Goal: Task Accomplishment & Management: Manage account settings

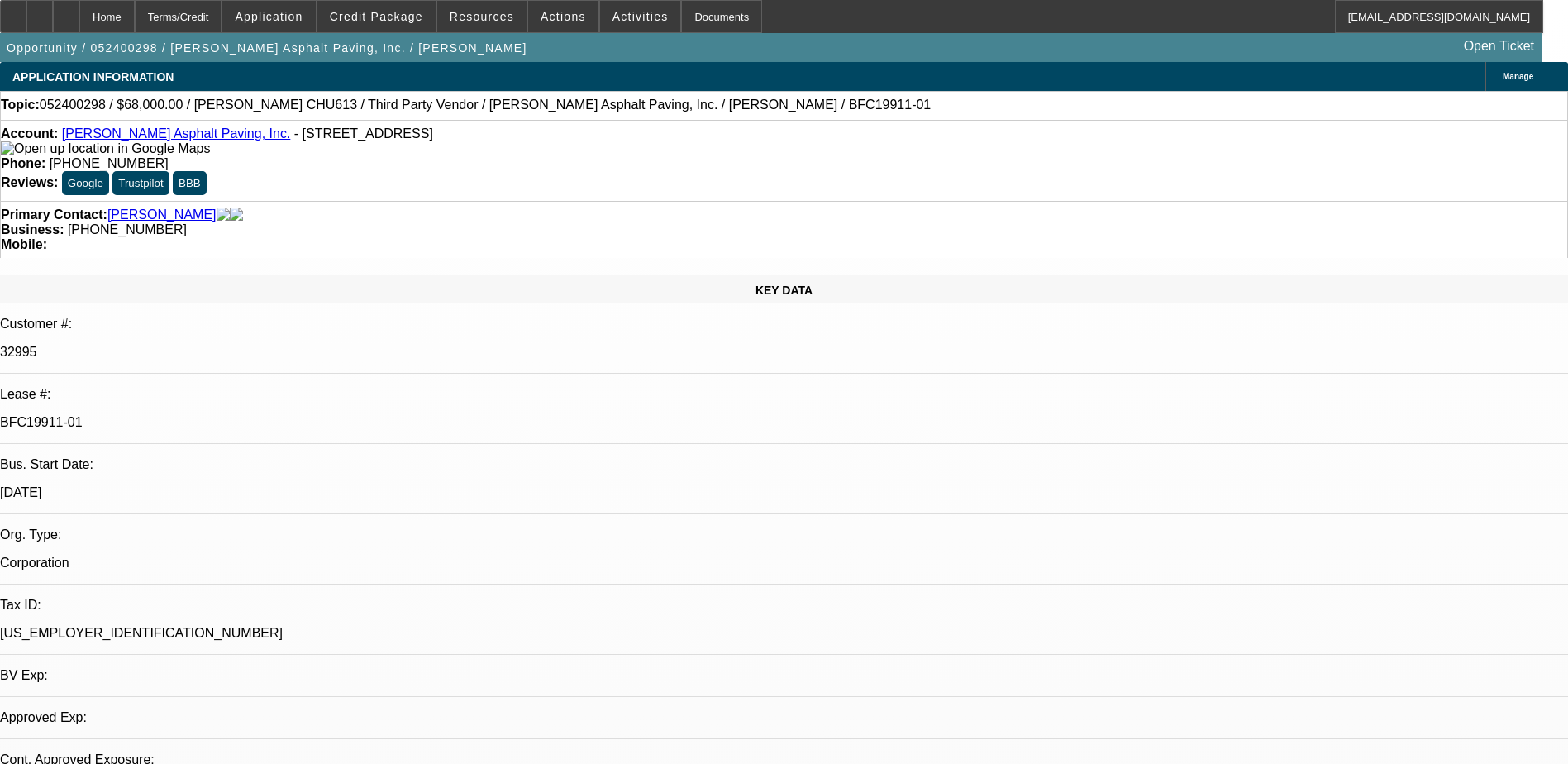
select select "0"
select select "3"
select select "0"
select select "6"
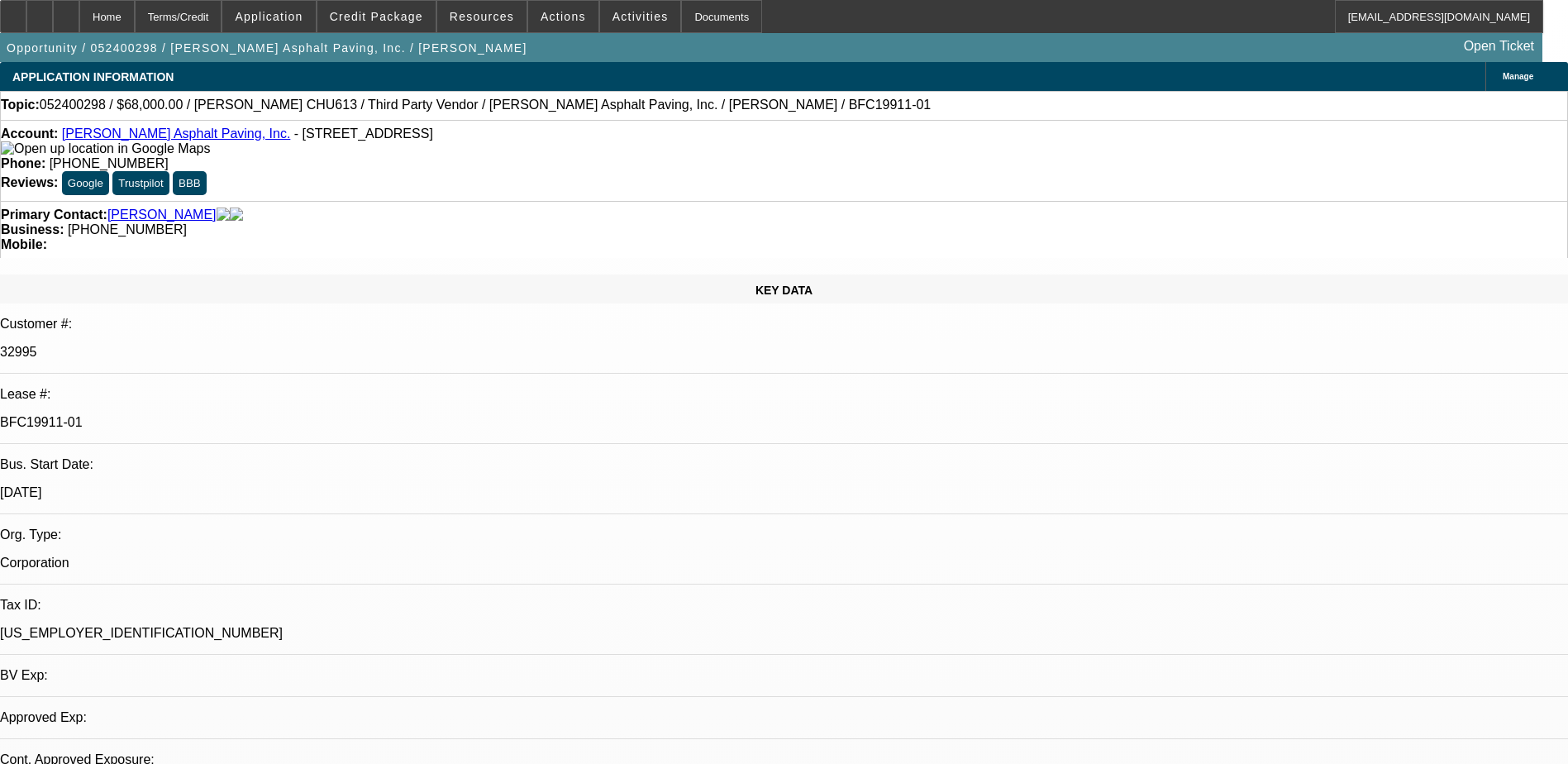
select select "0"
select select "3"
select select "0"
select select "6"
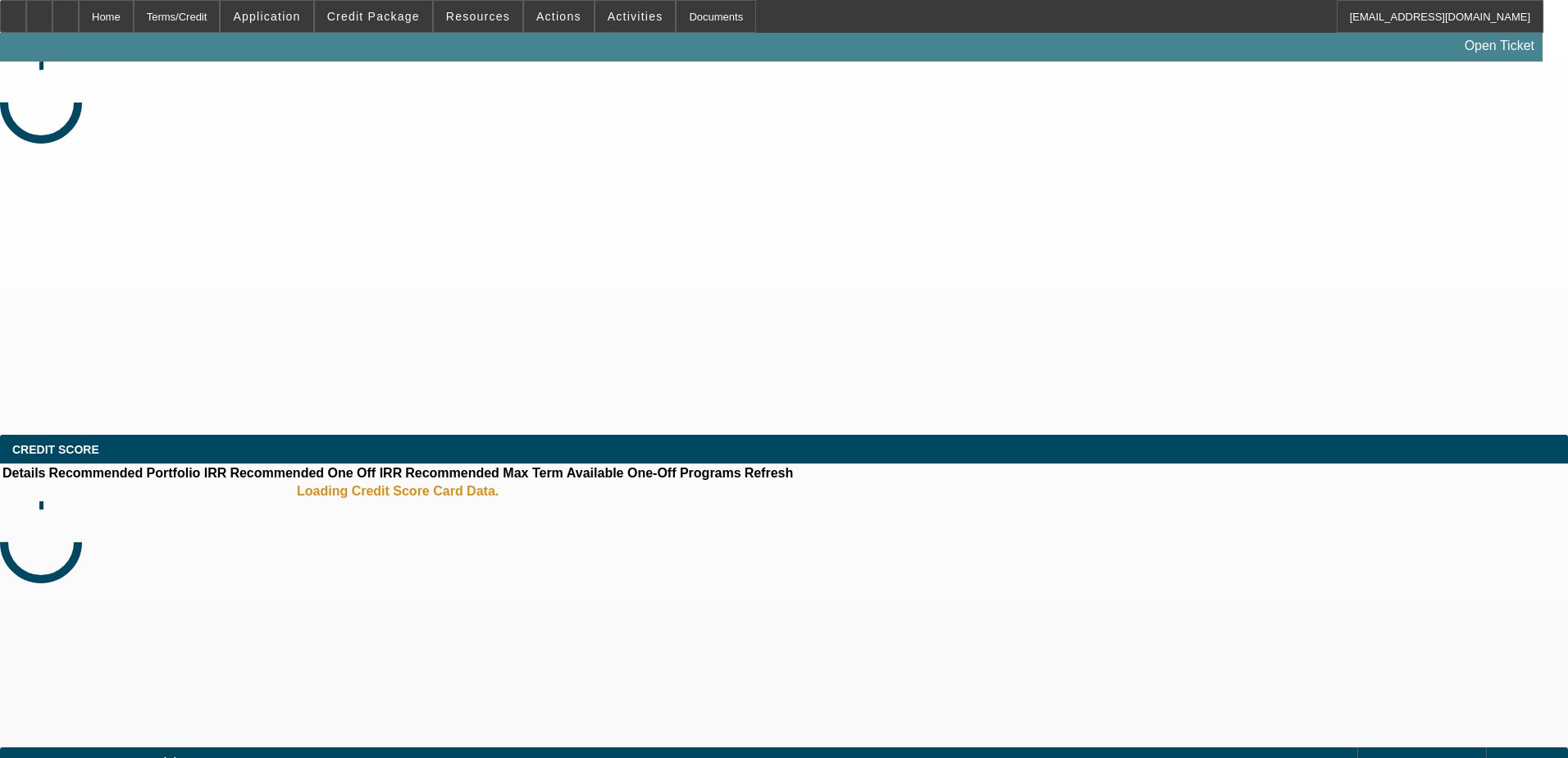
select select "0.15"
select select "2"
select select "0.1"
select select "4"
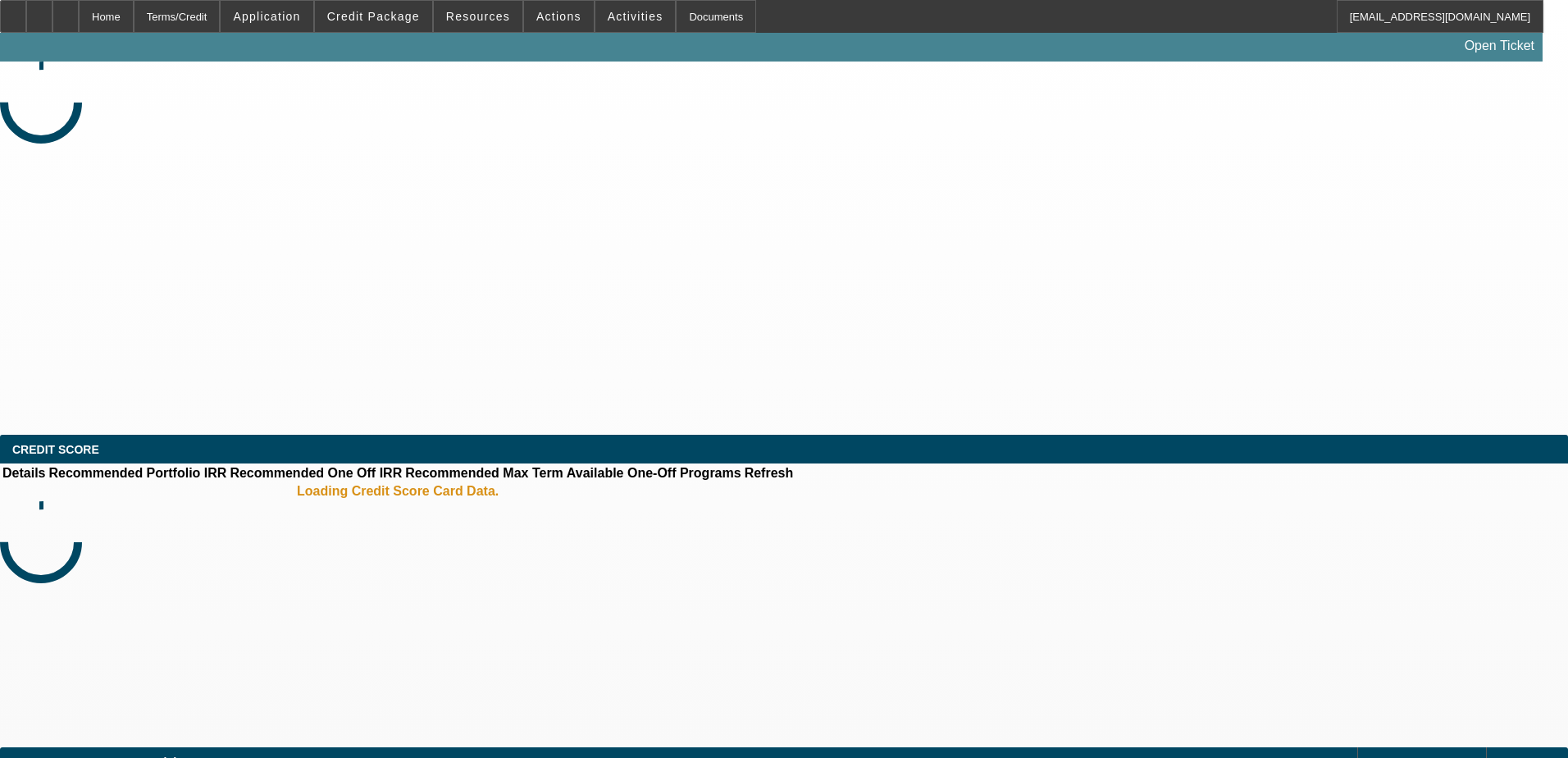
select select "0.15"
select select "2"
select select "0.1"
select select "4"
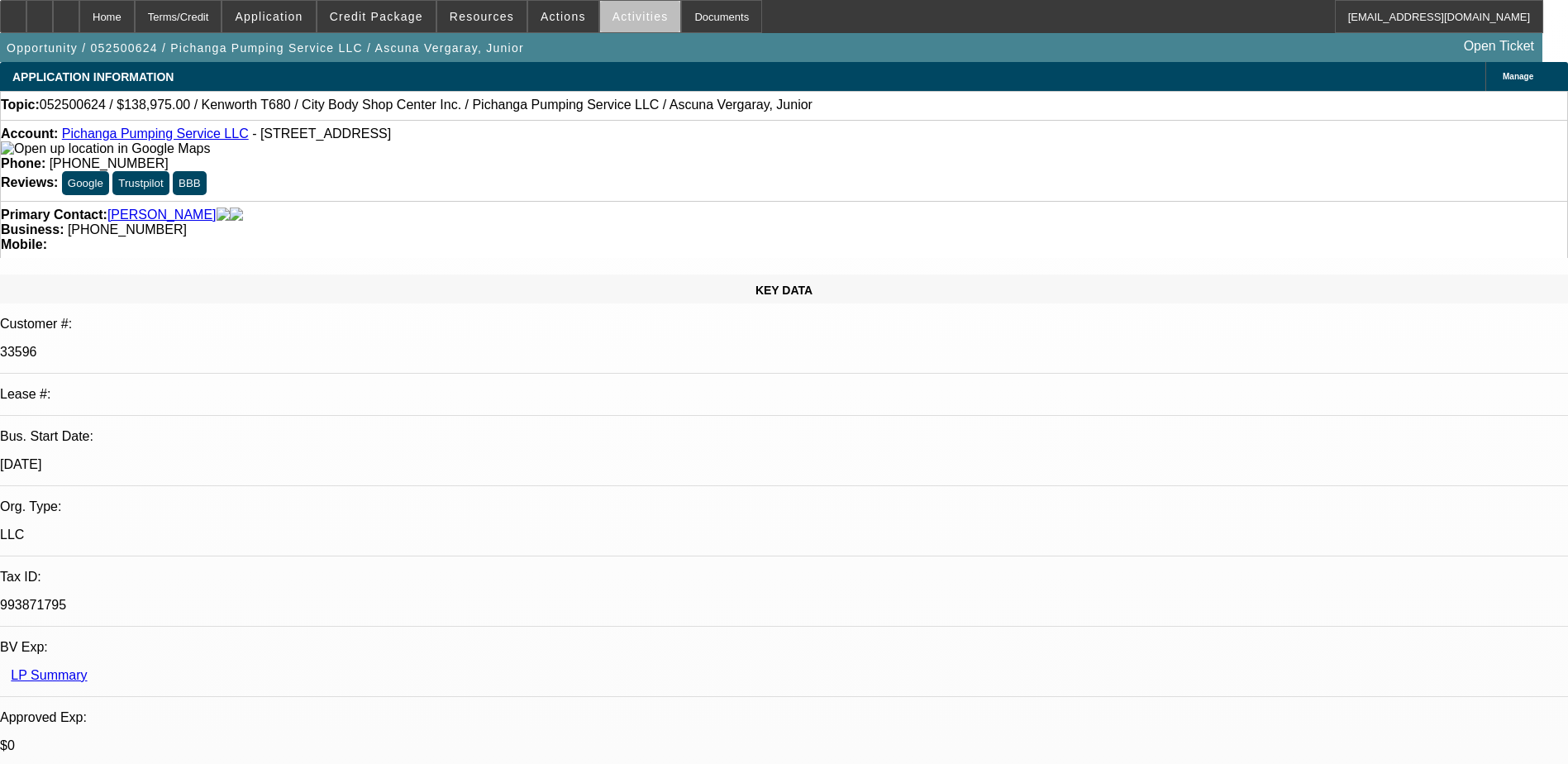
click at [625, 21] on span "Activities" at bounding box center [641, 16] width 56 height 13
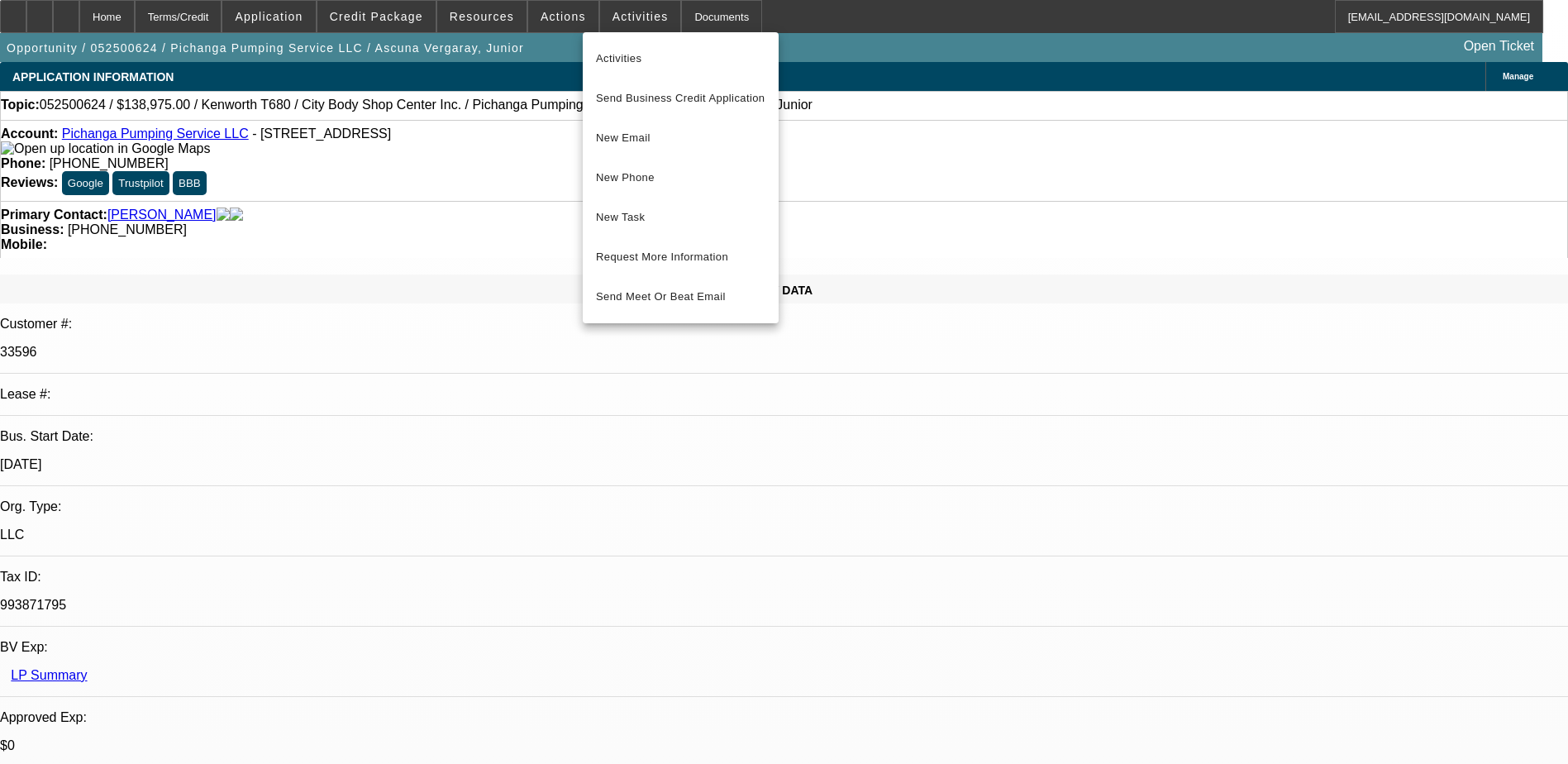
click at [547, 18] on div at bounding box center [784, 382] width 1568 height 764
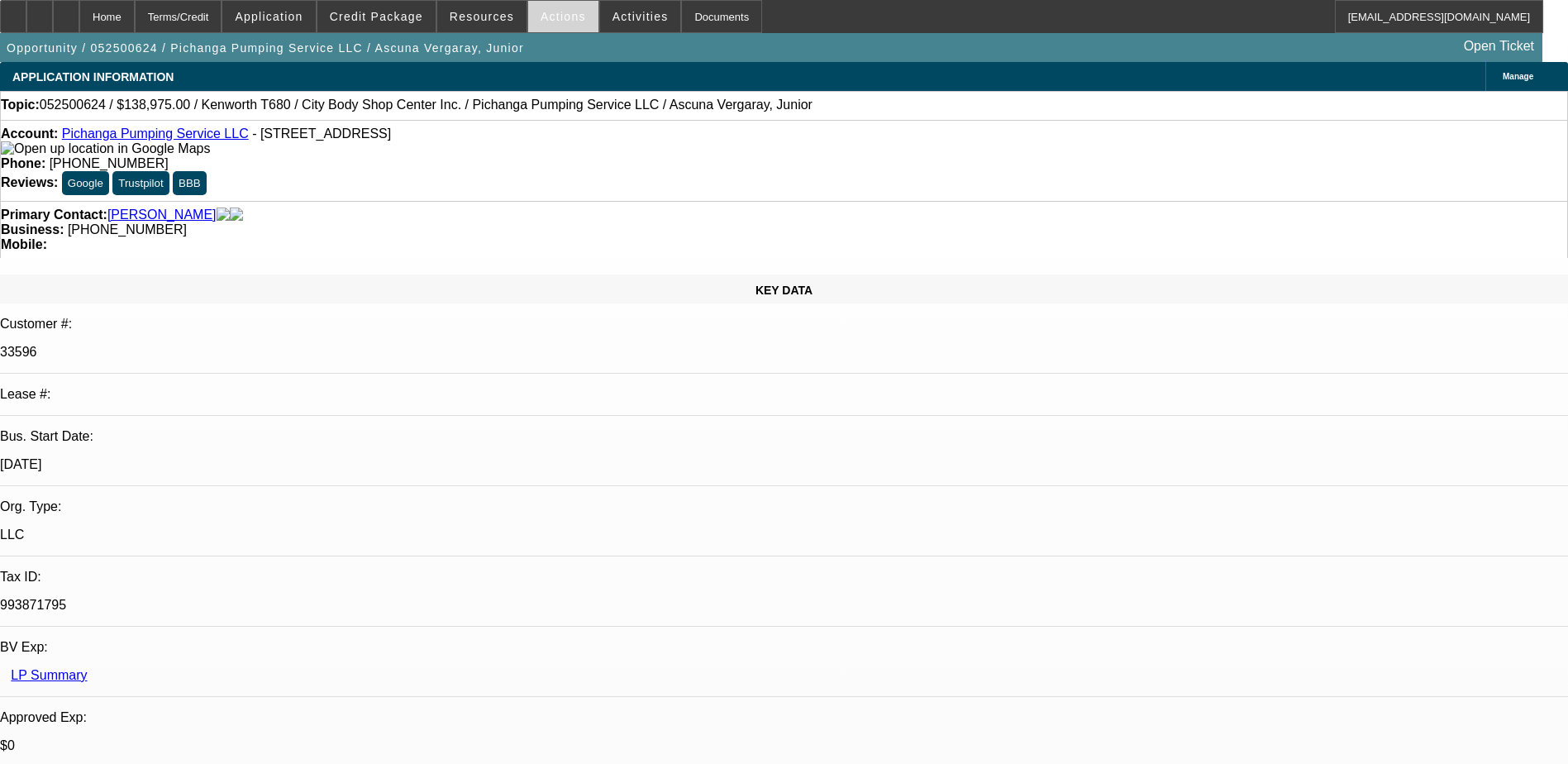
click at [550, 18] on span "Actions" at bounding box center [564, 16] width 46 height 13
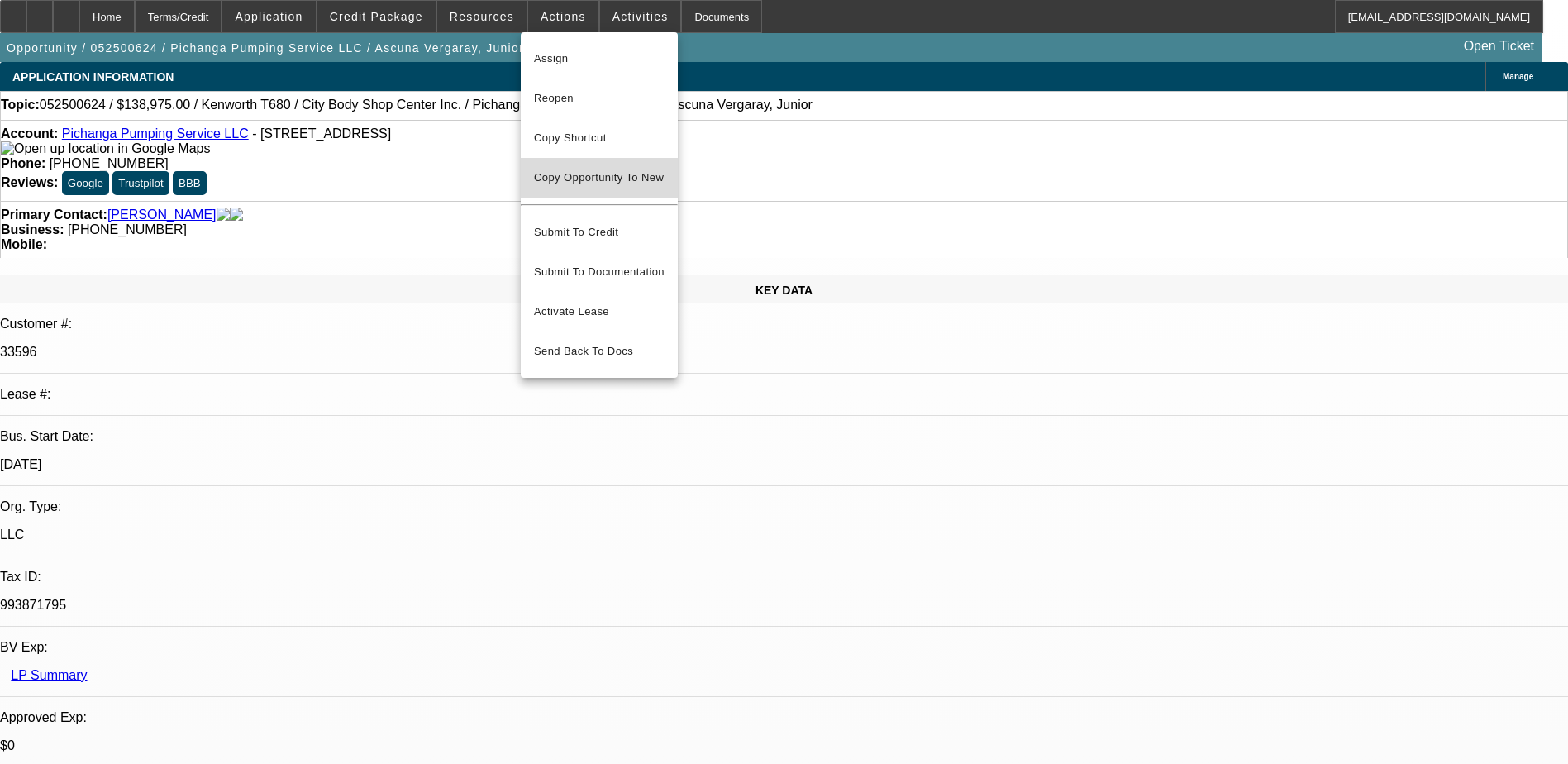
click at [613, 177] on span "Copy Opportunity To New" at bounding box center [599, 177] width 130 height 12
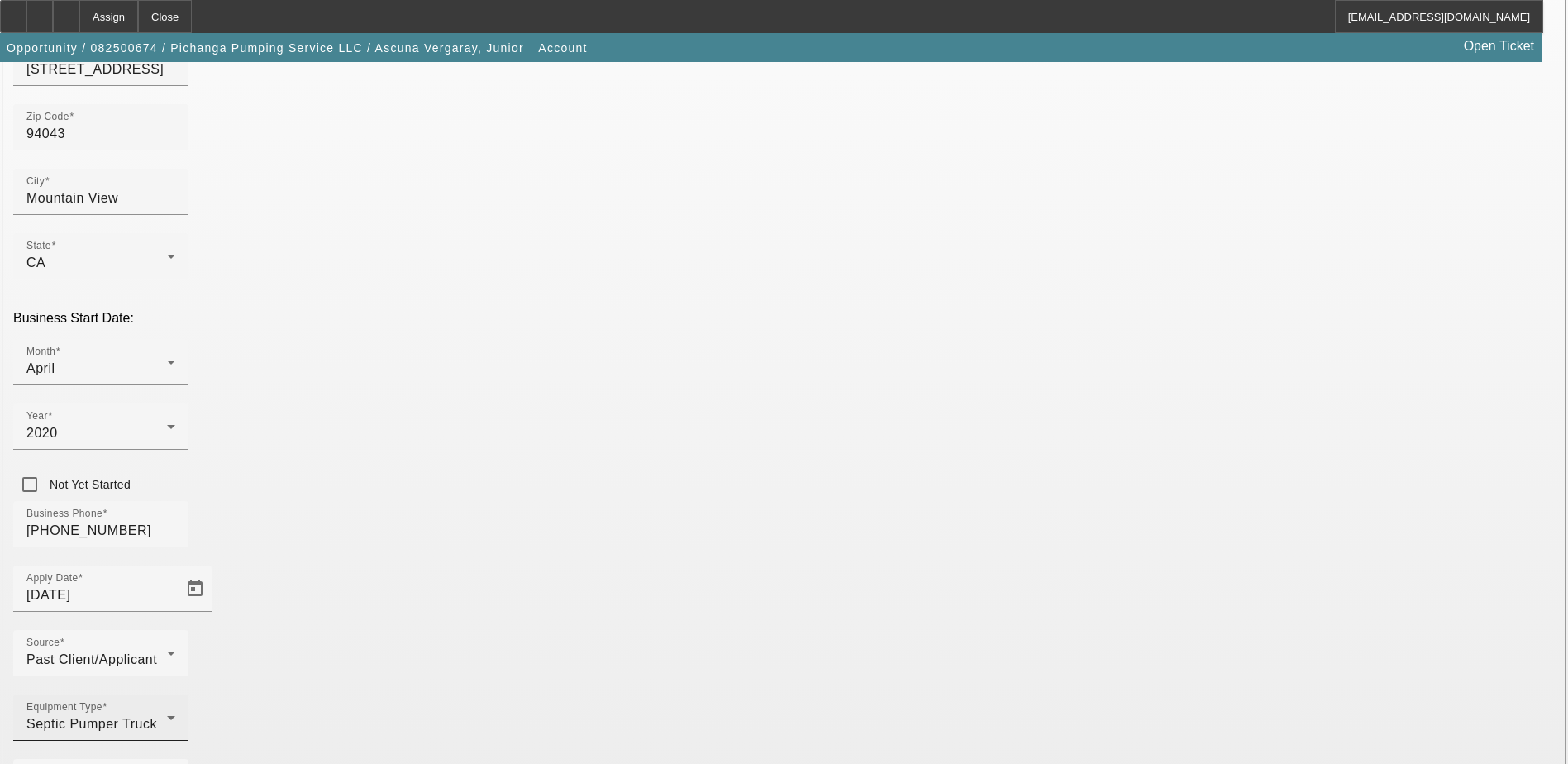
scroll to position [294, 0]
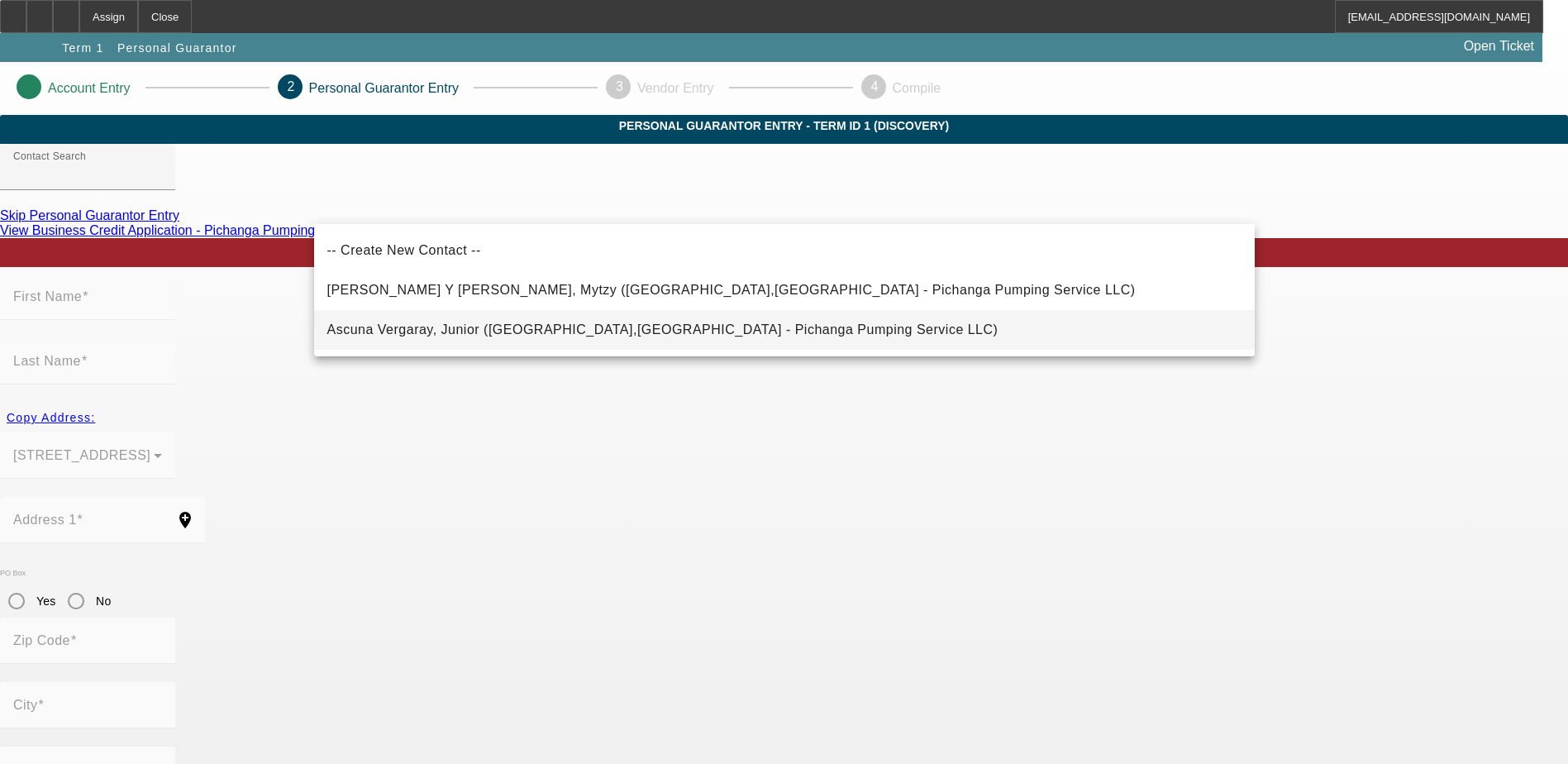
click at [558, 329] on span "Ascuna Vergaray, Junior (Mountain View,CA - Pichanga Pumping Service LLC)" at bounding box center [663, 329] width 672 height 14
type input "Ascuna Vergaray, Junior (Mountain View,CA - Pichanga Pumping Service LLC)"
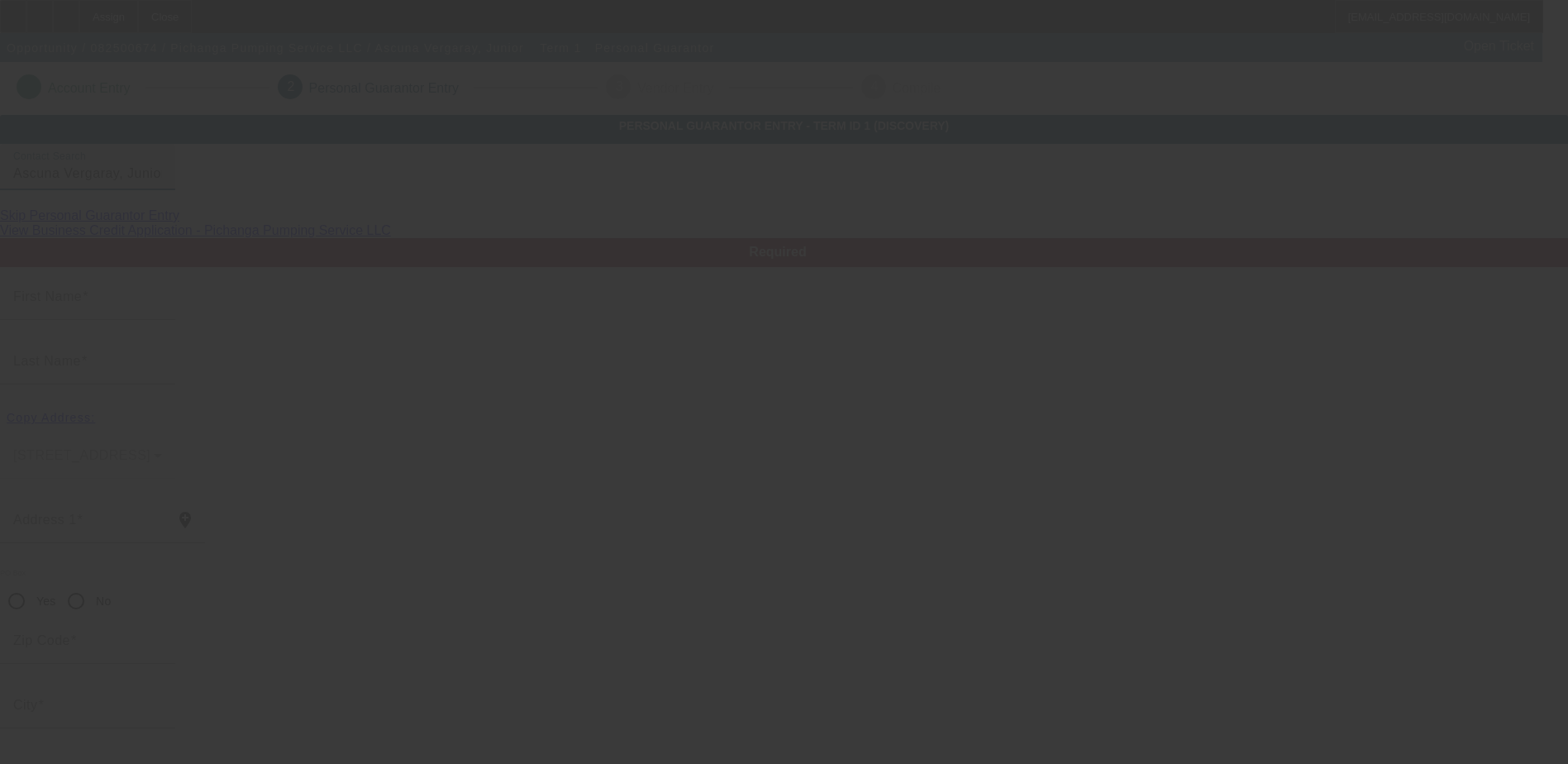
type input "Junior"
type input "Ascuna Vergaray"
type input "901 N Rengstorff Ave"
radio input "true"
type input "94043"
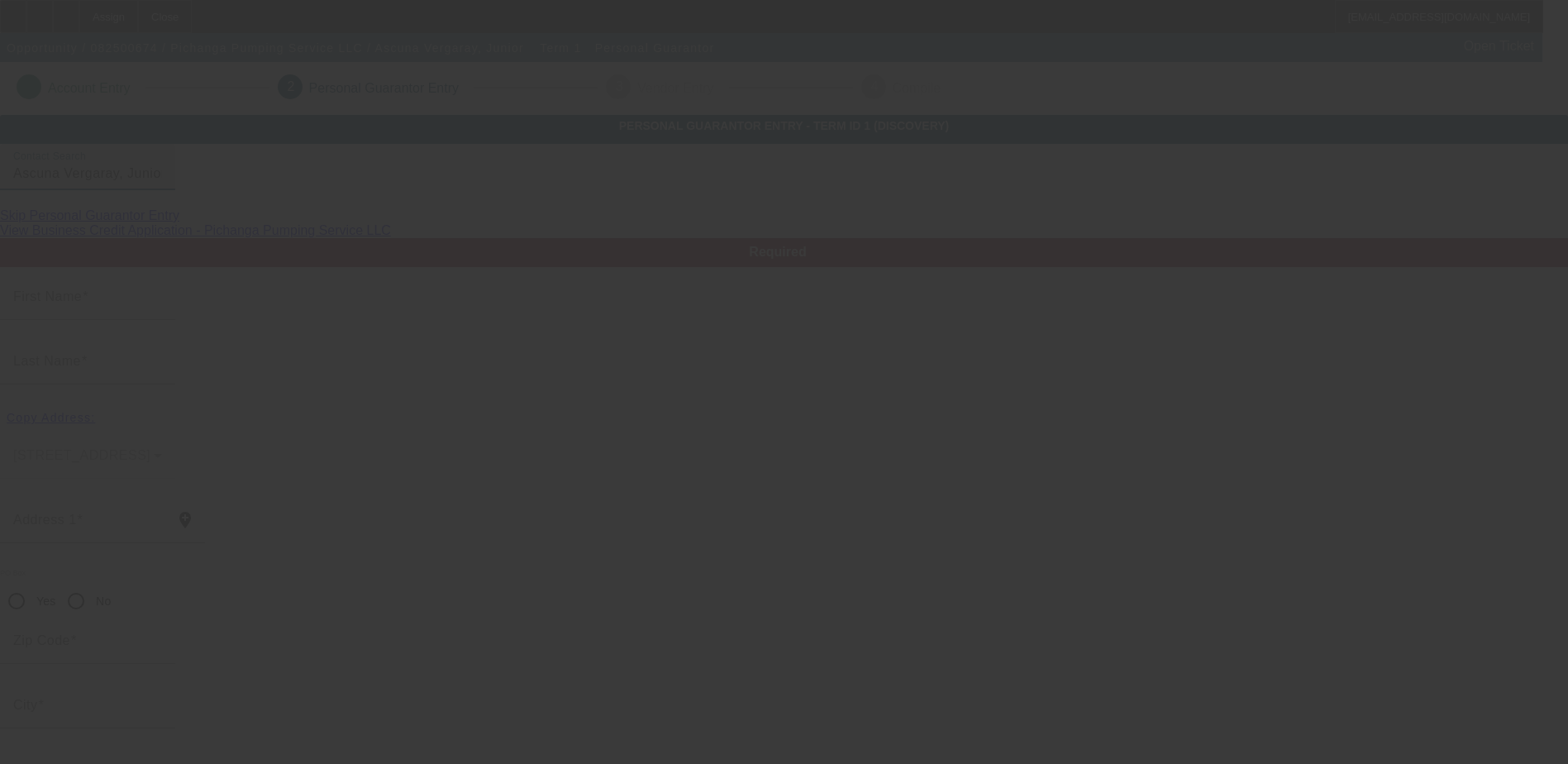
type input "Mountain View"
type input "(650) 439-7352"
type input "50"
type input "768-29-4548"
type input "juniorascuna@gmail.com"
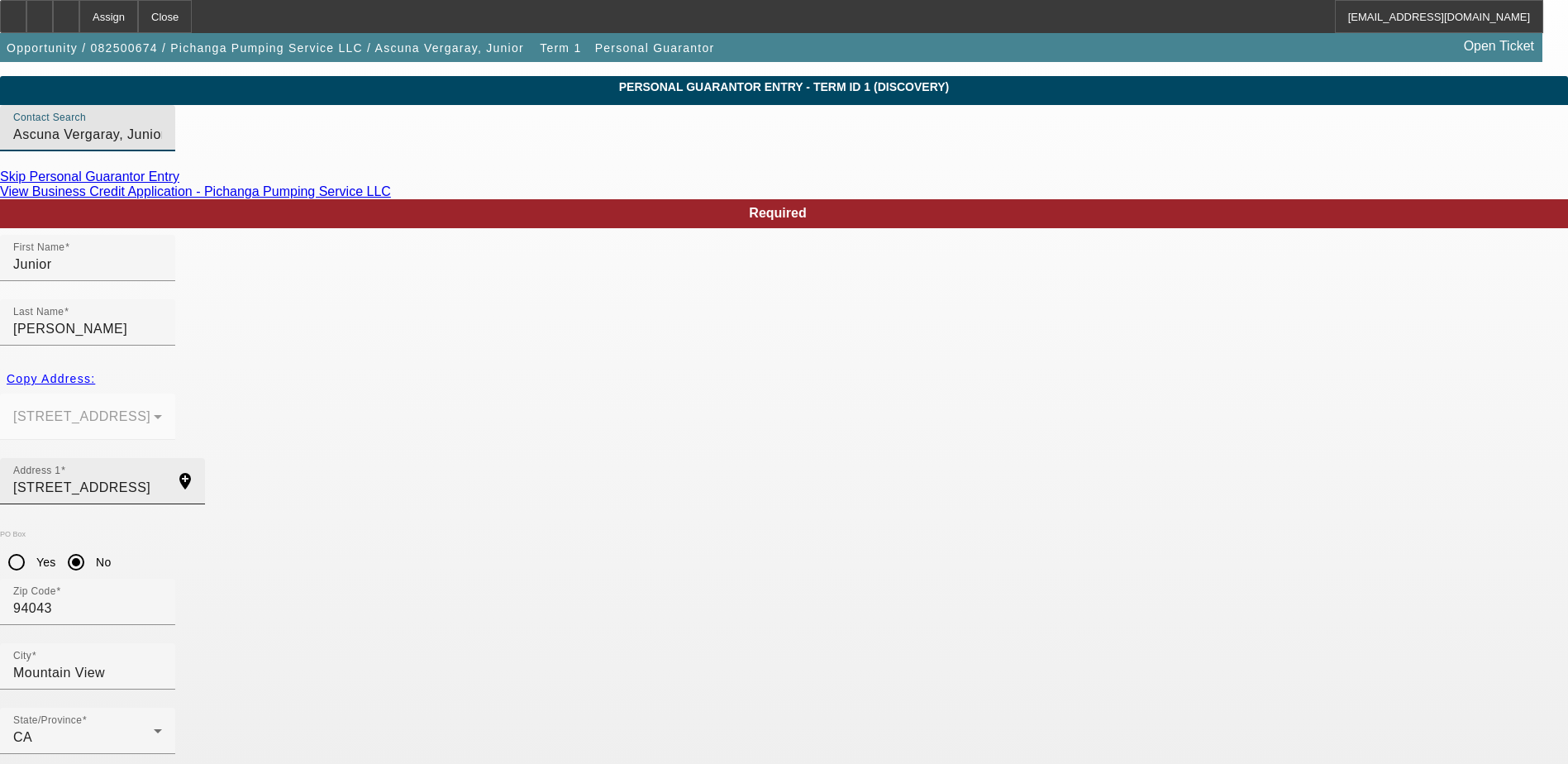
scroll to position [60, 0]
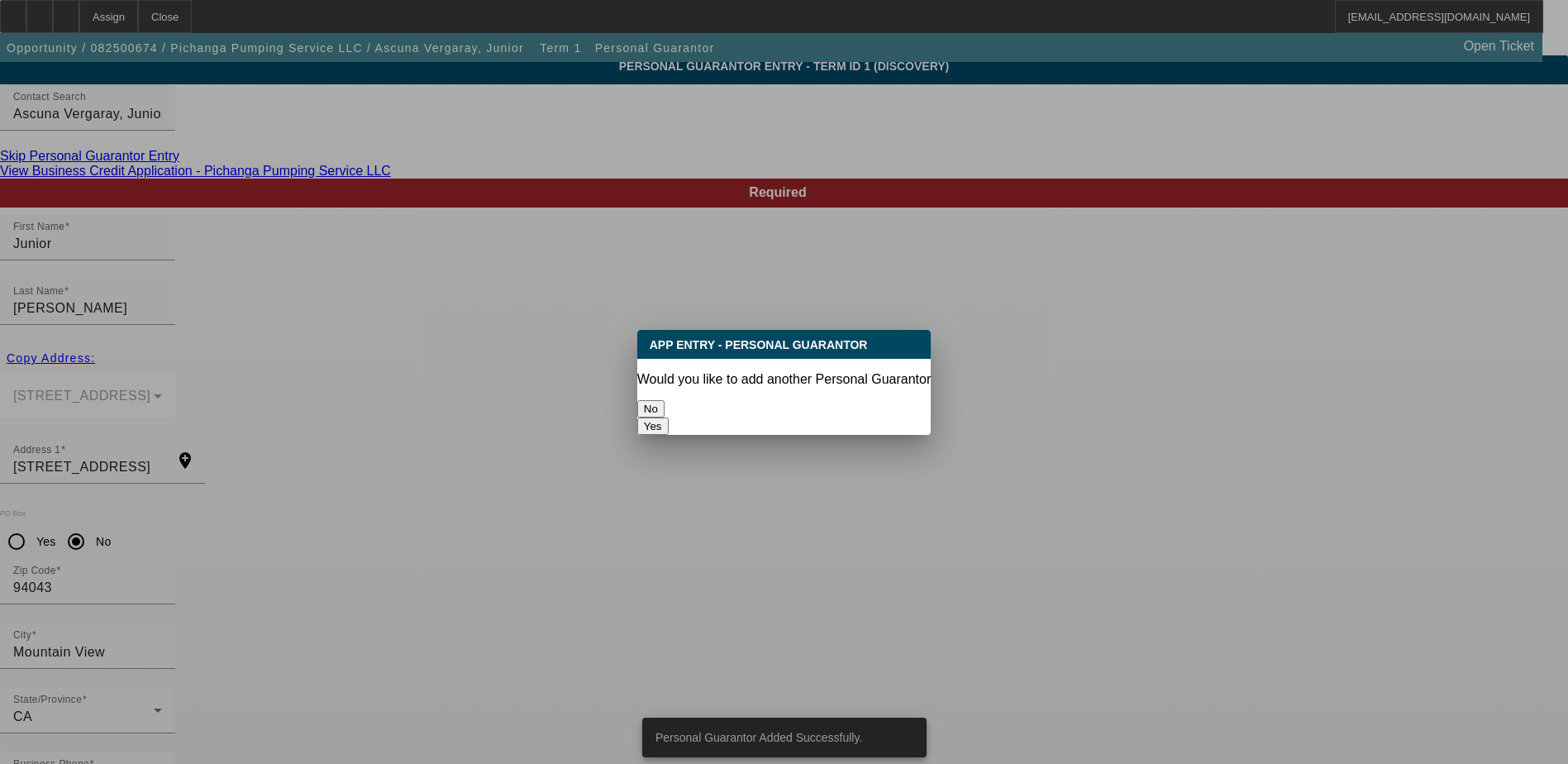
scroll to position [0, 0]
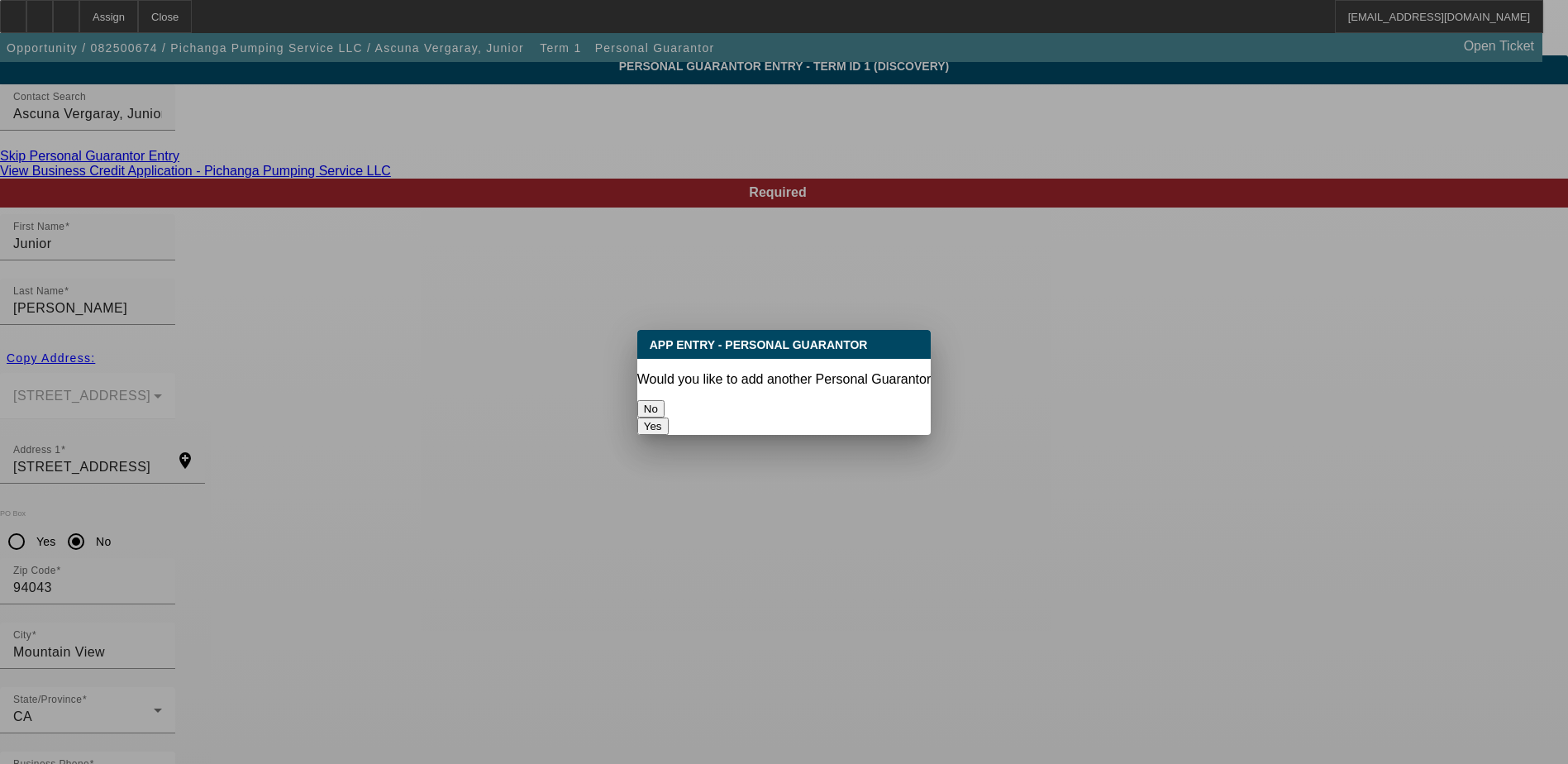
click at [665, 402] on button "No" at bounding box center [651, 409] width 27 height 18
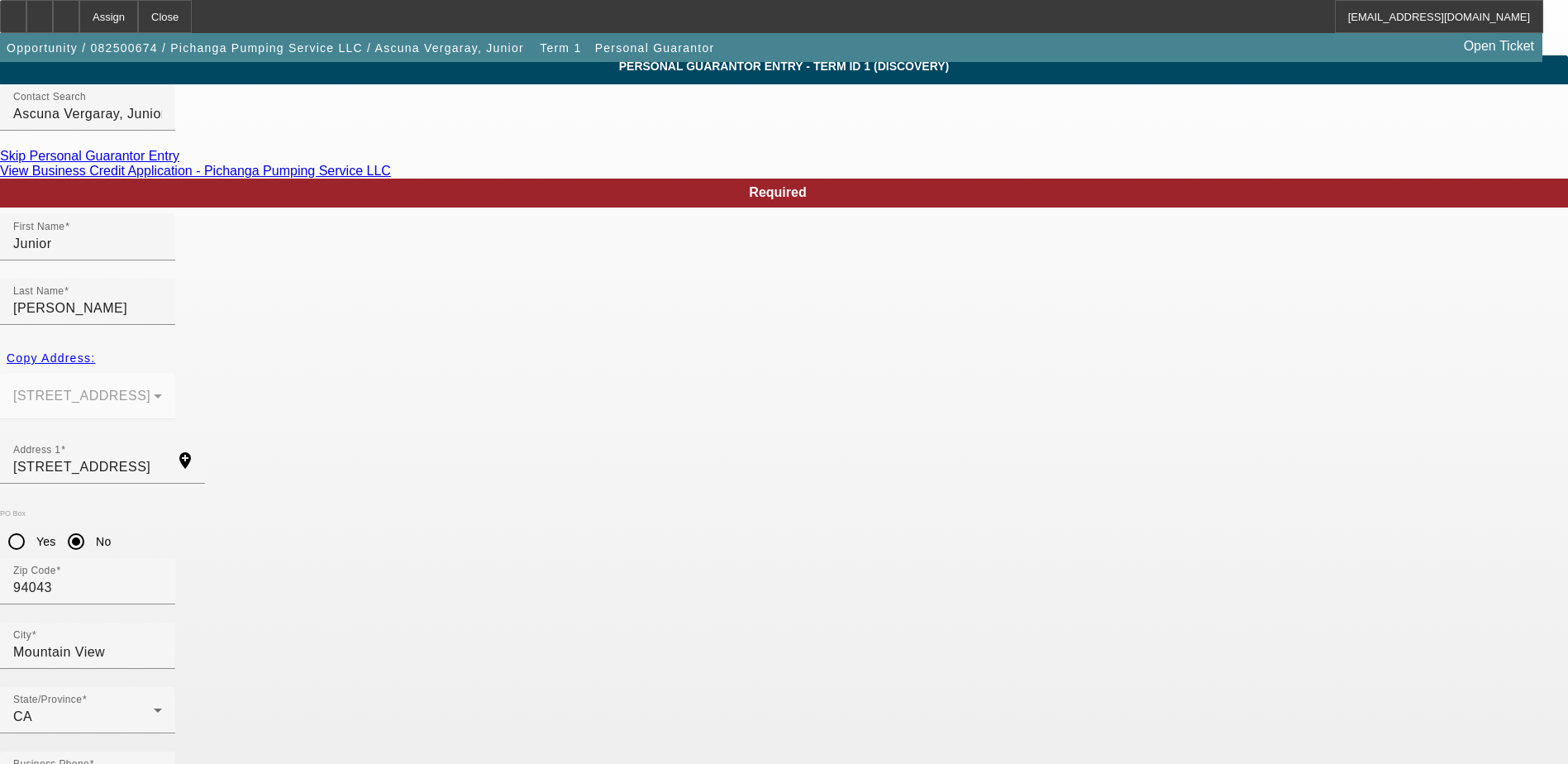
scroll to position [60, 0]
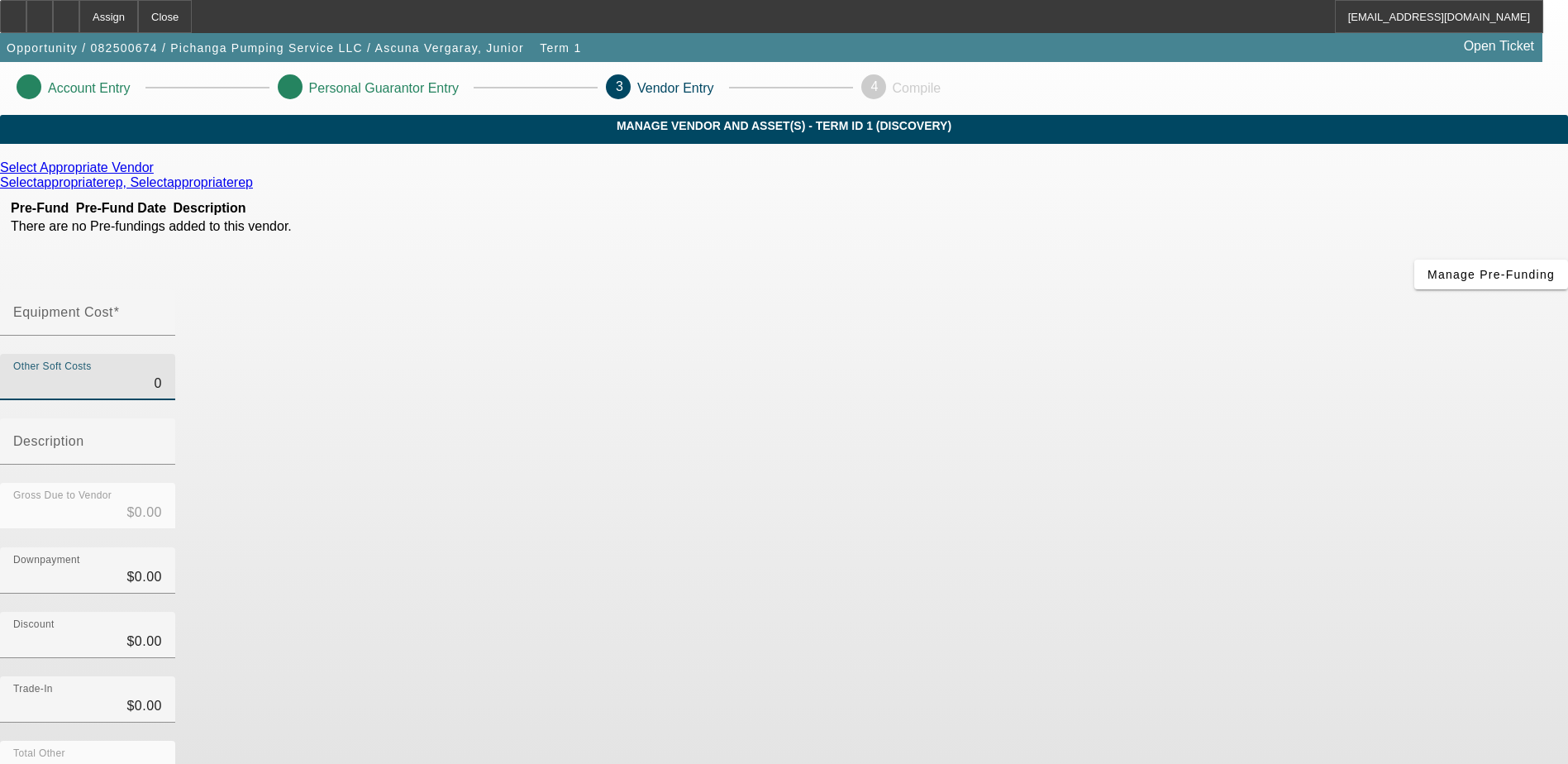
click at [162, 374] on input "0" at bounding box center [87, 384] width 148 height 20
type input "$0.00"
click at [162, 290] on div "Equipment Cost" at bounding box center [87, 313] width 148 height 47
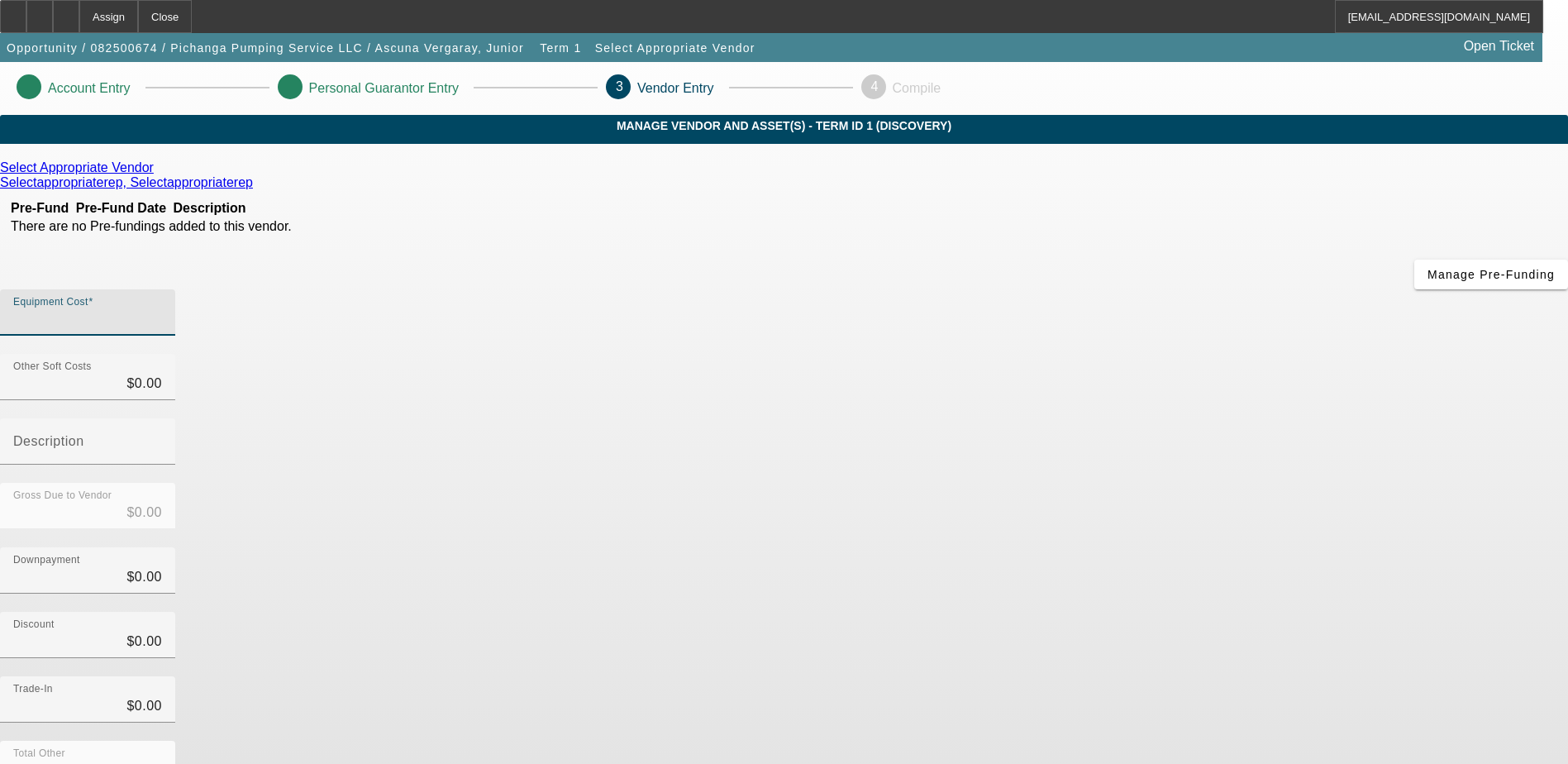
type input "2"
type input "$2.00"
type input "20"
type input "$20.00"
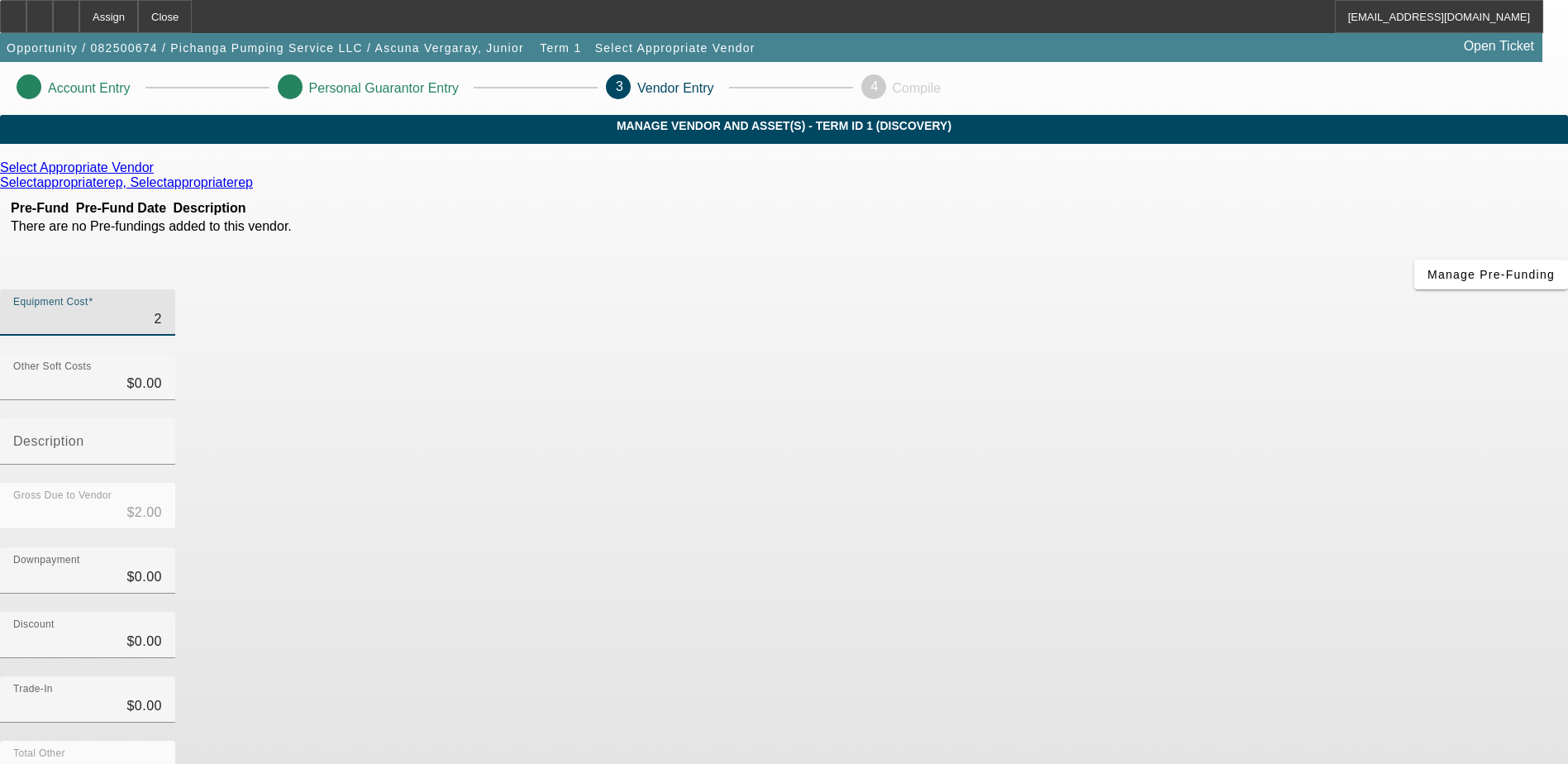
type input "$20.00"
type input "200"
type input "$200.00"
type input "2000"
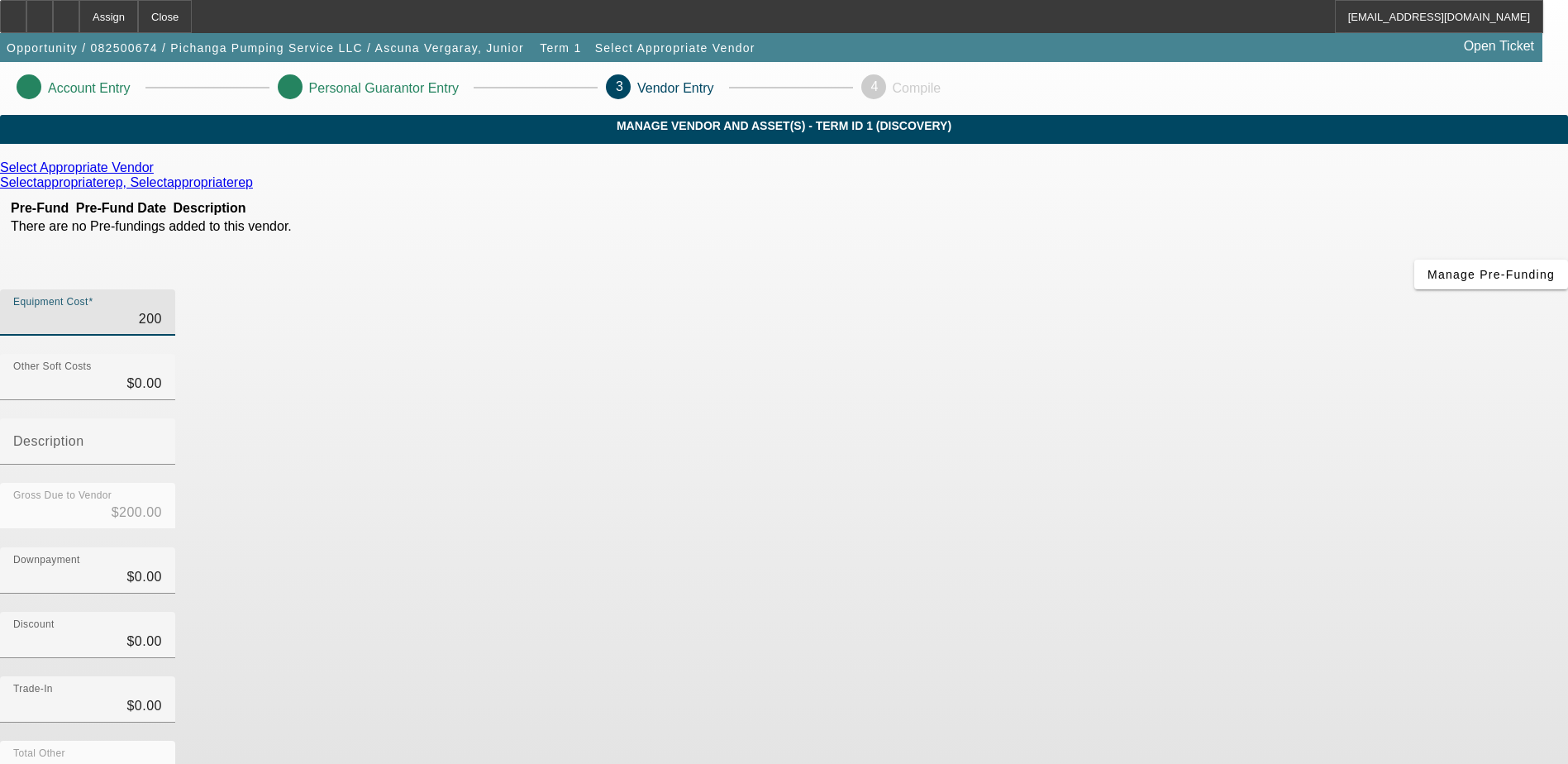
type input "$2,000.00"
type input "20000"
type input "$20,000.00"
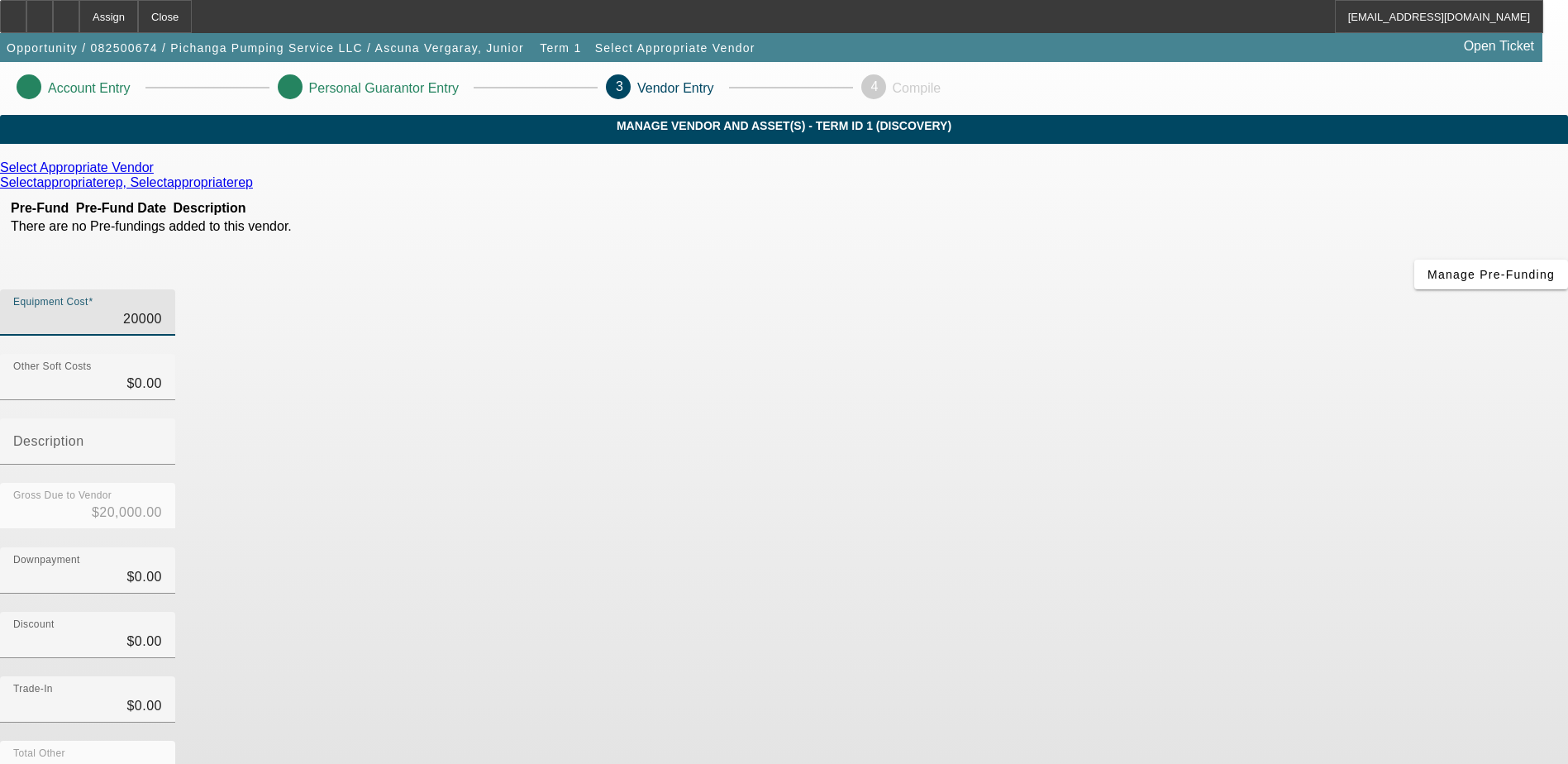
type input "$20,000.00"
click at [158, 175] on icon at bounding box center [158, 168] width 0 height 14
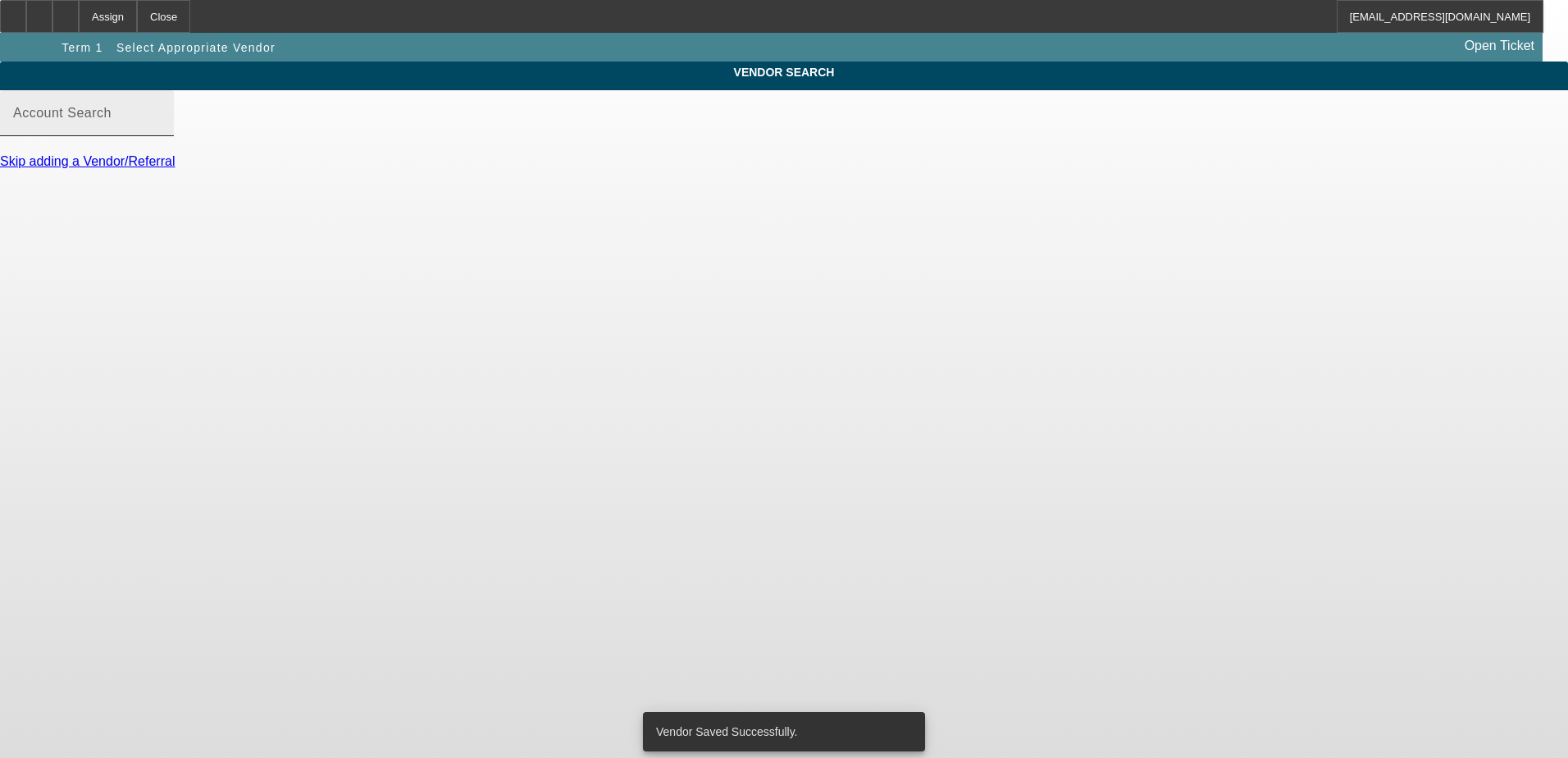
click at [161, 130] on input "Account Search" at bounding box center [86, 119] width 147 height 20
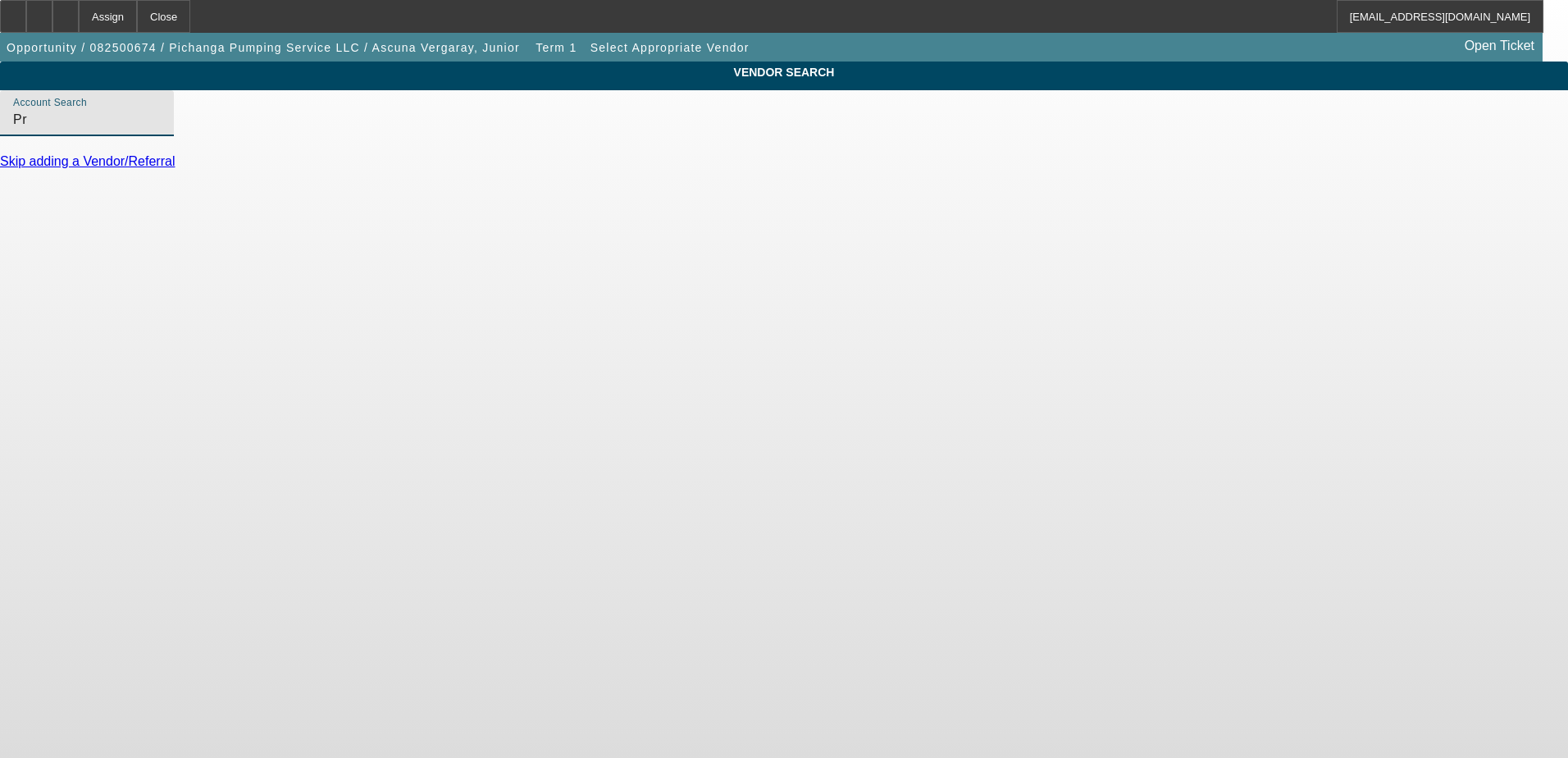
type input "P"
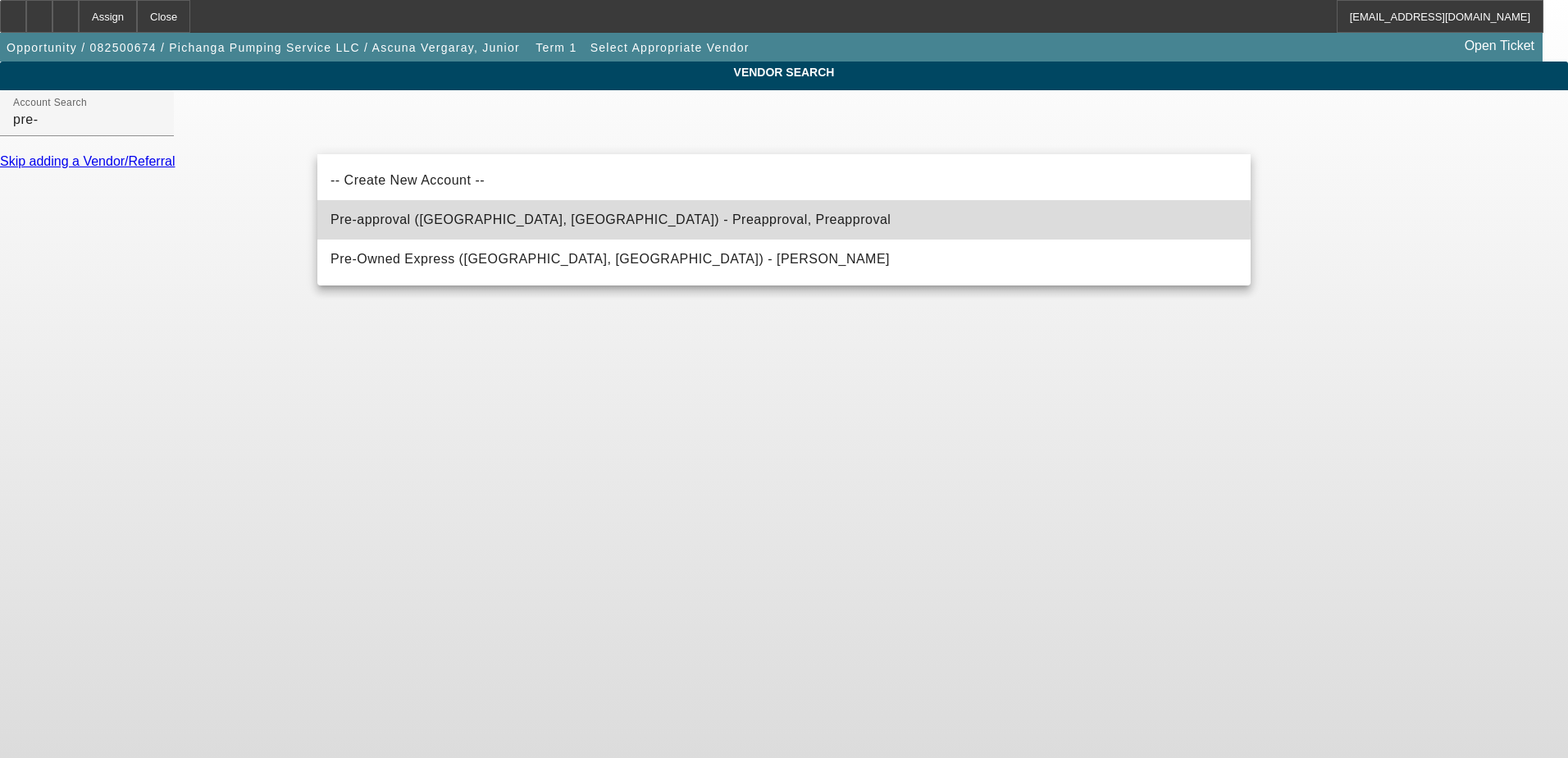
click at [464, 221] on span "Pre-approval (Northbrook, IL) - Preapproval, Preapproval" at bounding box center [610, 220] width 560 height 14
type input "Pre-approval (Northbrook, IL) - Preapproval, Preapproval"
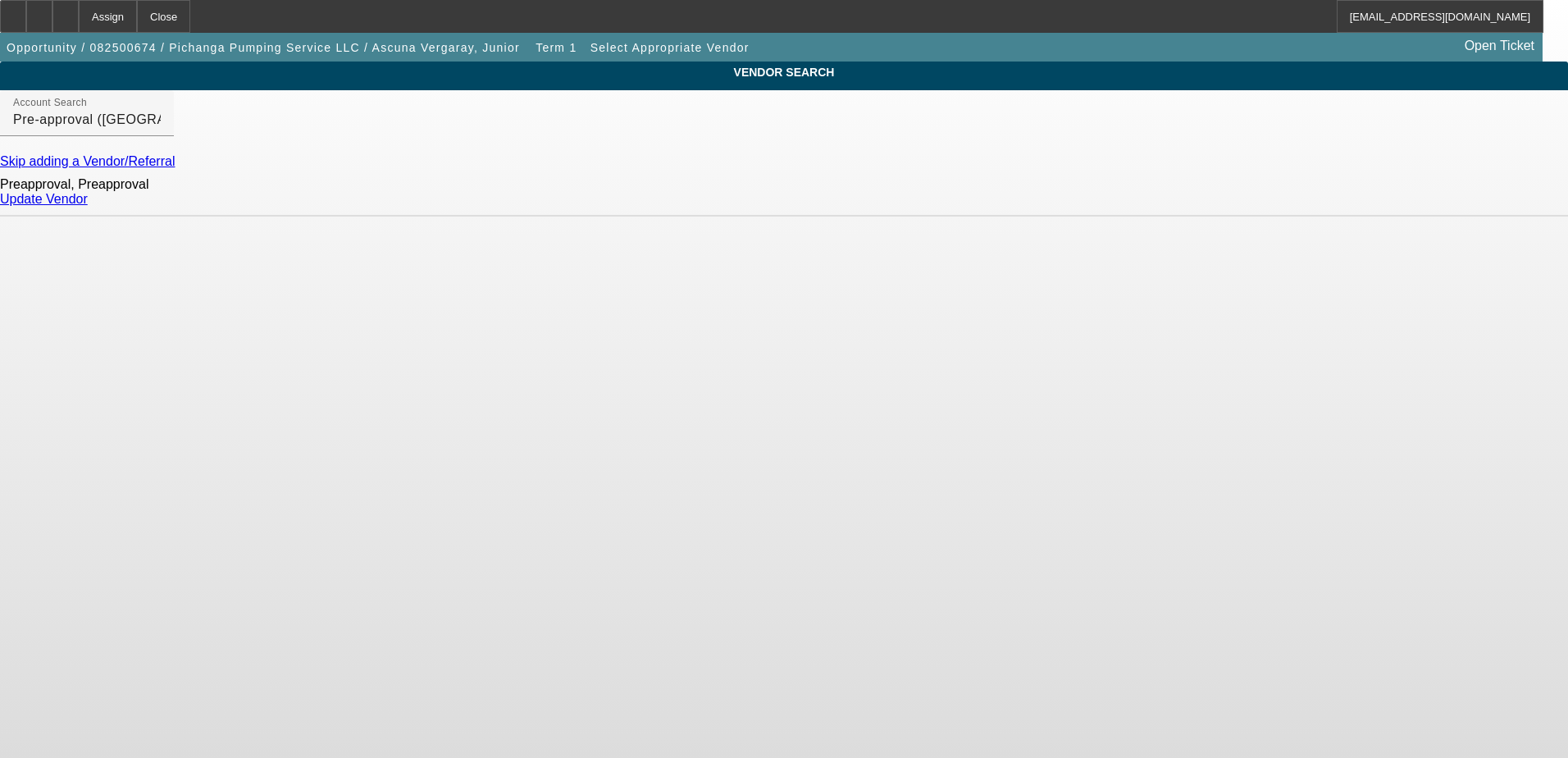
click at [88, 206] on link "Update Vendor" at bounding box center [44, 199] width 88 height 14
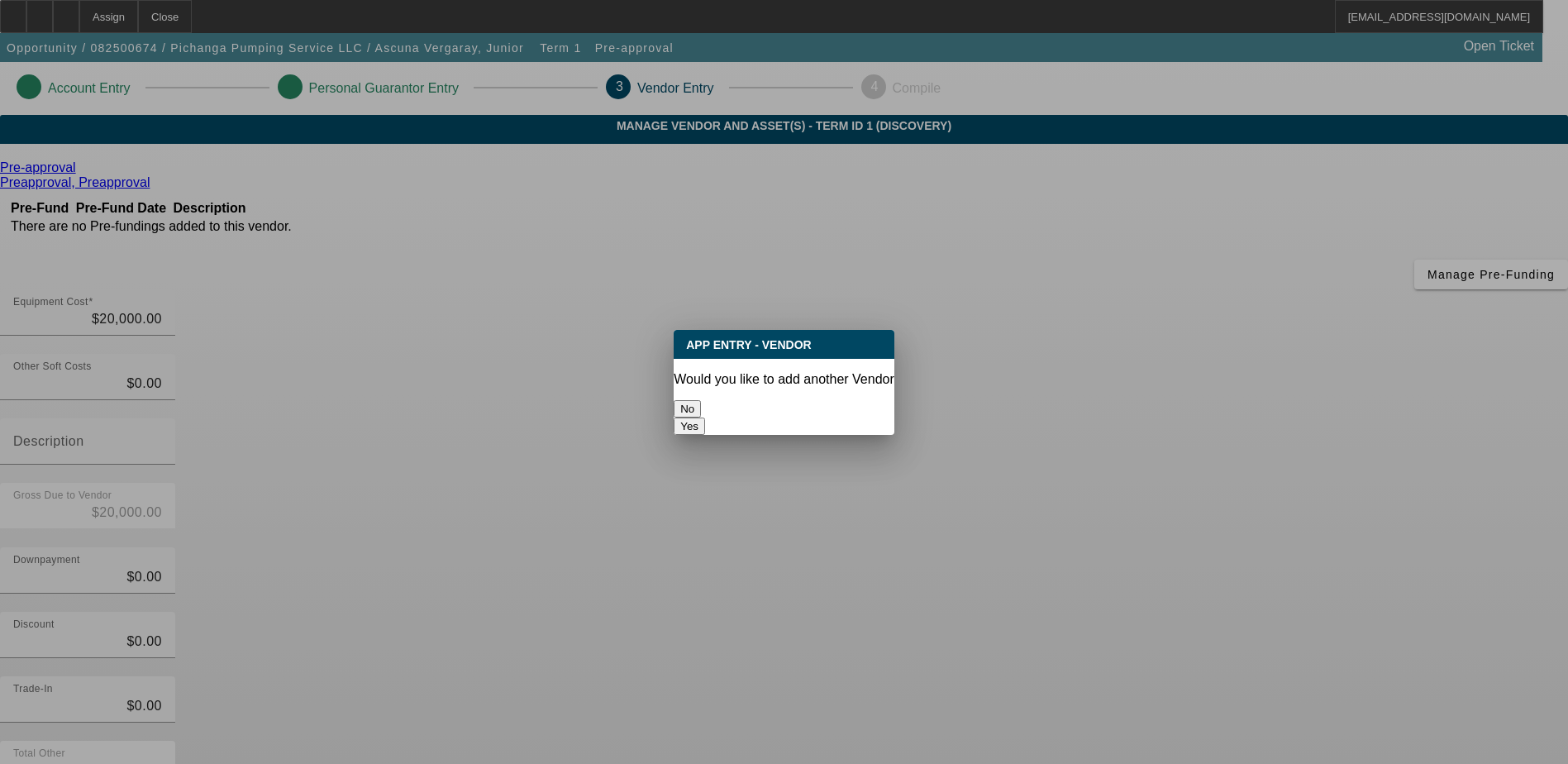
click at [701, 407] on button "No" at bounding box center [687, 409] width 27 height 18
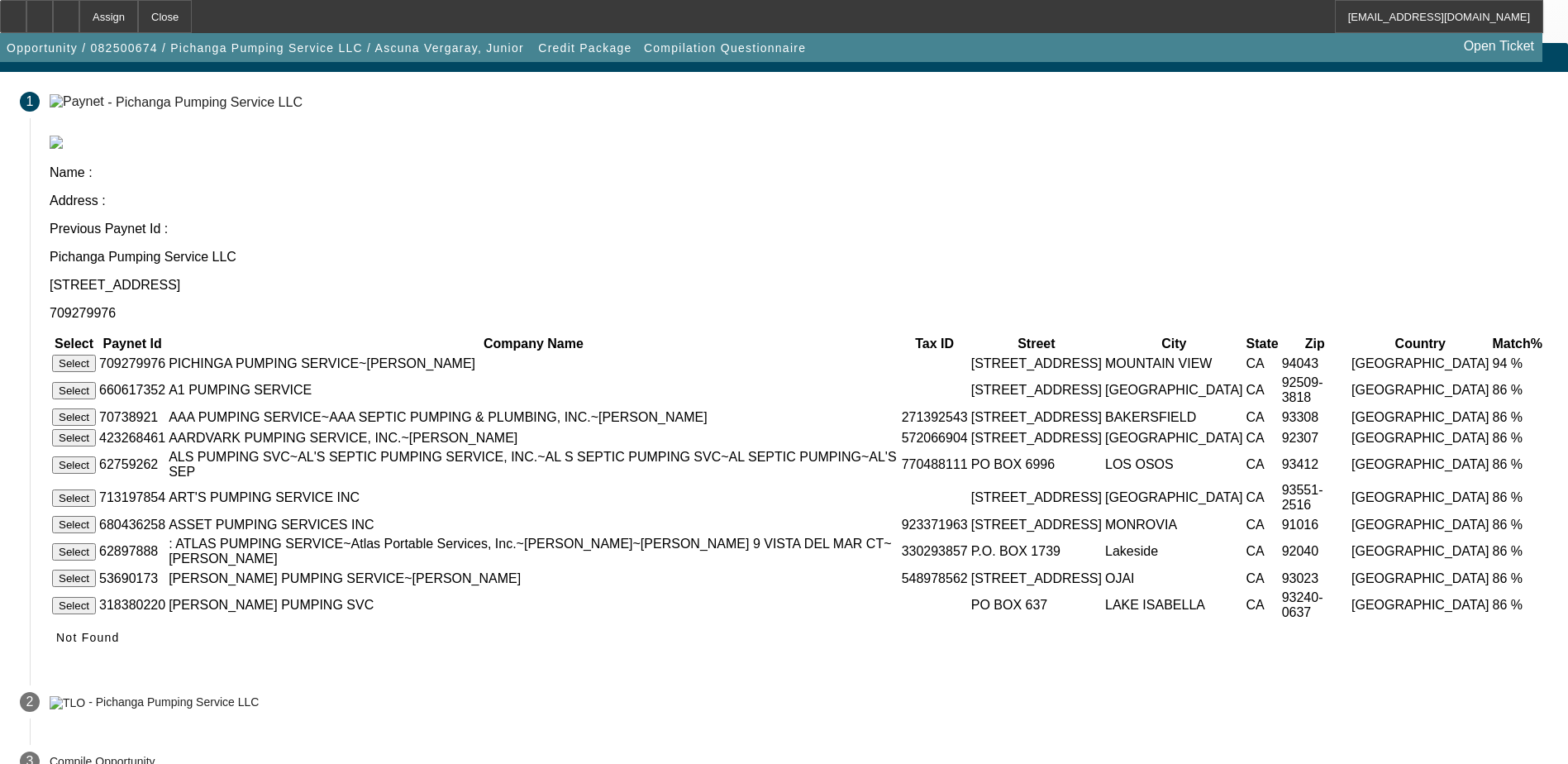
scroll to position [124, 0]
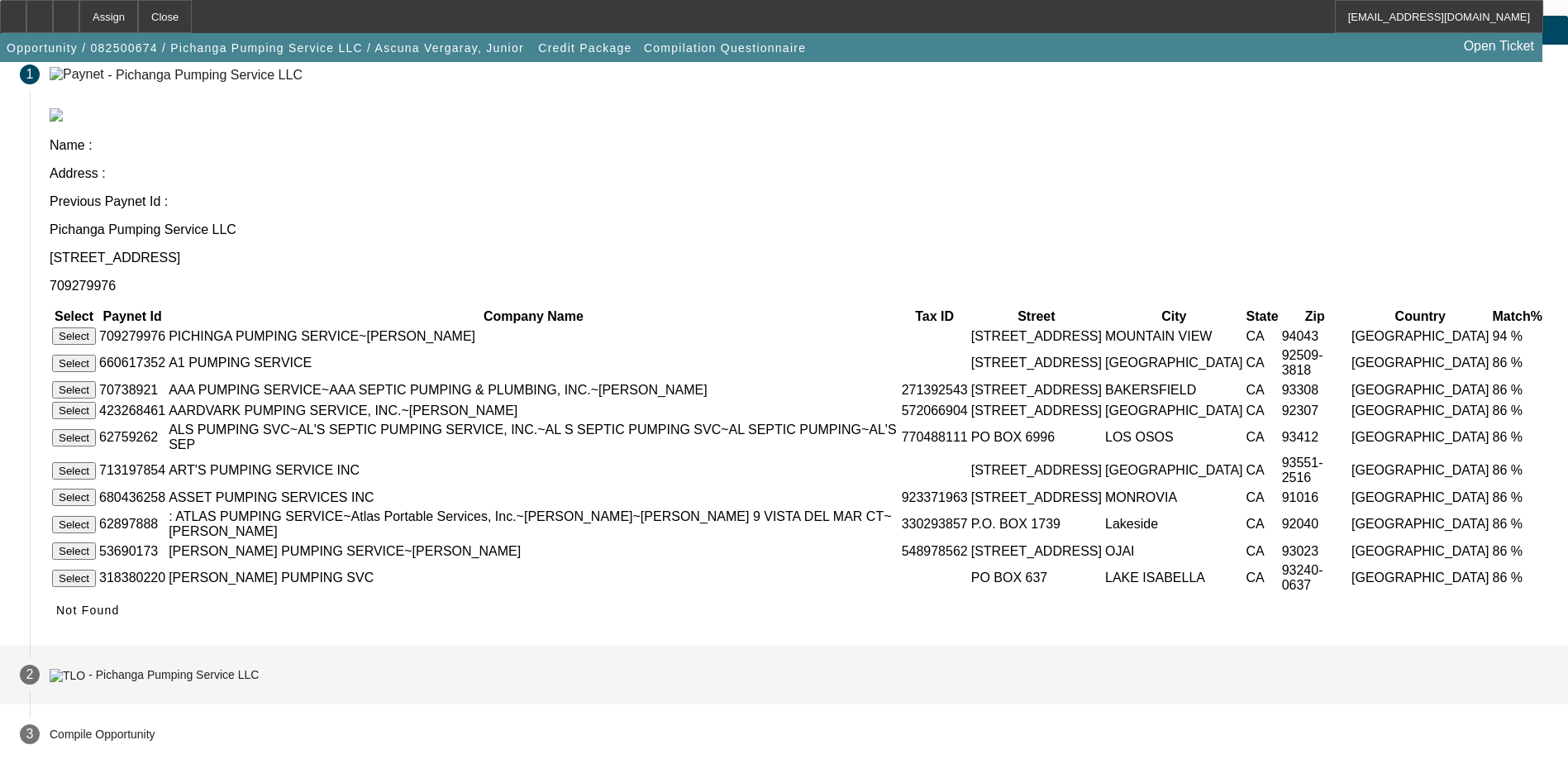
click at [259, 679] on div "- Pichanga Pumping Service LLC" at bounding box center [174, 675] width 170 height 13
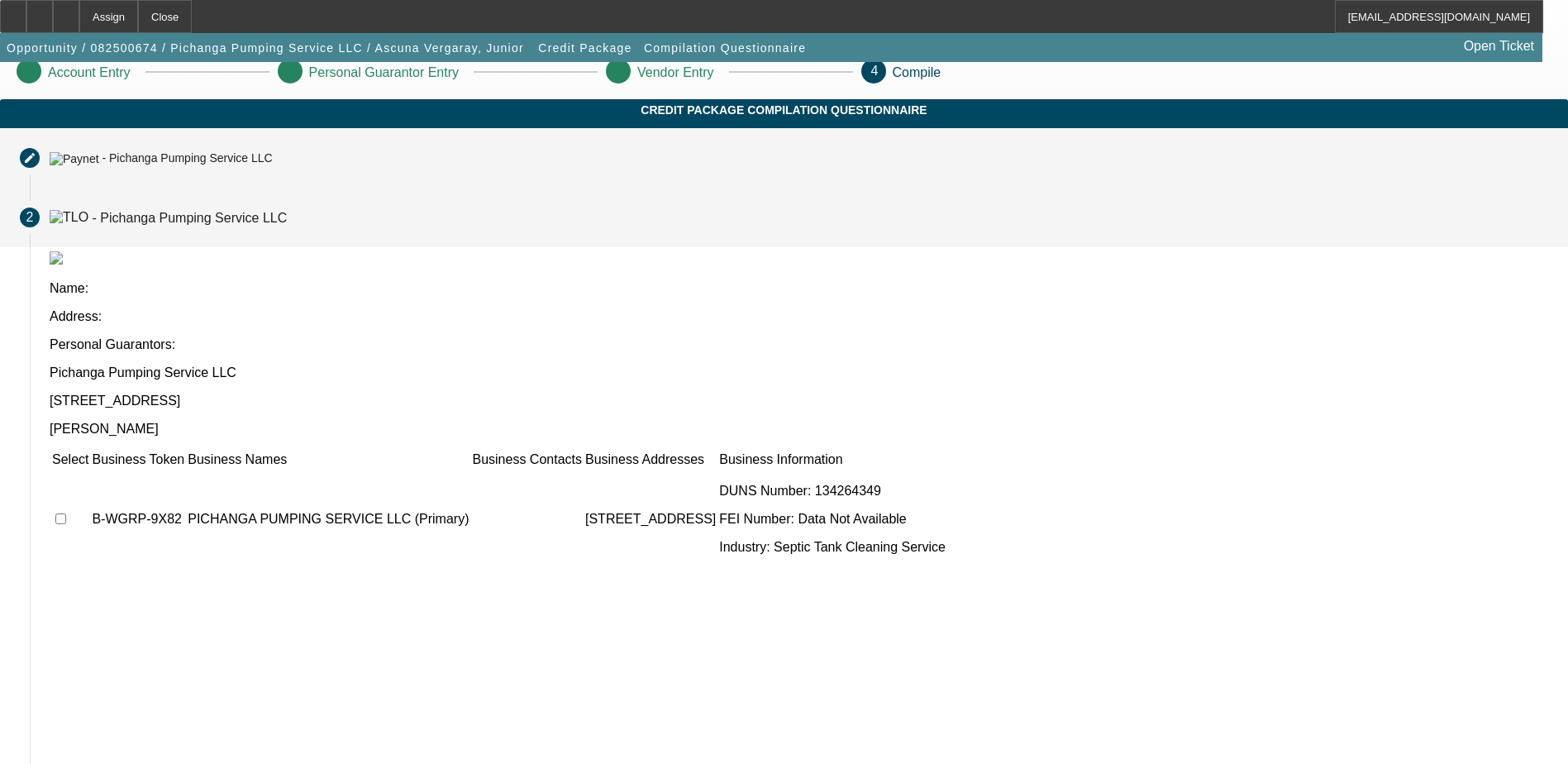
scroll to position [0, 0]
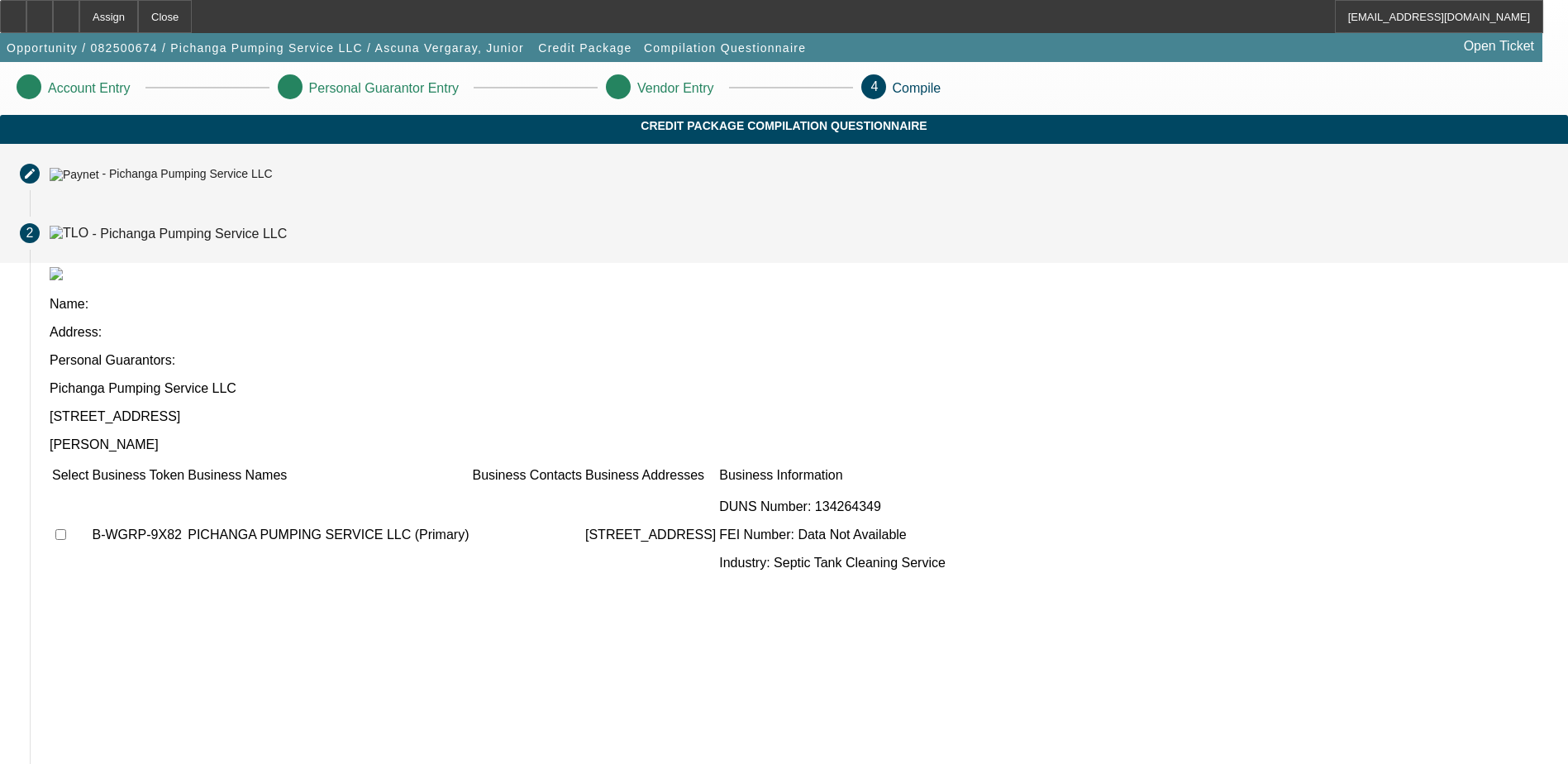
click at [272, 181] on div "- Pichanga Pumping Service LLC" at bounding box center [187, 174] width 170 height 13
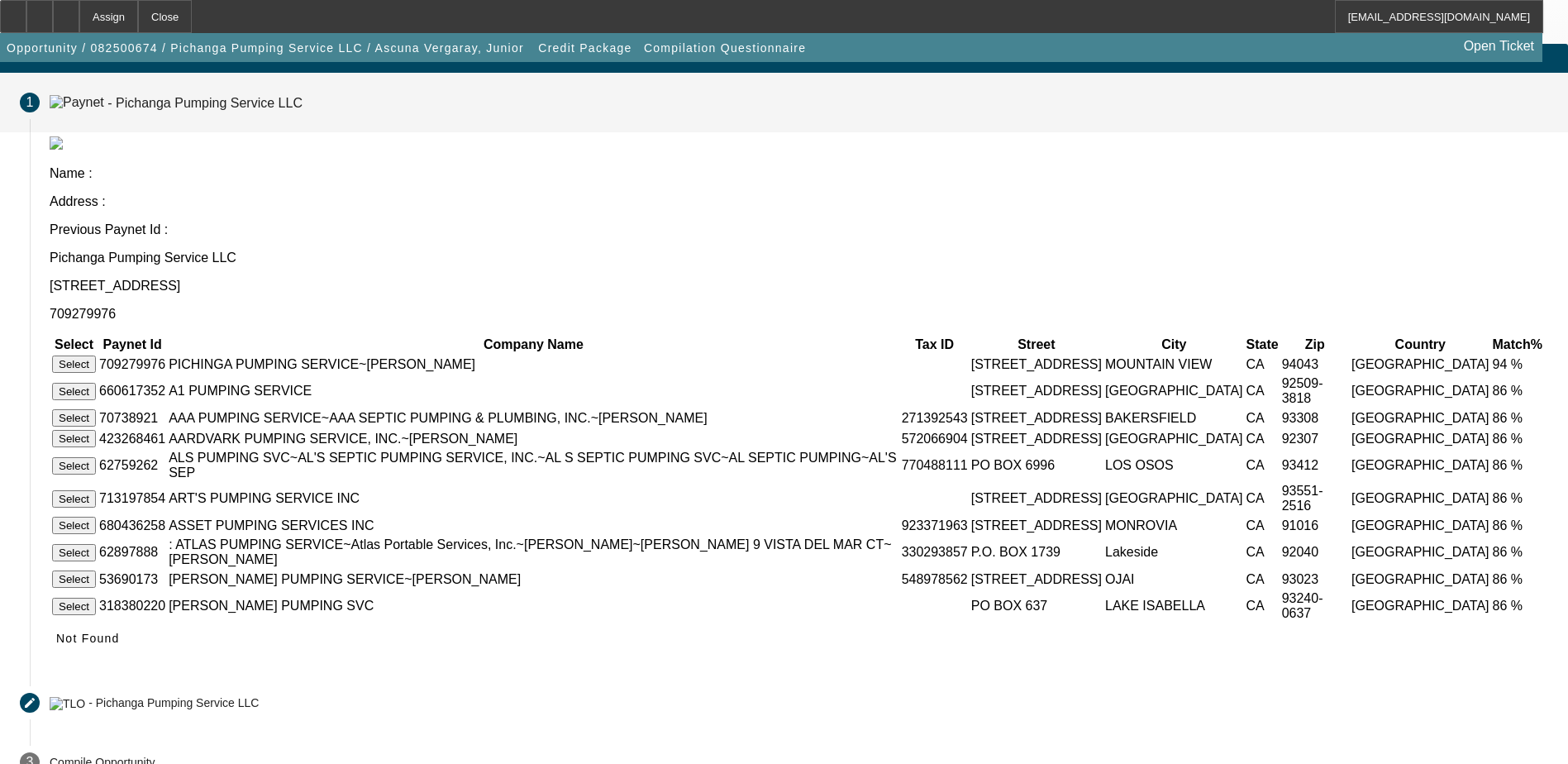
scroll to position [124, 0]
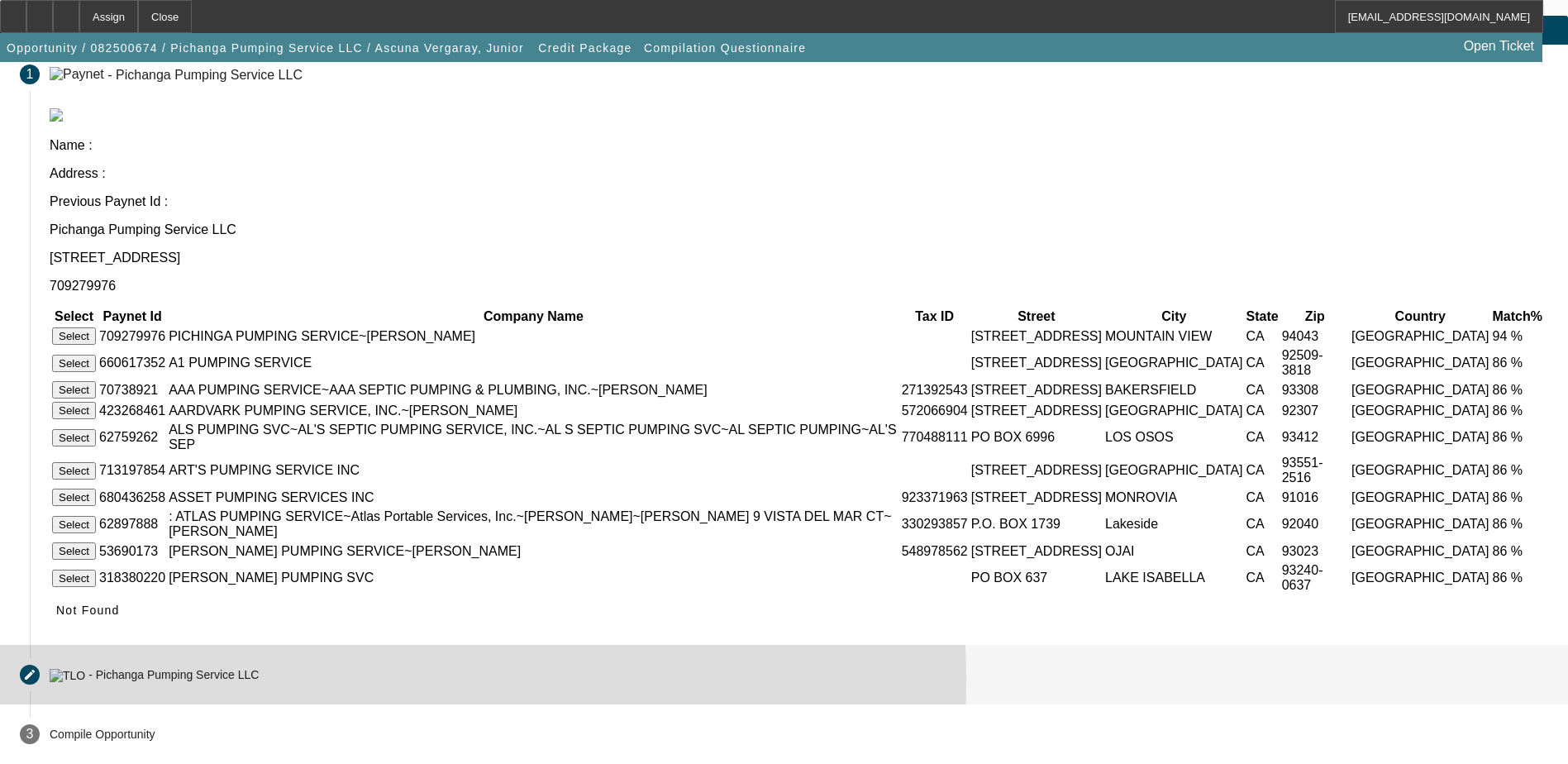
click at [259, 677] on div "- Pichanga Pumping Service LLC" at bounding box center [174, 675] width 170 height 13
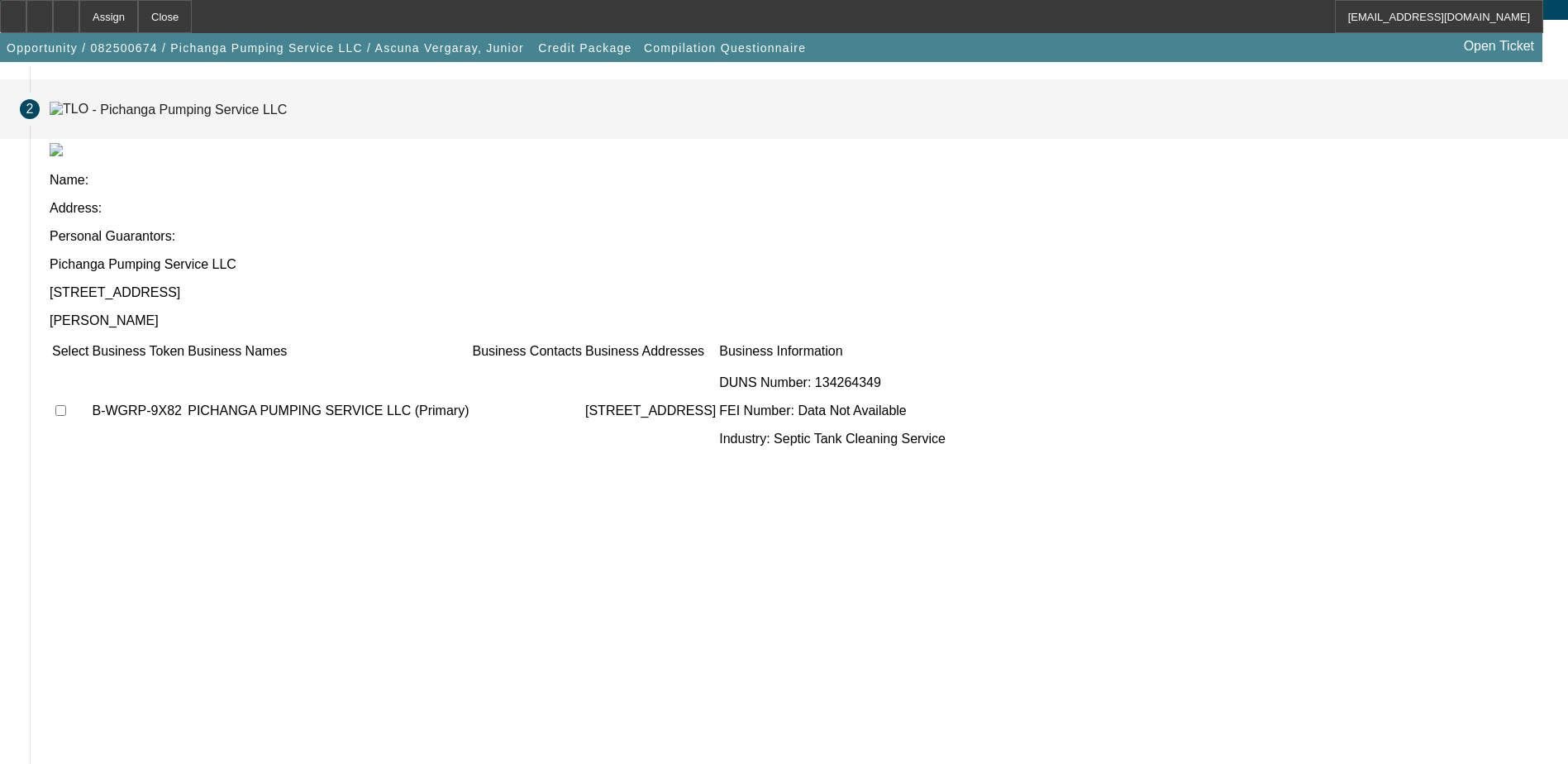
click at [90, 361] on td at bounding box center [69, 410] width 38 height 99
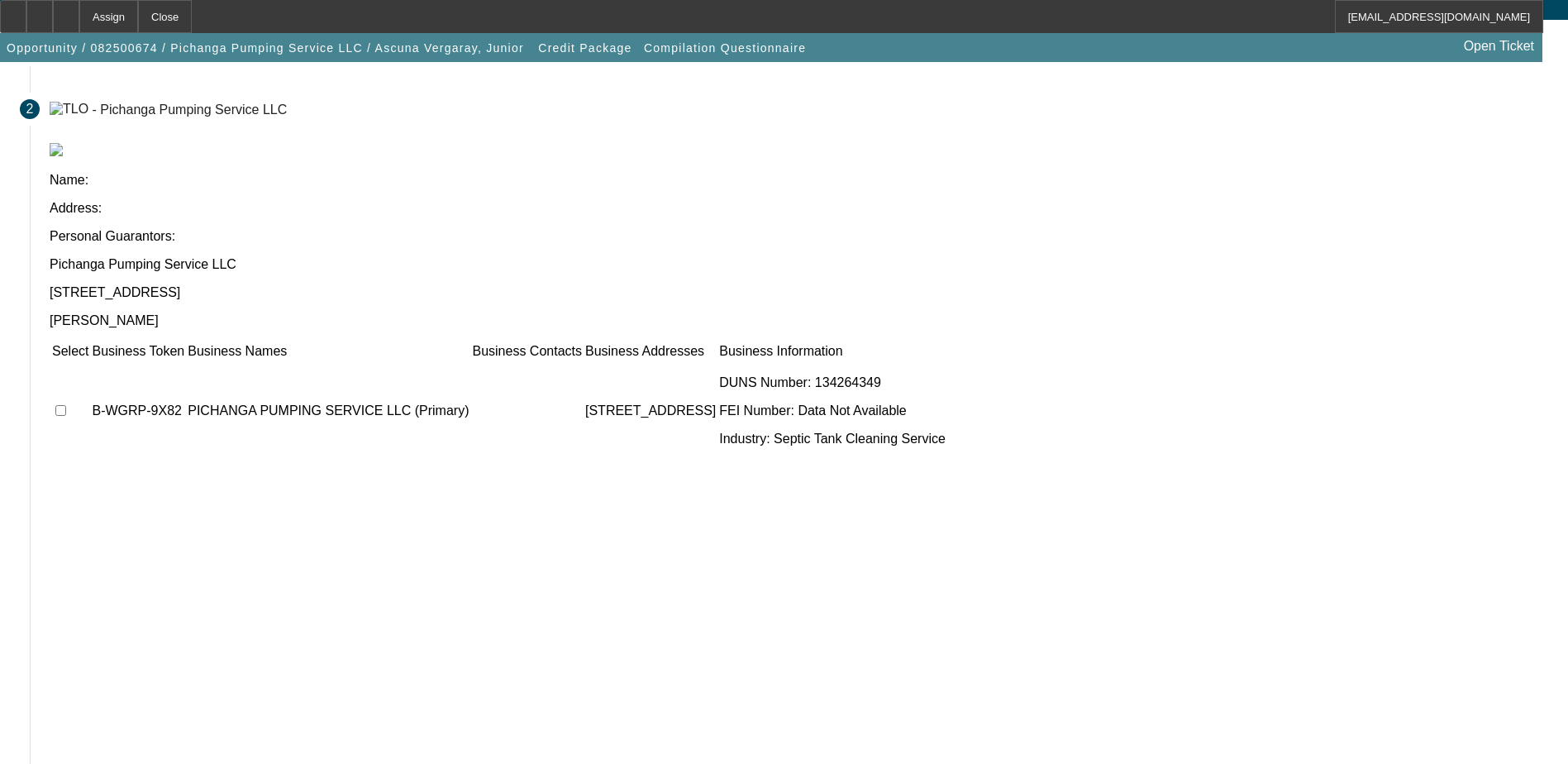
click at [66, 405] on input "checkbox" at bounding box center [61, 410] width 11 height 11
checkbox input "true"
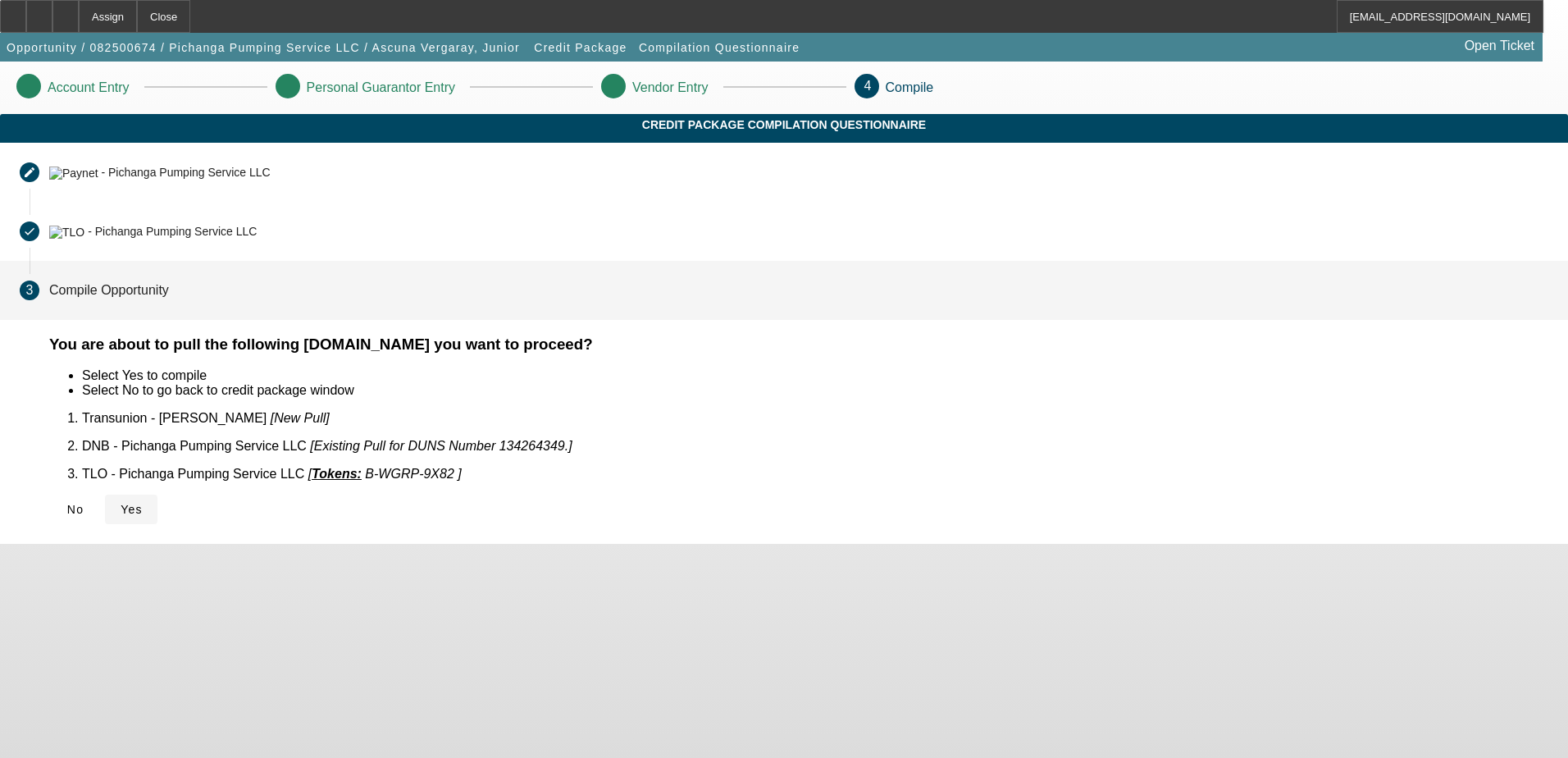
click at [143, 506] on span "Yes" at bounding box center [131, 509] width 22 height 13
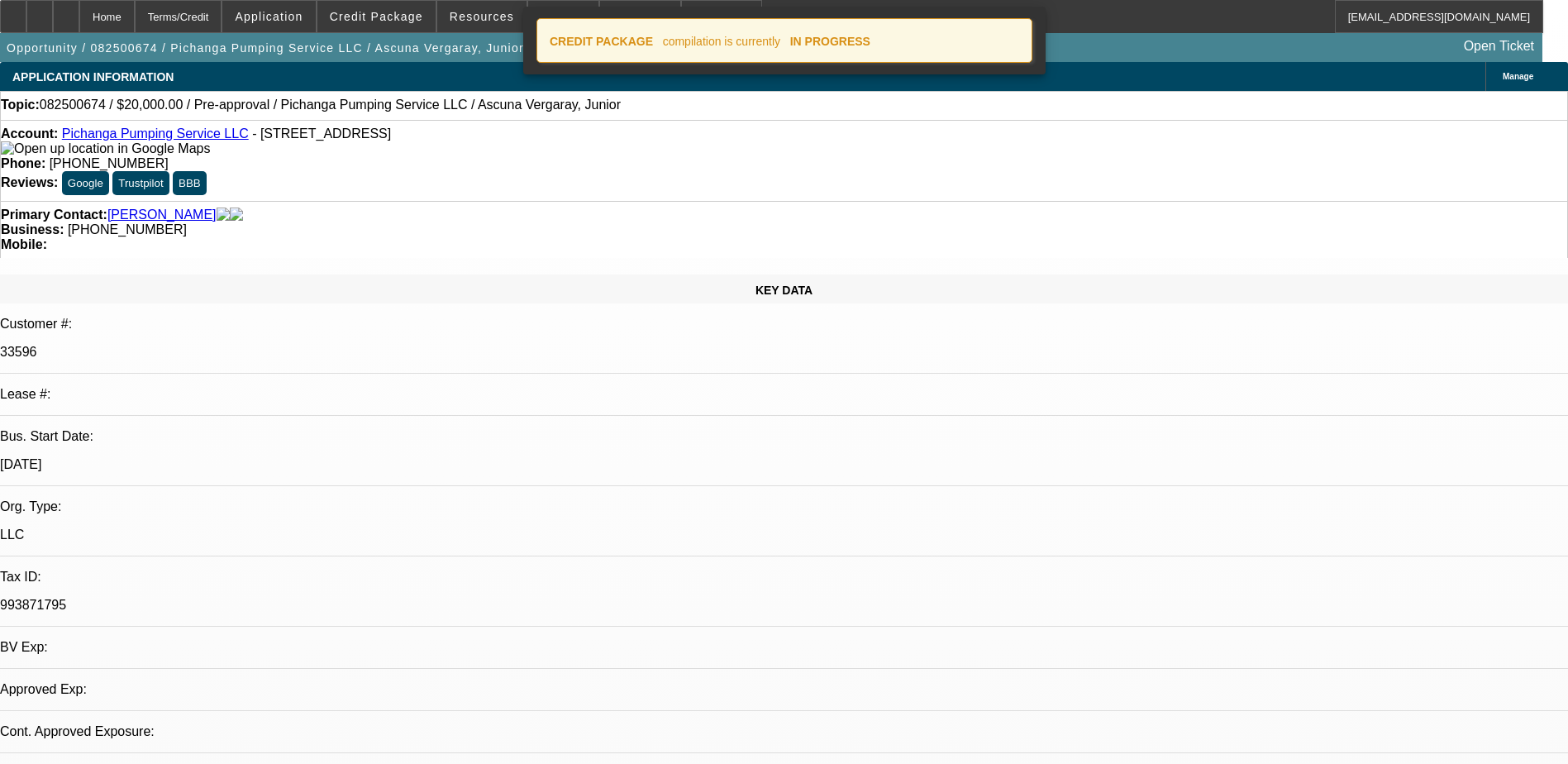
select select "0"
select select "2"
select select "0.1"
select select "4"
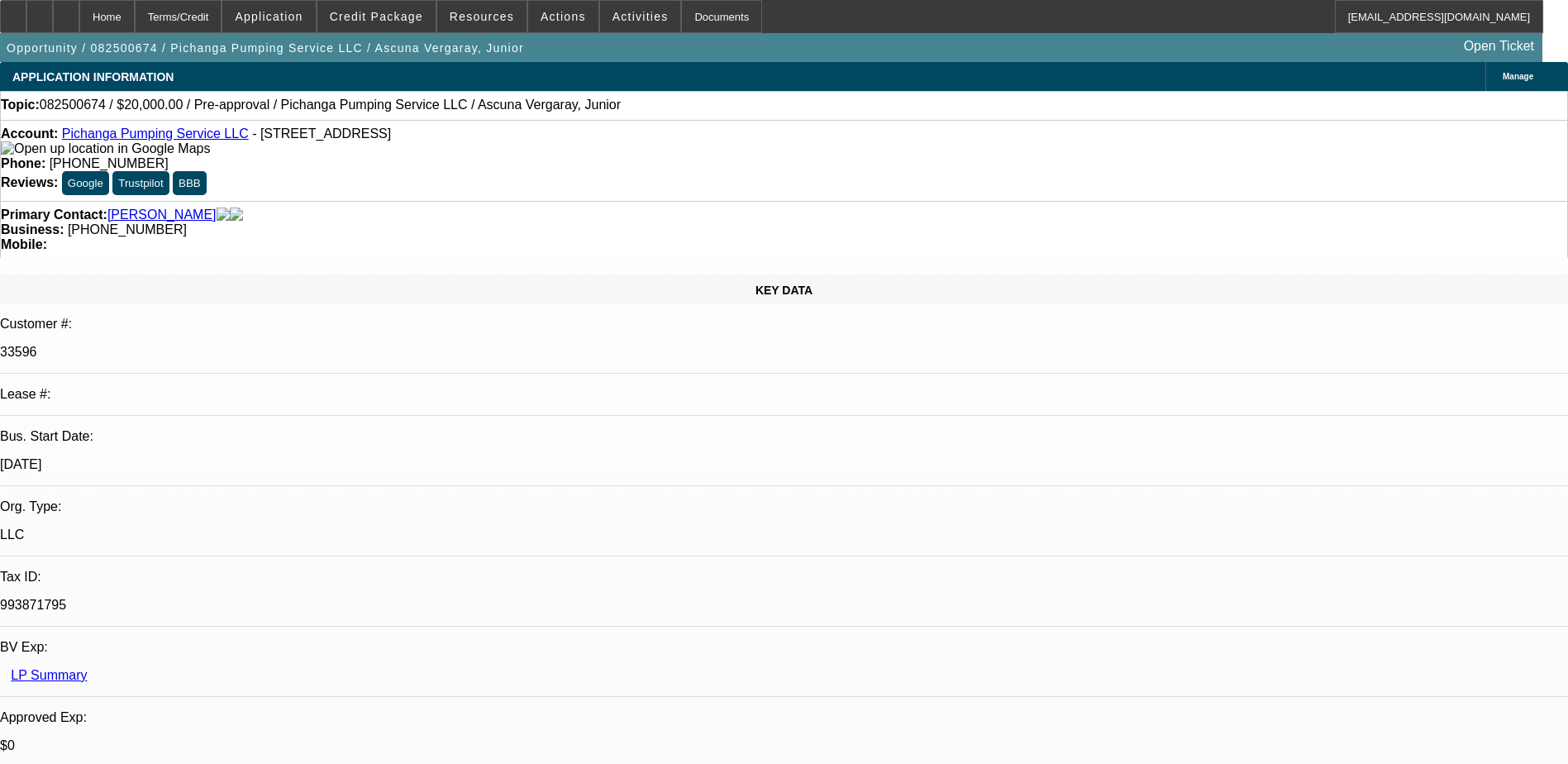
radio input "true"
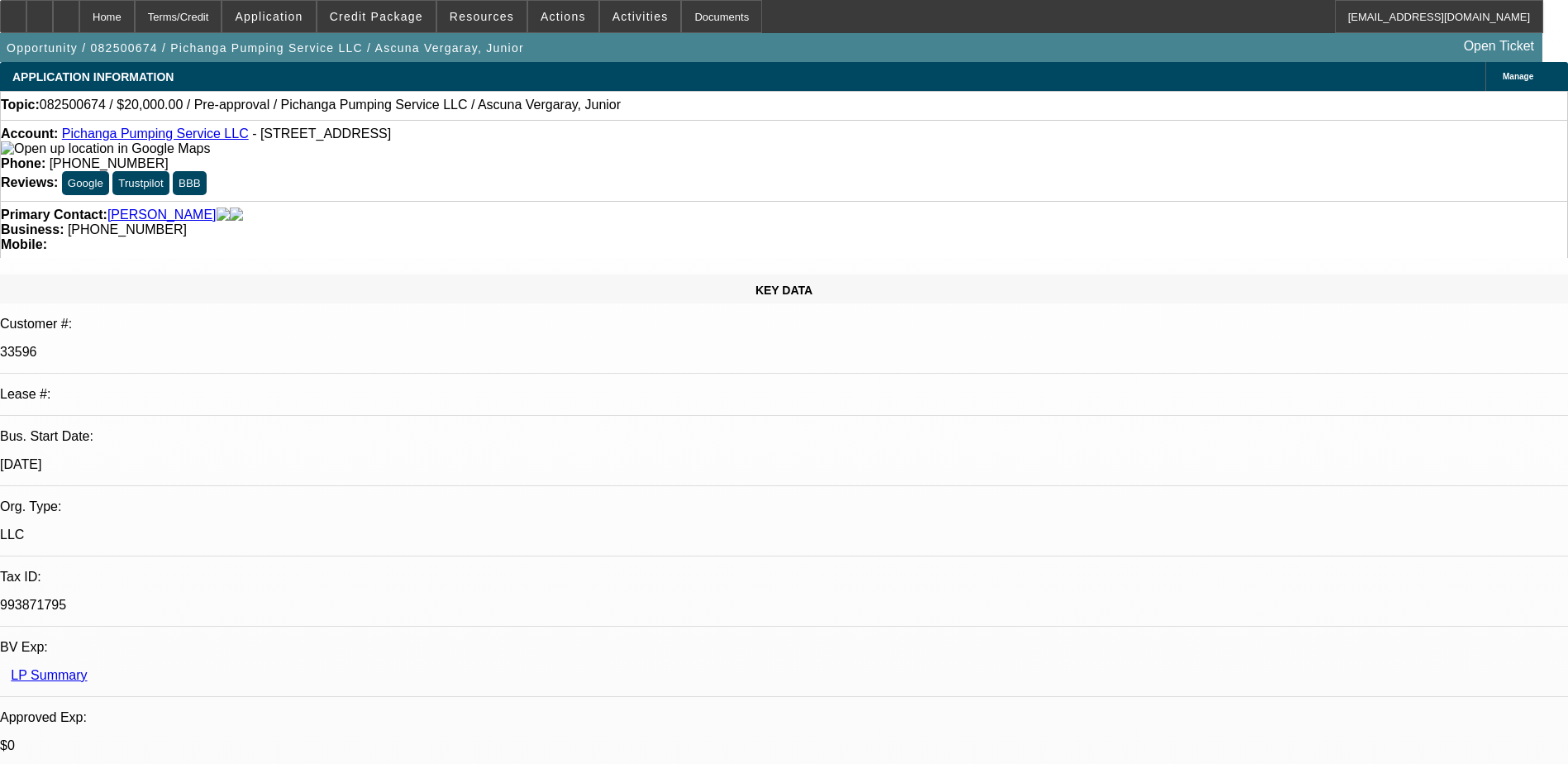
type textarea "Junior is looking for a 20k septic tank, he has the quote and said he would sen…"
radio input "true"
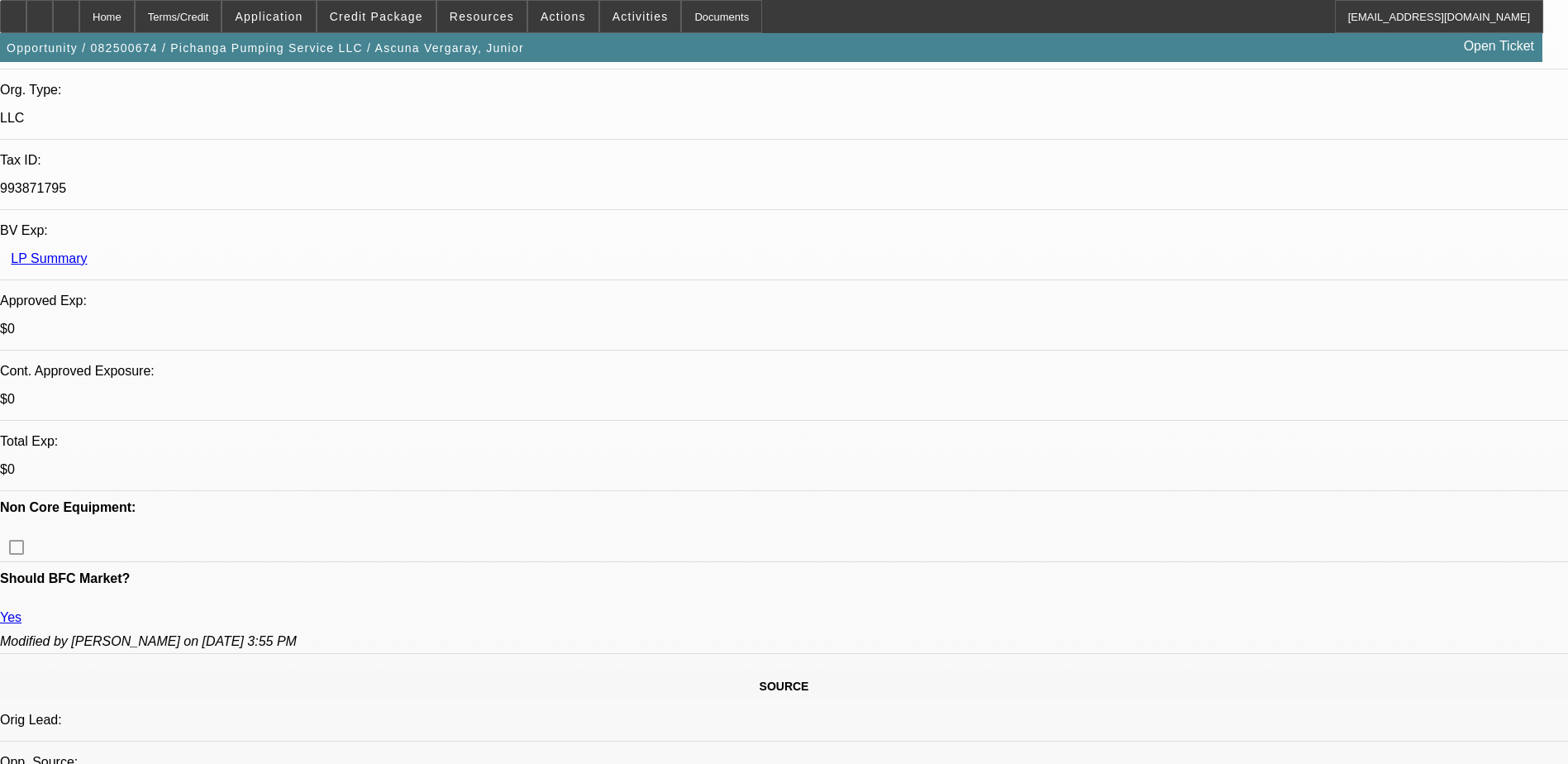
scroll to position [83, 0]
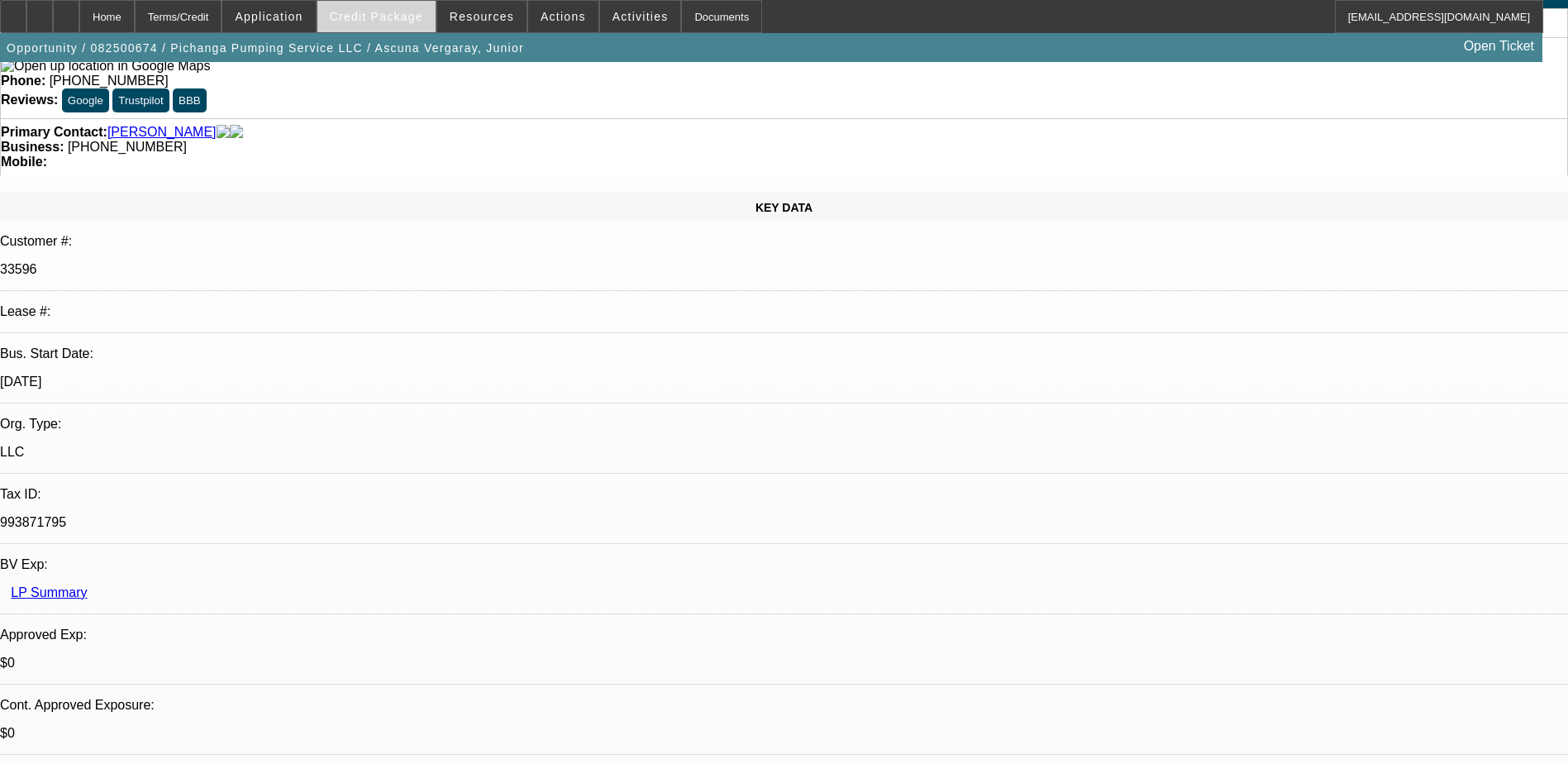
click at [362, 15] on span "Credit Package" at bounding box center [377, 16] width 93 height 13
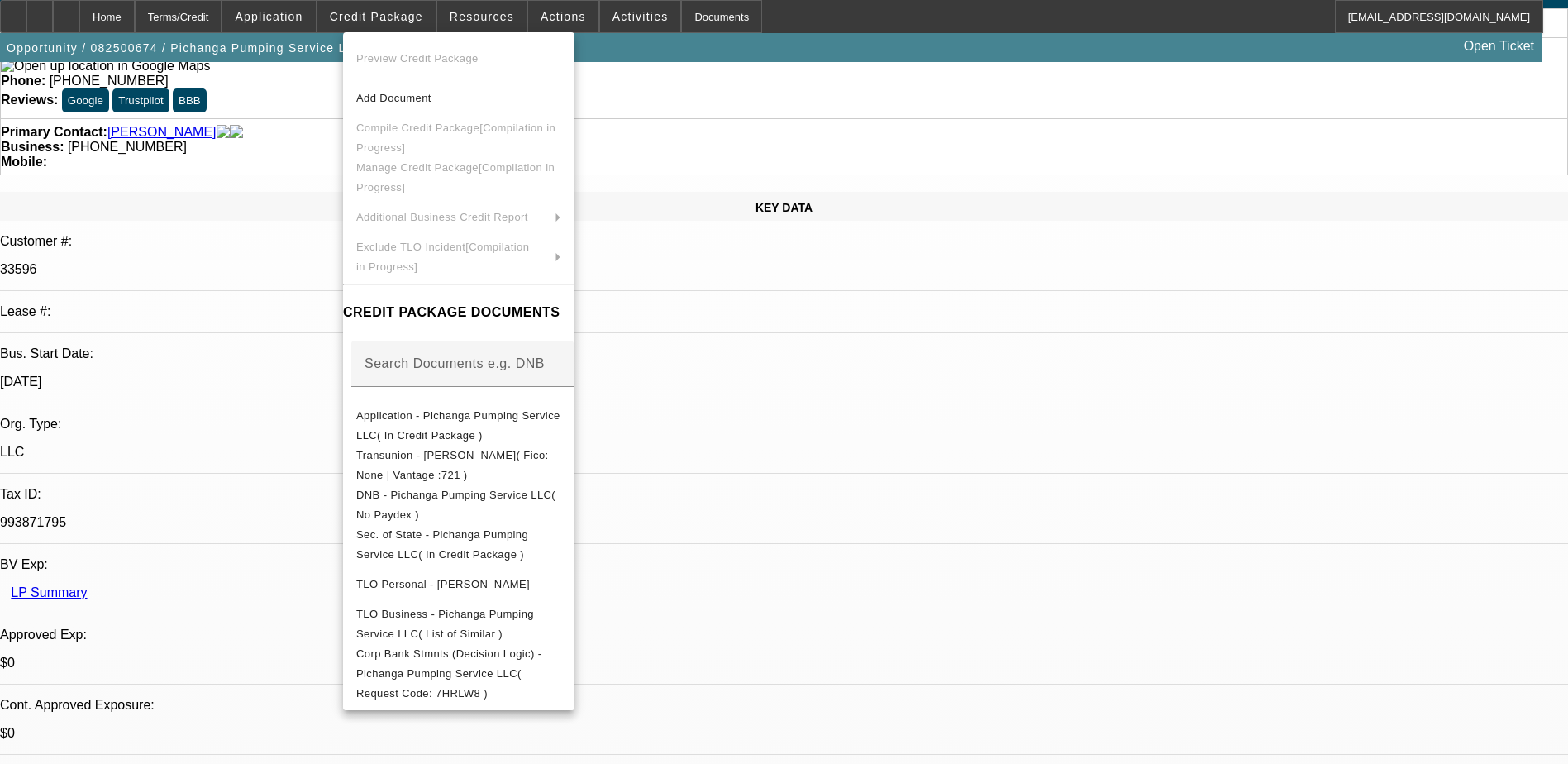
click at [298, 160] on div at bounding box center [784, 382] width 1568 height 764
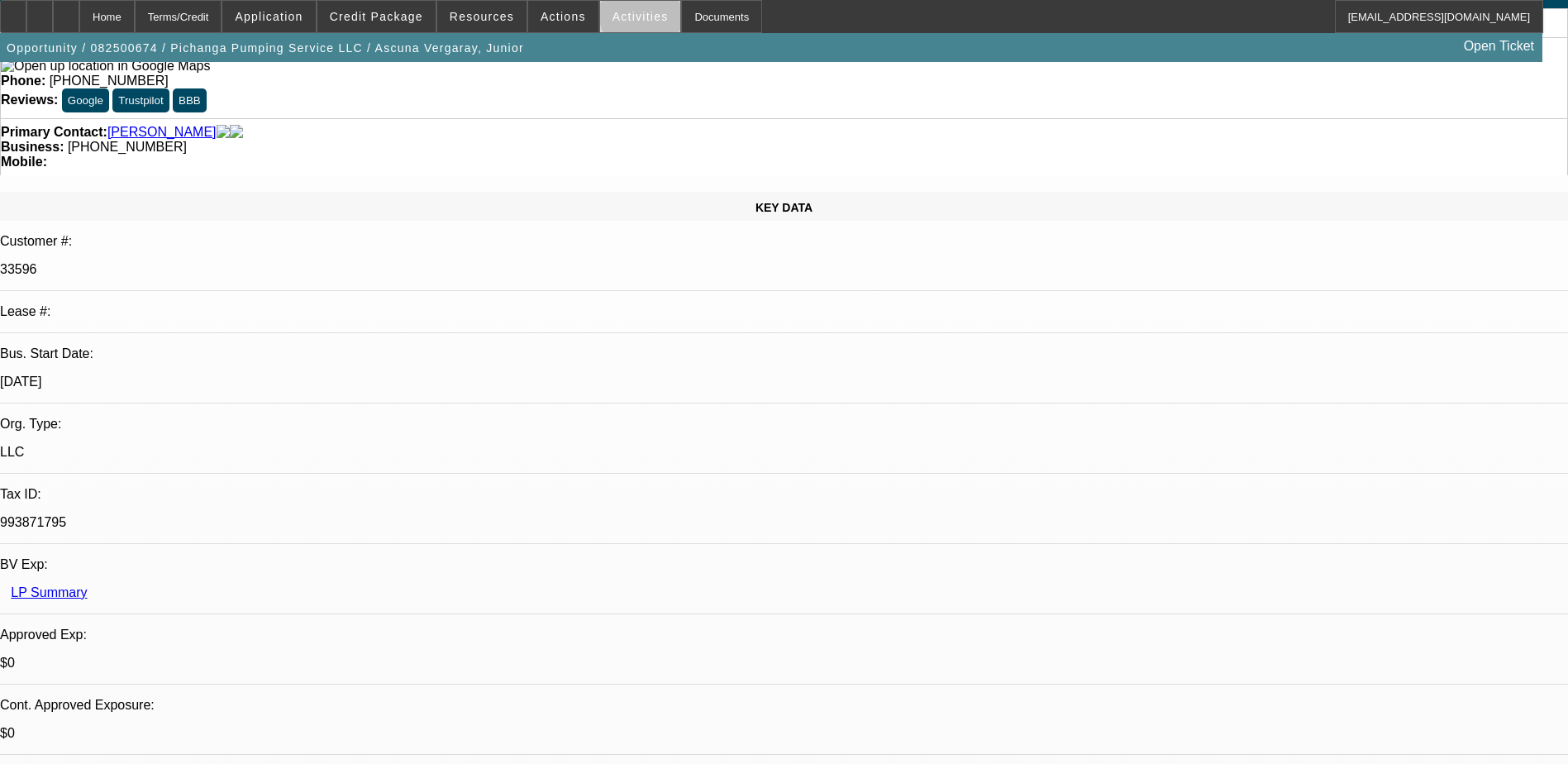
click at [625, 17] on span "Activities" at bounding box center [641, 16] width 56 height 13
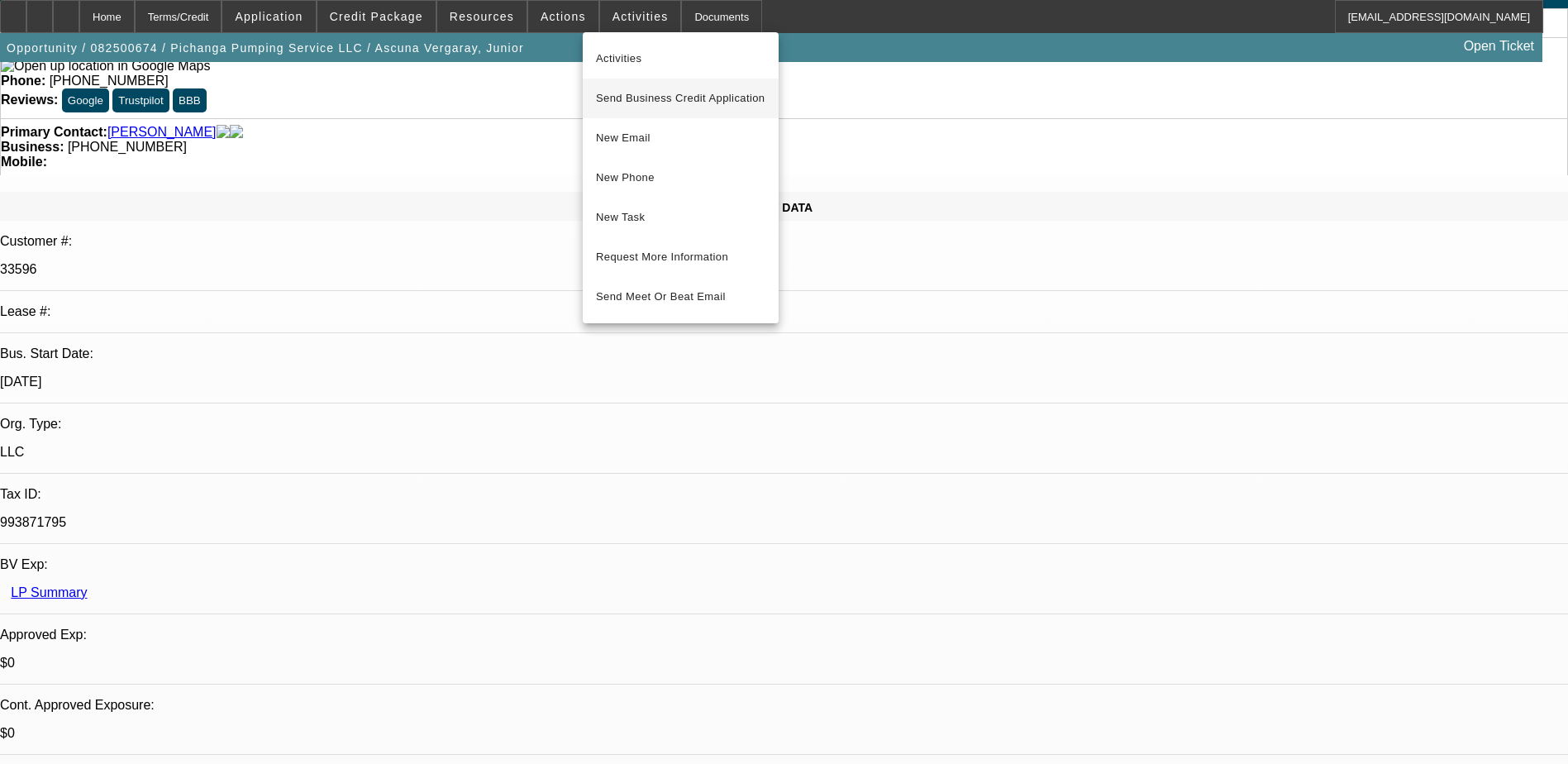
click at [672, 93] on span "Send Business Credit Application" at bounding box center [680, 98] width 169 height 20
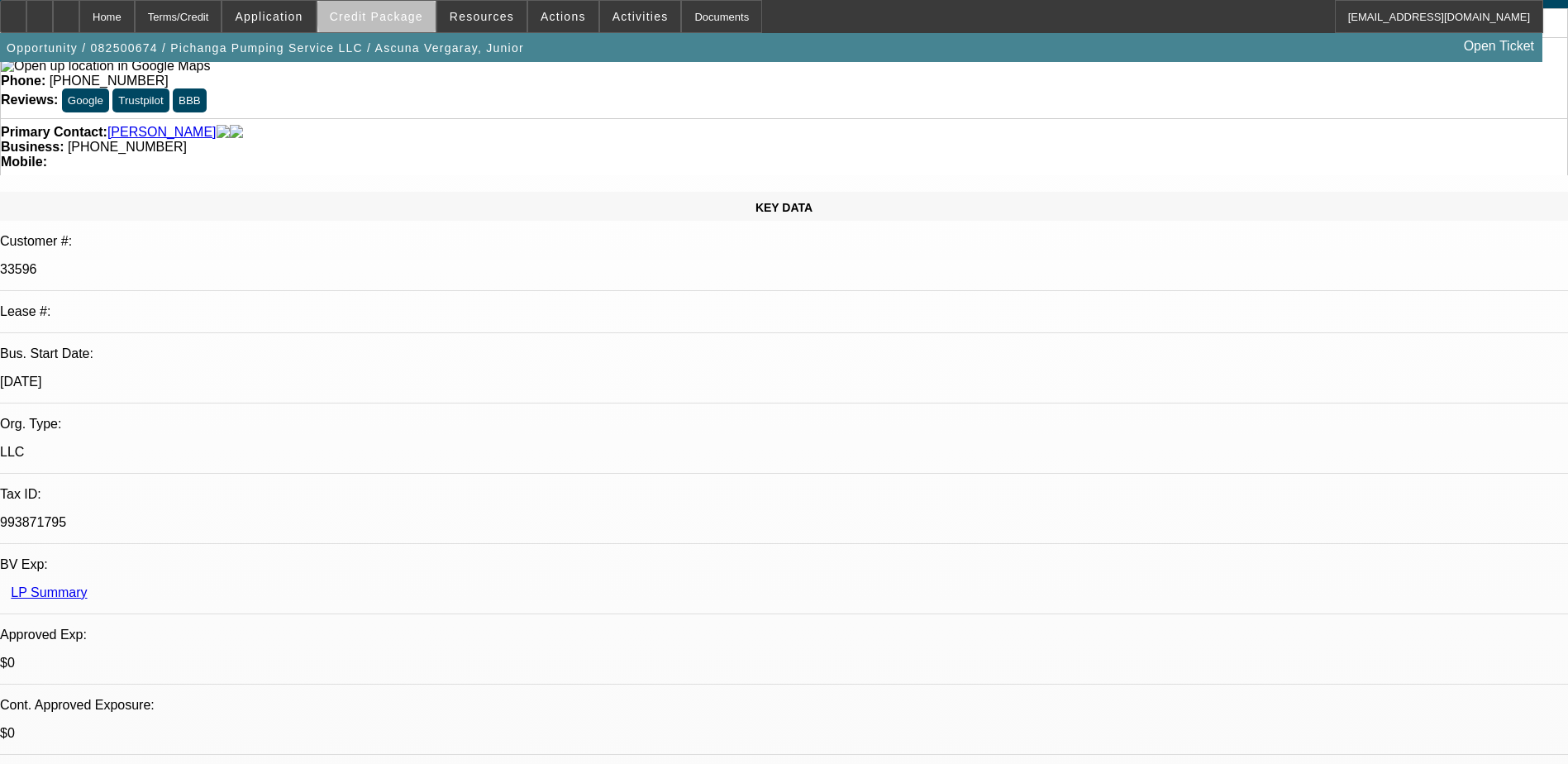
click at [417, 13] on span "Credit Package" at bounding box center [377, 16] width 93 height 13
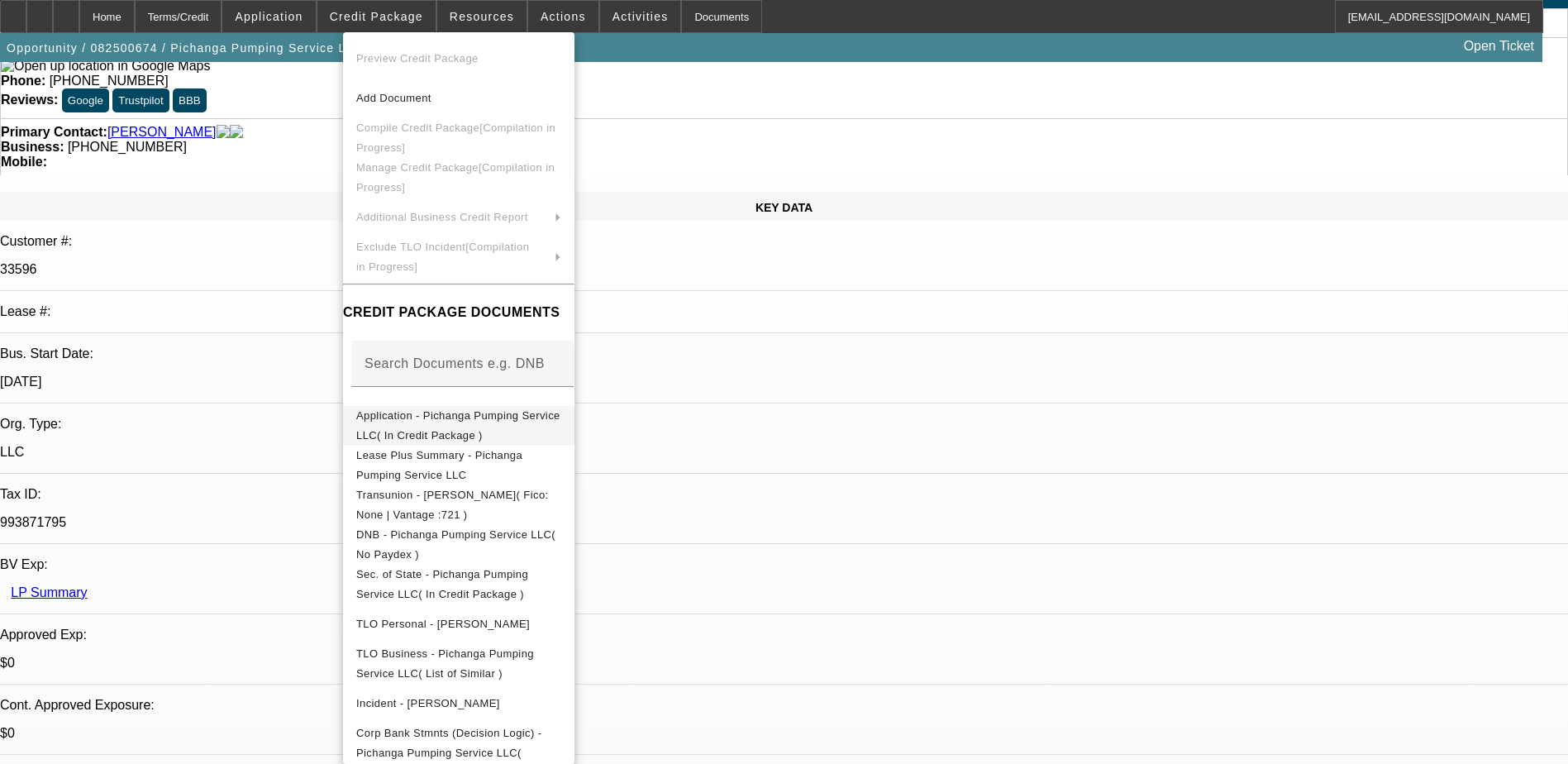
click at [500, 416] on span "Application - Pichanga Pumping Service LLC( In Credit Package )" at bounding box center [458, 425] width 205 height 32
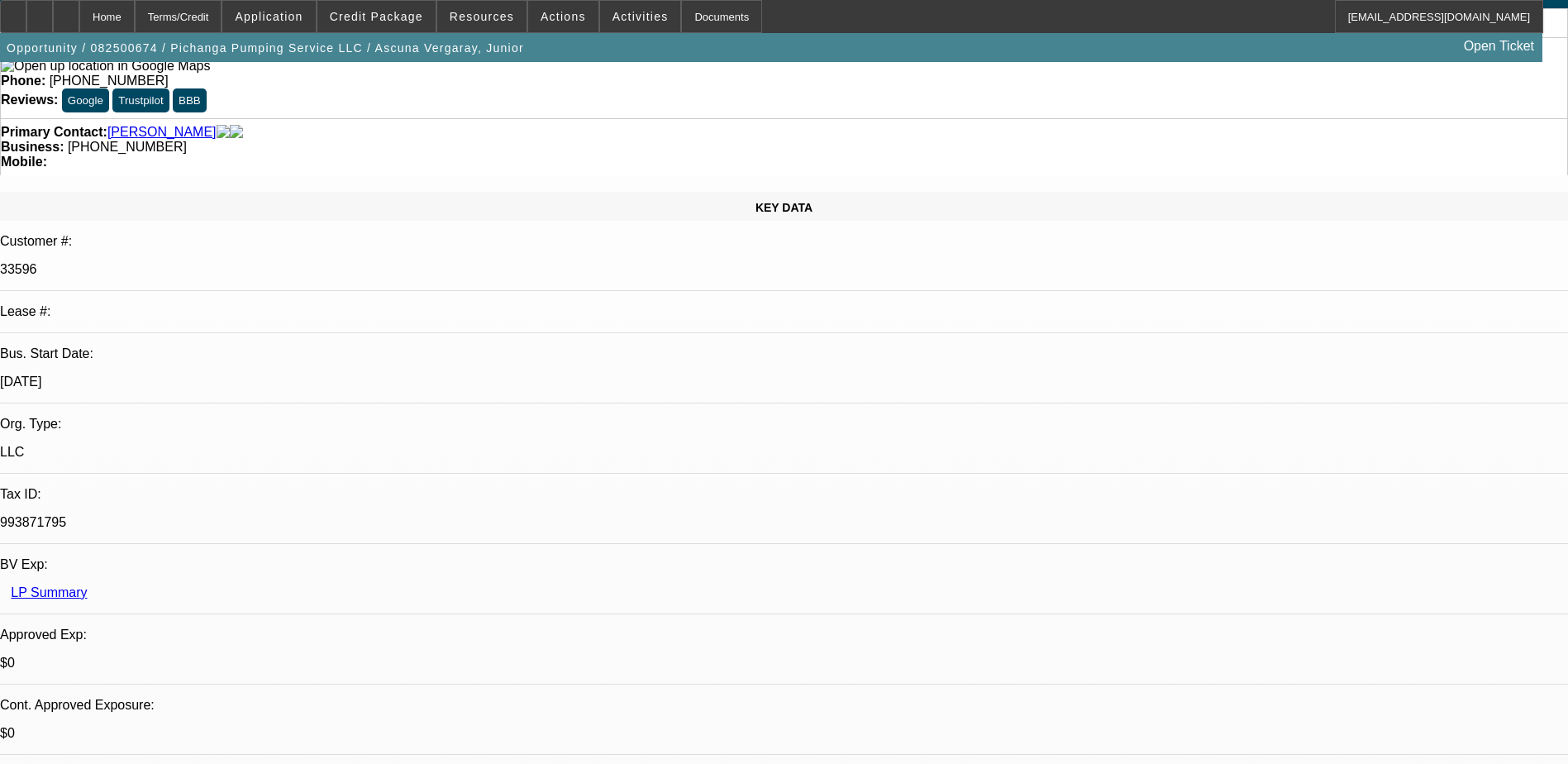
scroll to position [0, 0]
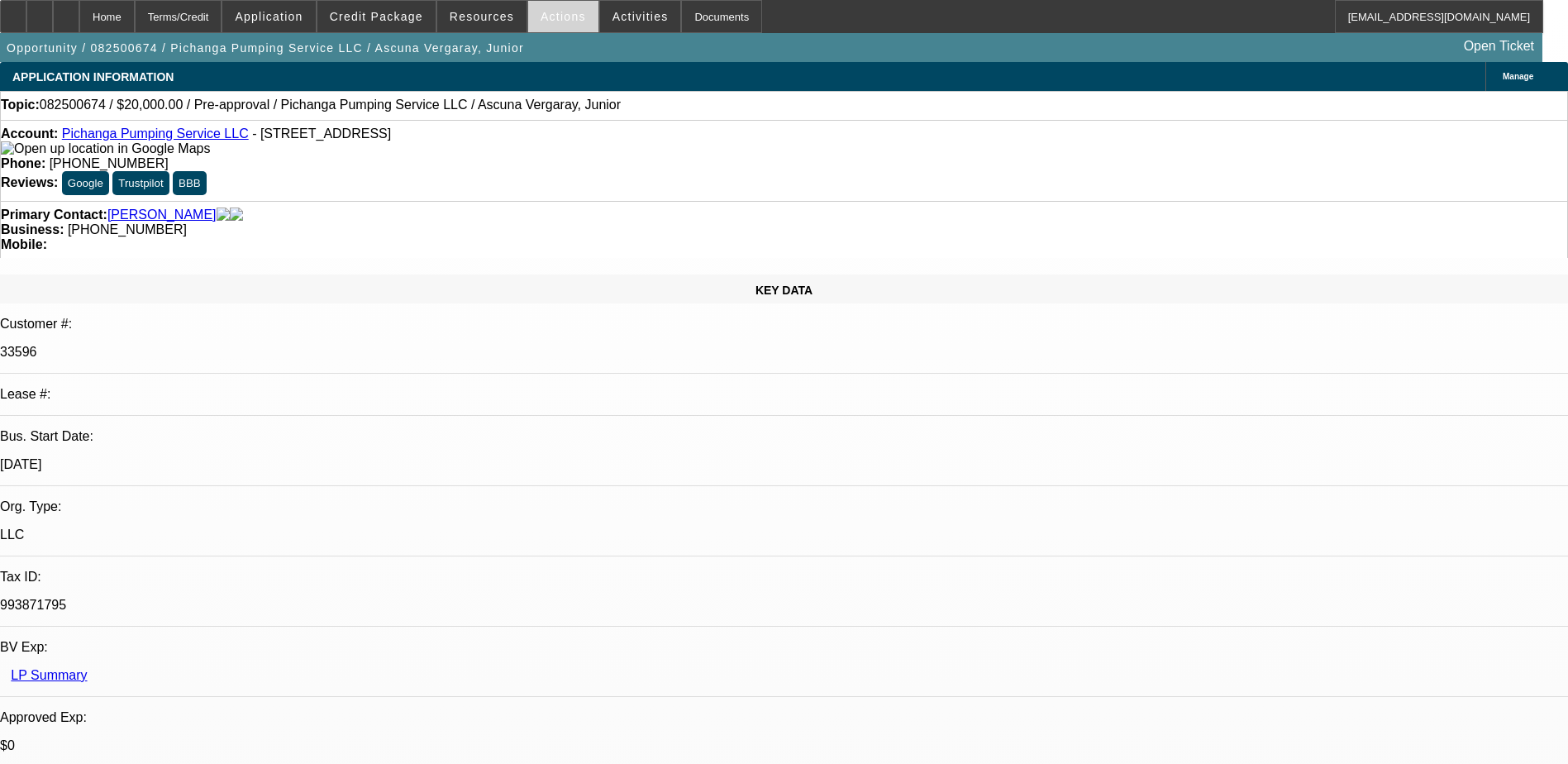
click at [559, 15] on span "Actions" at bounding box center [564, 16] width 46 height 13
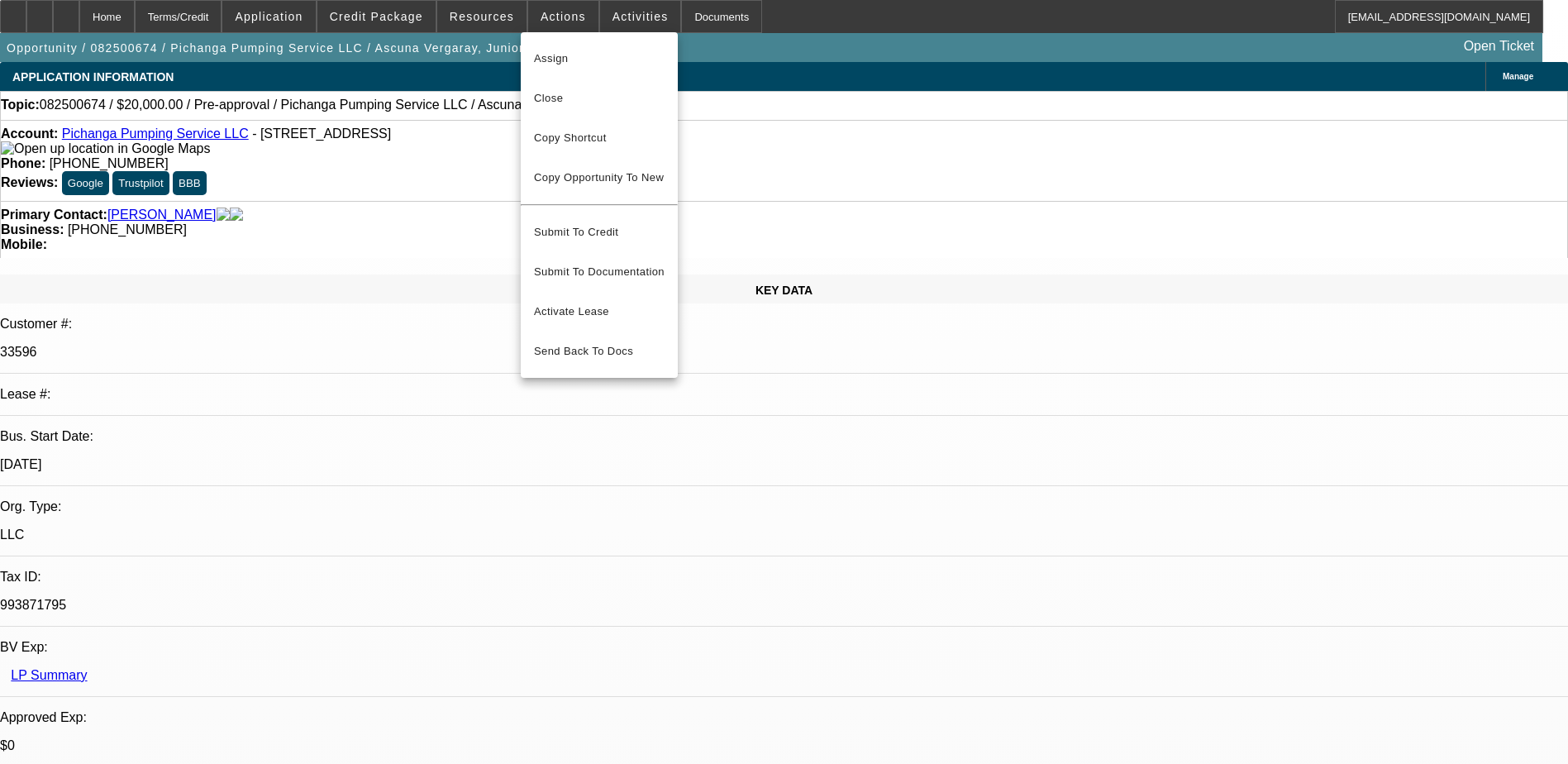
click at [215, 11] on div at bounding box center [784, 382] width 1568 height 764
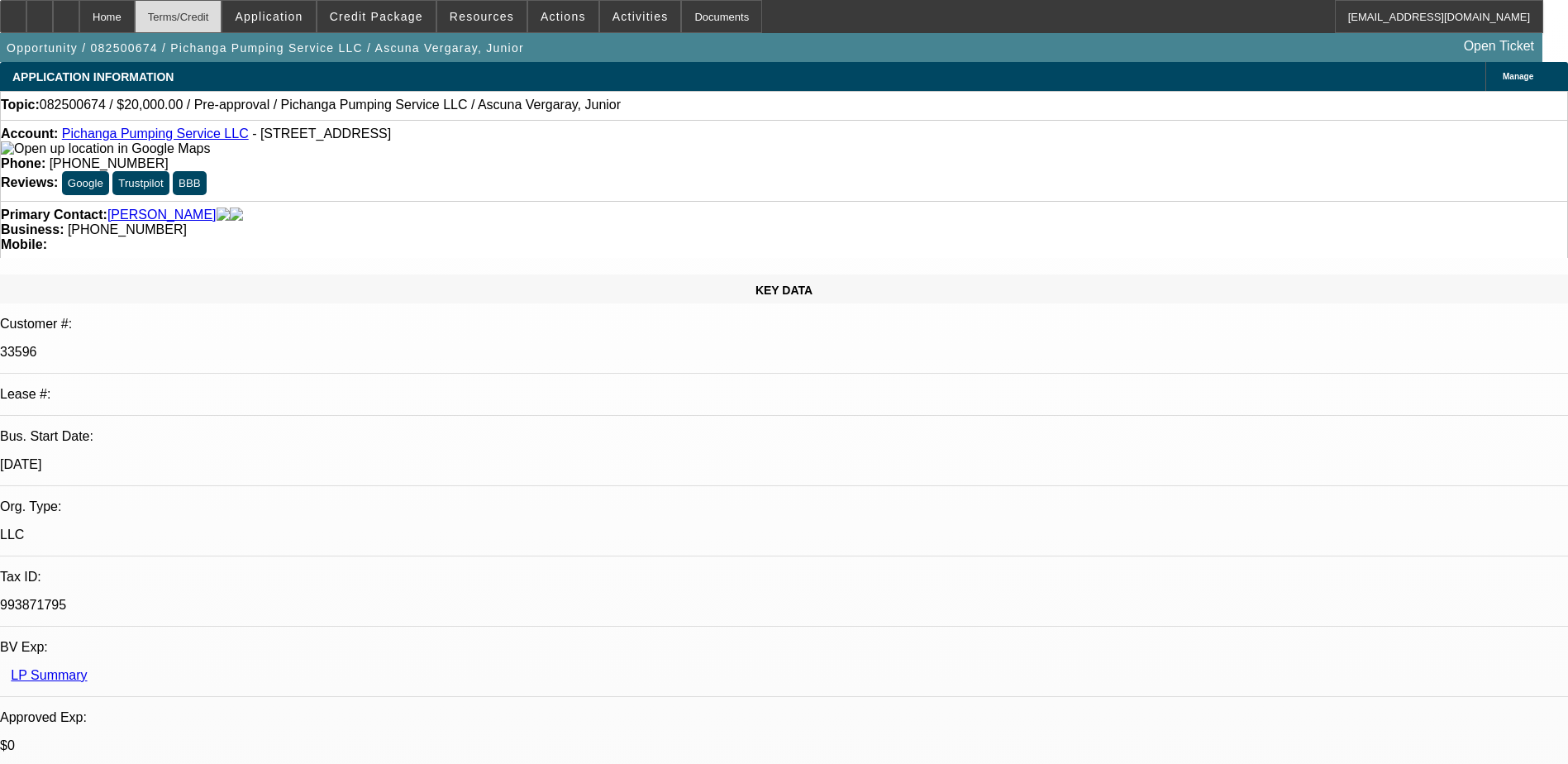
click at [222, 15] on div "Terms/Credit" at bounding box center [178, 17] width 88 height 33
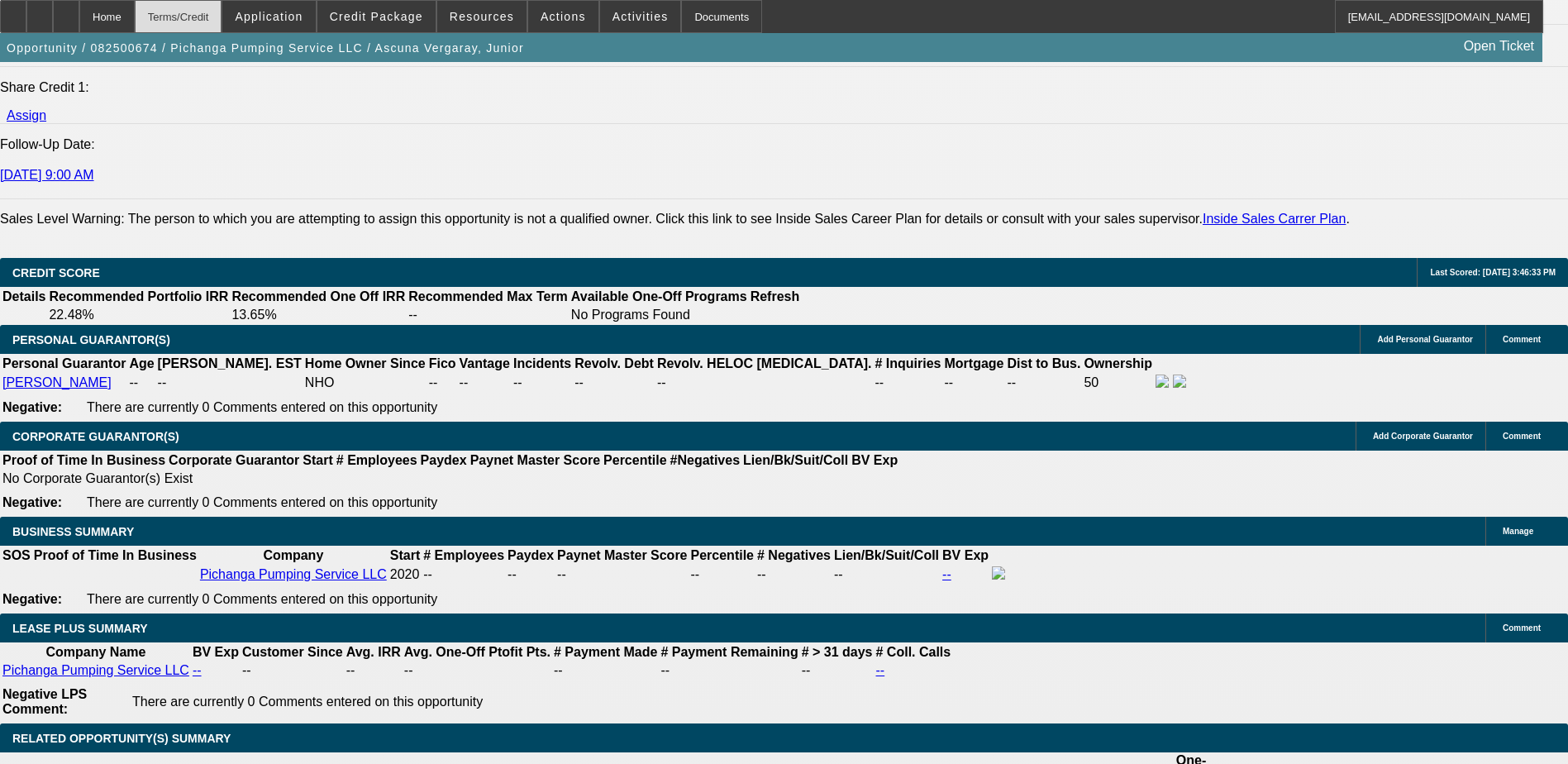
click at [222, 11] on div "Terms/Credit" at bounding box center [178, 17] width 88 height 33
click at [291, 12] on span "Application" at bounding box center [268, 16] width 68 height 13
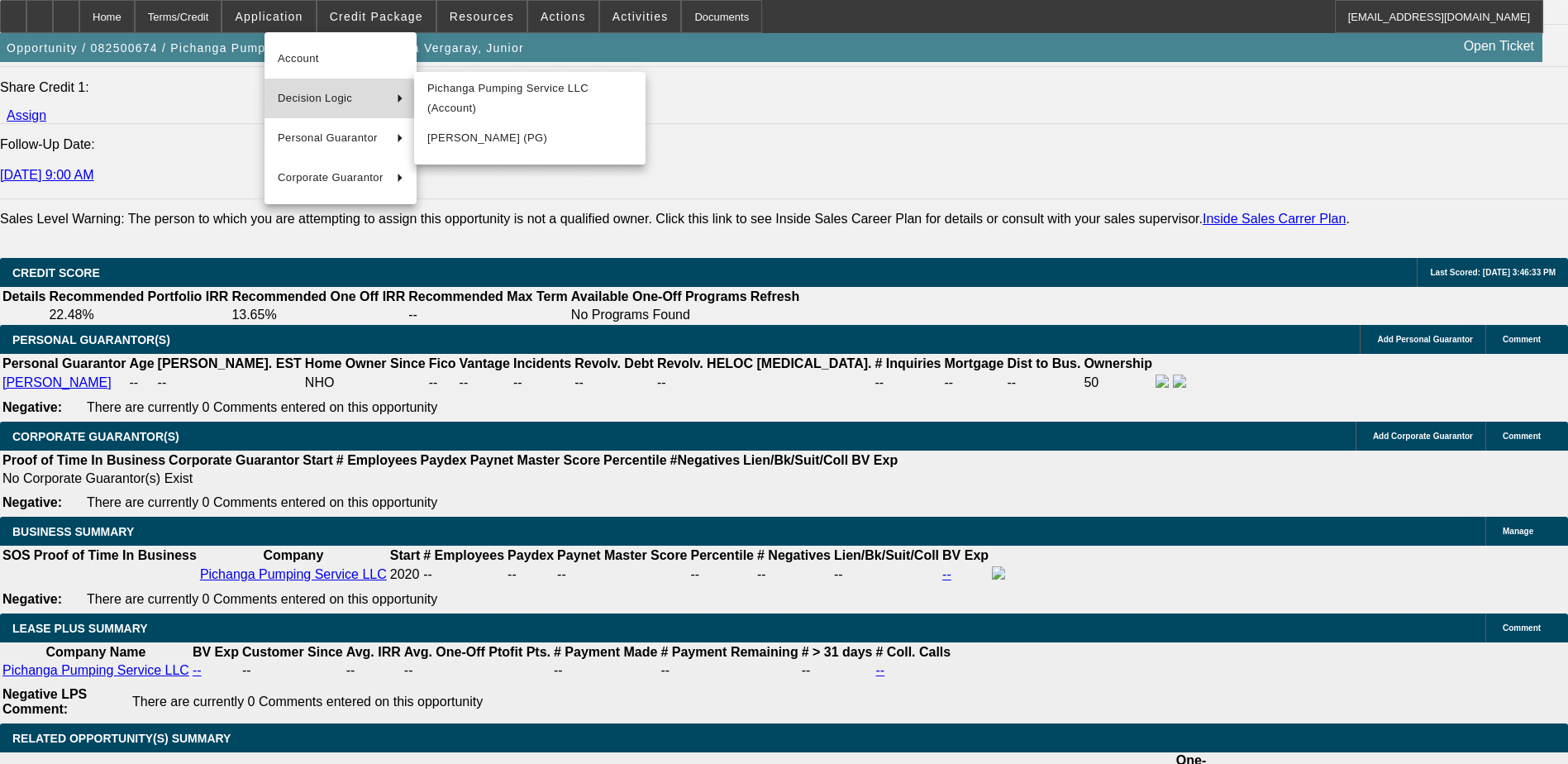
click at [319, 97] on span "Decision Logic" at bounding box center [330, 98] width 106 height 20
click at [493, 98] on span "Pichanga Pumping Service LLC (Account)" at bounding box center [530, 97] width 205 height 40
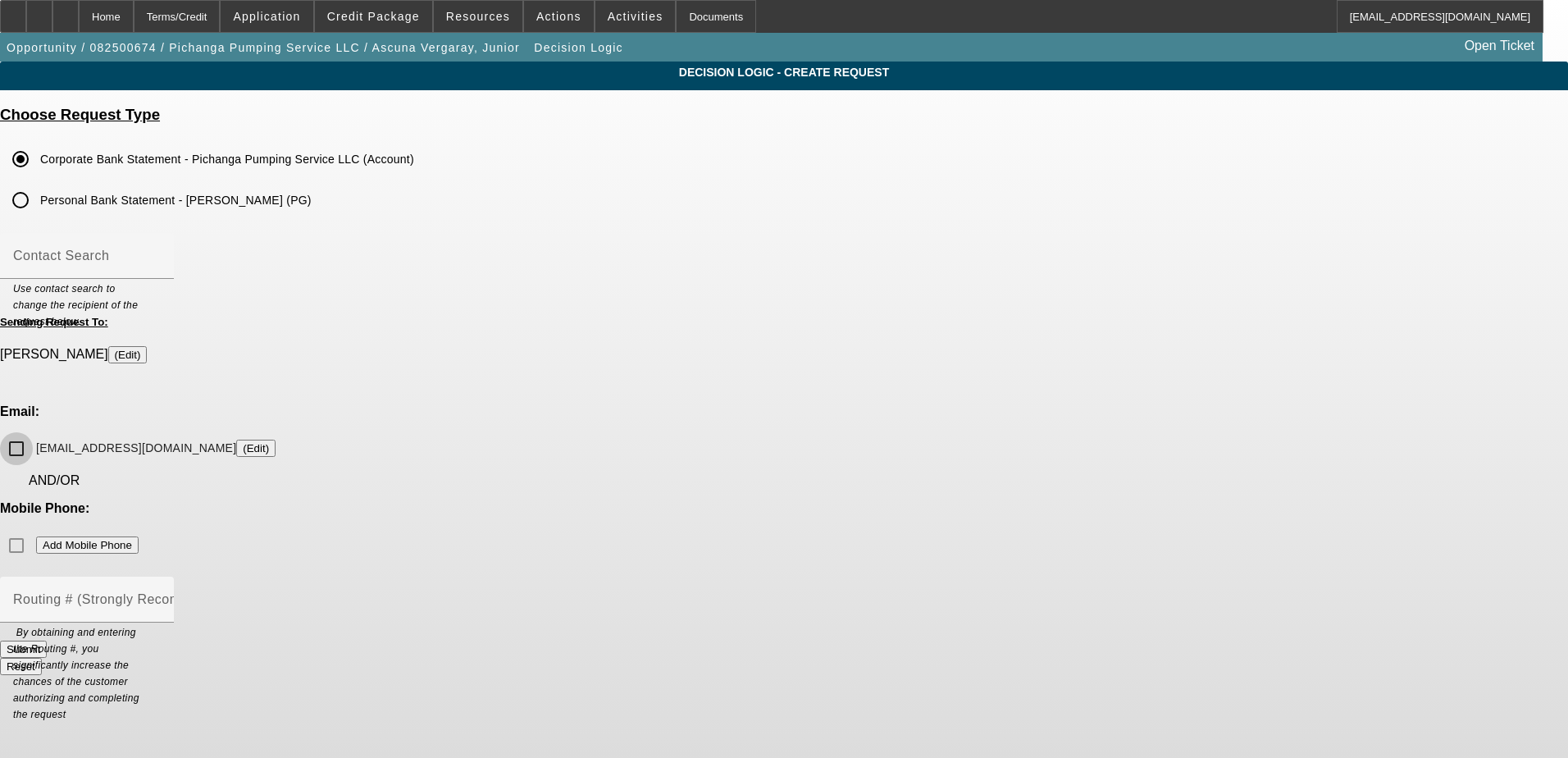
click at [33, 432] on input "juniorascuna@gmail.com (Edit)" at bounding box center [17, 449] width 33 height 33
click at [885, 501] on div "Mobile Phone: Add Mobile Phone" at bounding box center [784, 531] width 1568 height 61
click at [896, 501] on div "Mobile Phone: Add Mobile Phone" at bounding box center [784, 531] width 1568 height 61
click at [889, 501] on div "Mobile Phone: Add Mobile Phone" at bounding box center [784, 531] width 1568 height 61
click at [161, 597] on input "Routing # (Strongly Recommended)" at bounding box center [86, 606] width 147 height 20
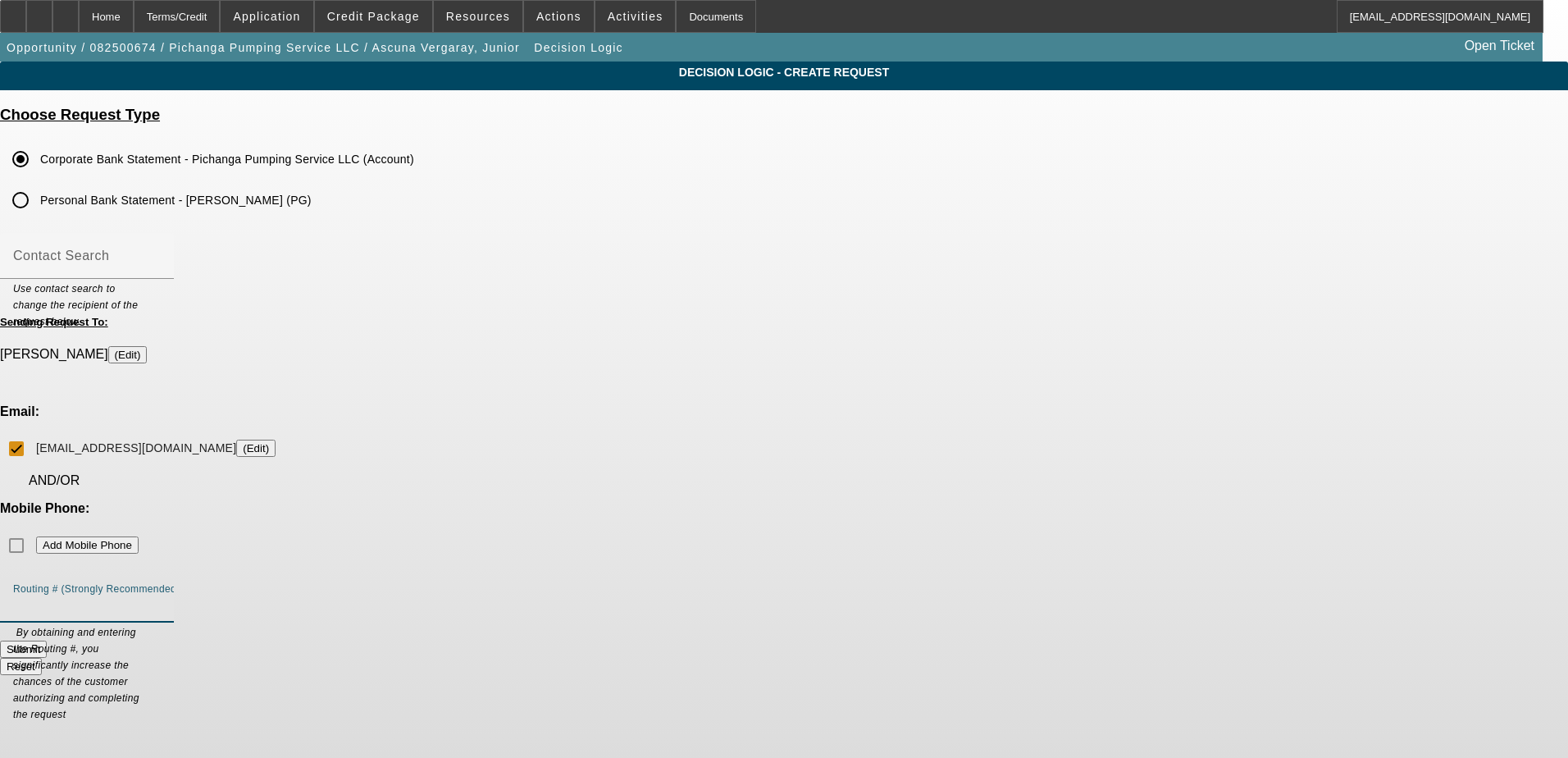
drag, startPoint x: 503, startPoint y: 408, endPoint x: 519, endPoint y: 416, distance: 17.9
click at [504, 408] on div "Decision Logic - Create Request Choose Request Type Corporate Bank Statement - …" at bounding box center [784, 376] width 1568 height 628
click at [47, 640] on button "Submit" at bounding box center [24, 649] width 47 height 17
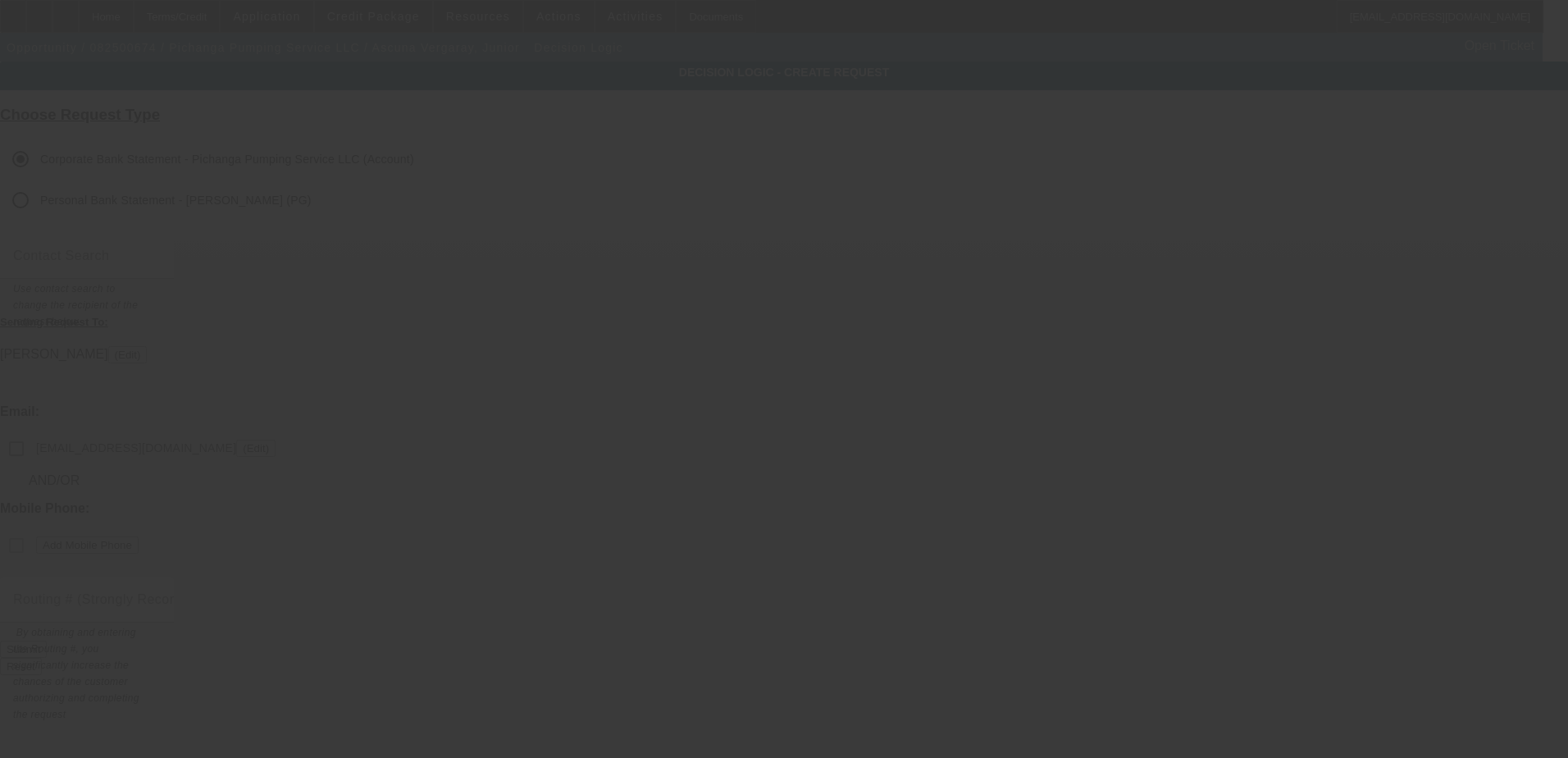
checkbox input "false"
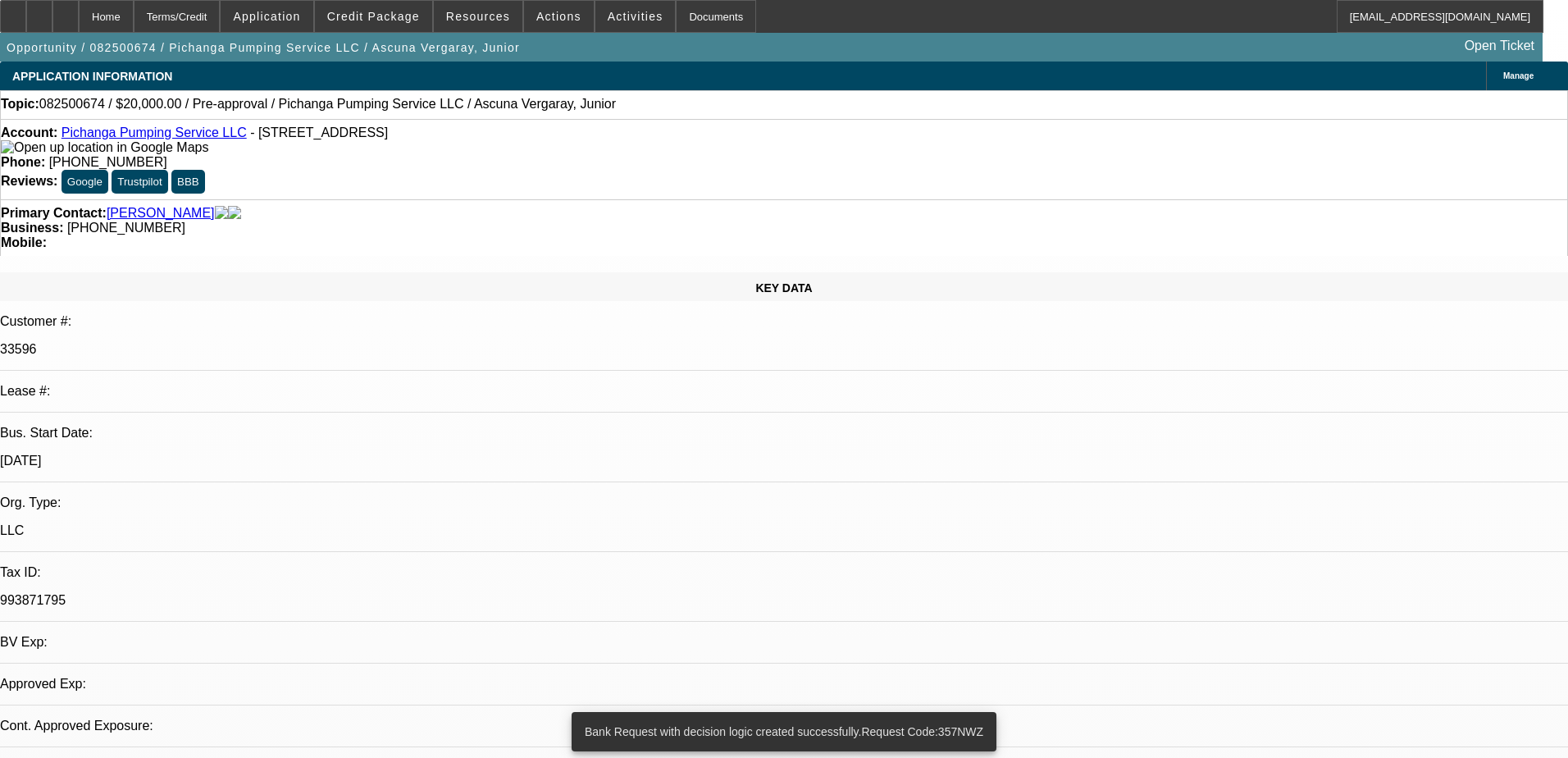
select select "0"
select select "2"
select select "0.1"
select select "4"
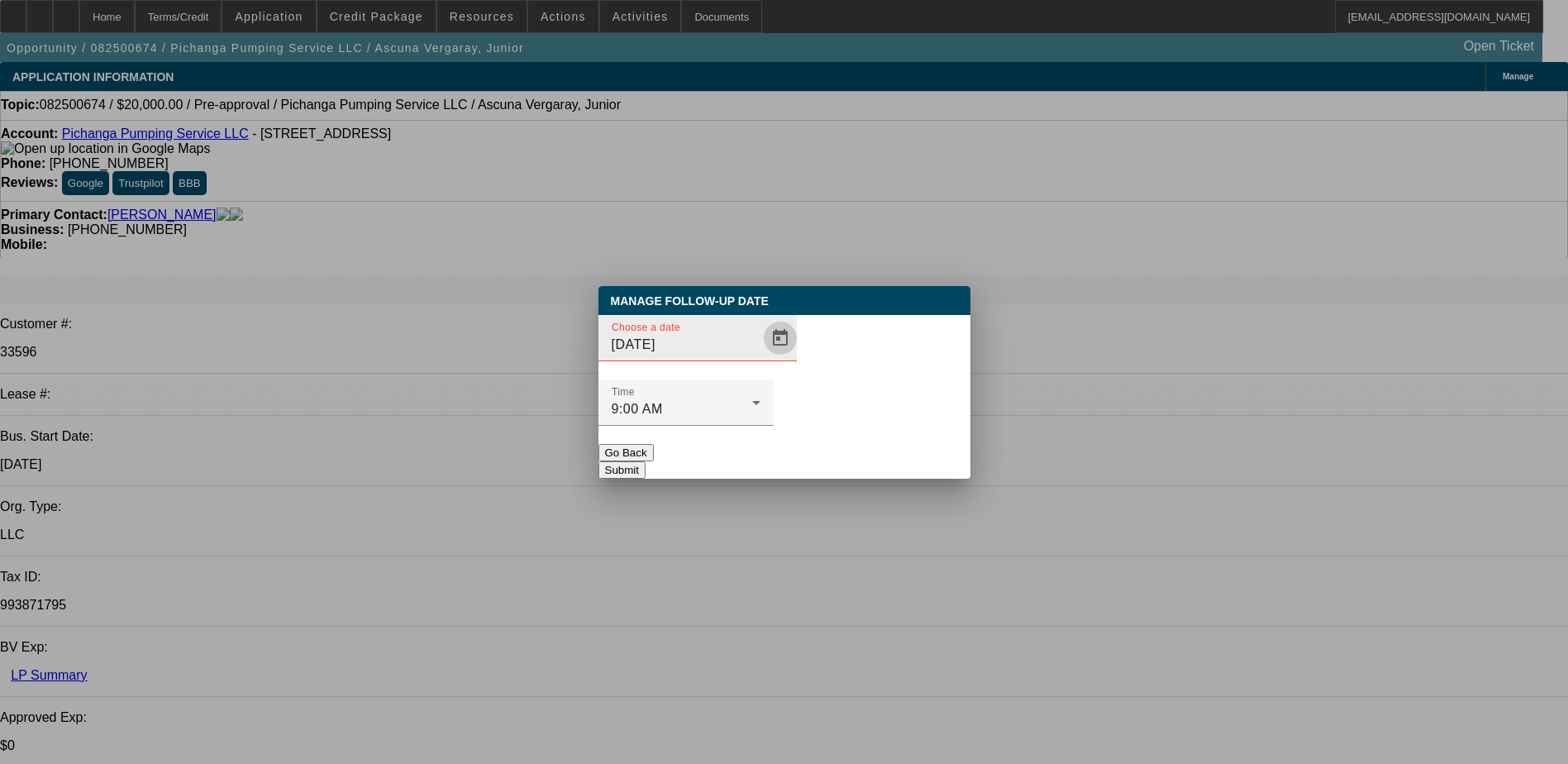
click at [760, 358] on span "Open calendar" at bounding box center [780, 337] width 40 height 40
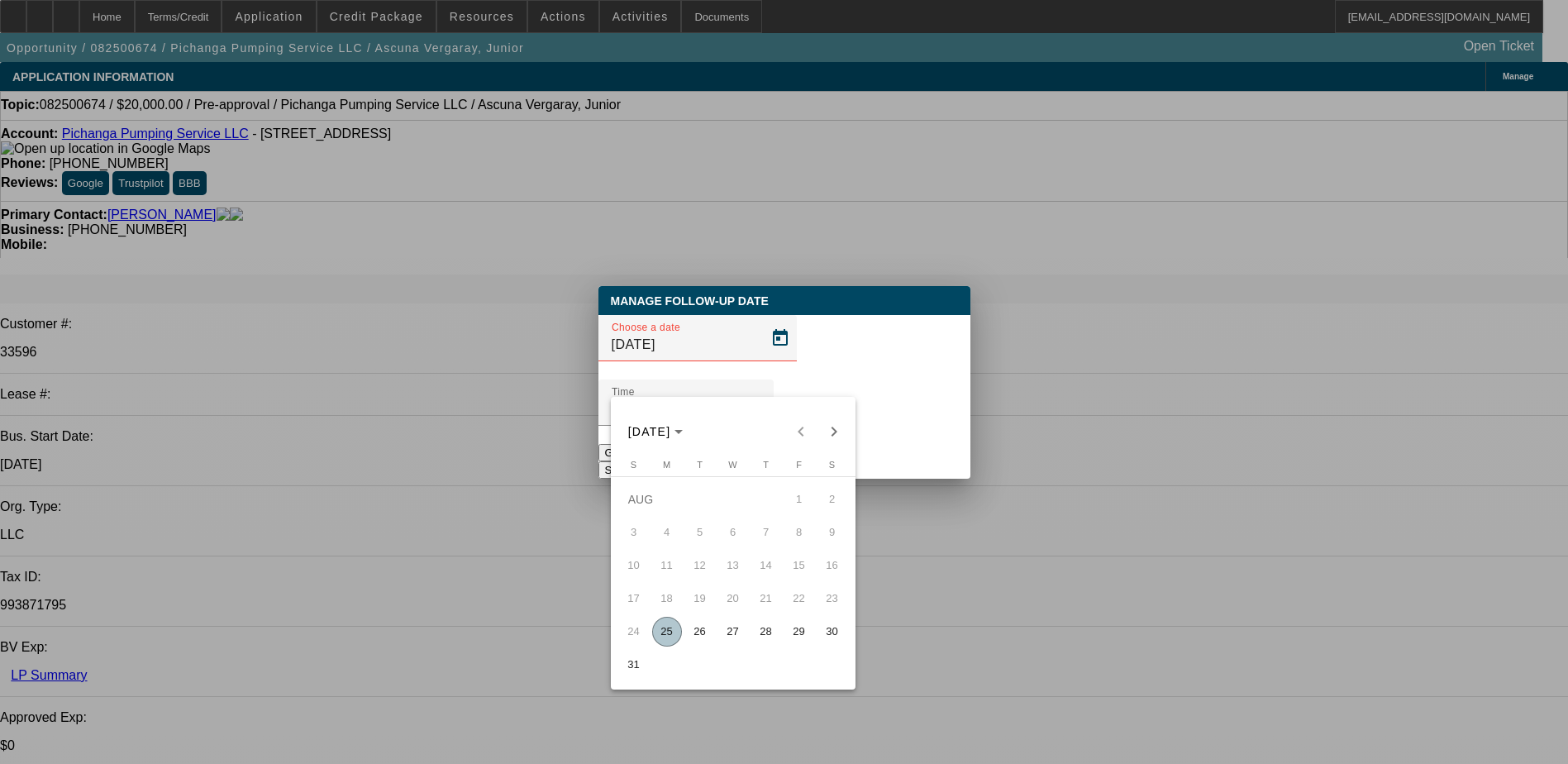
click at [665, 642] on span "25" at bounding box center [667, 631] width 30 height 30
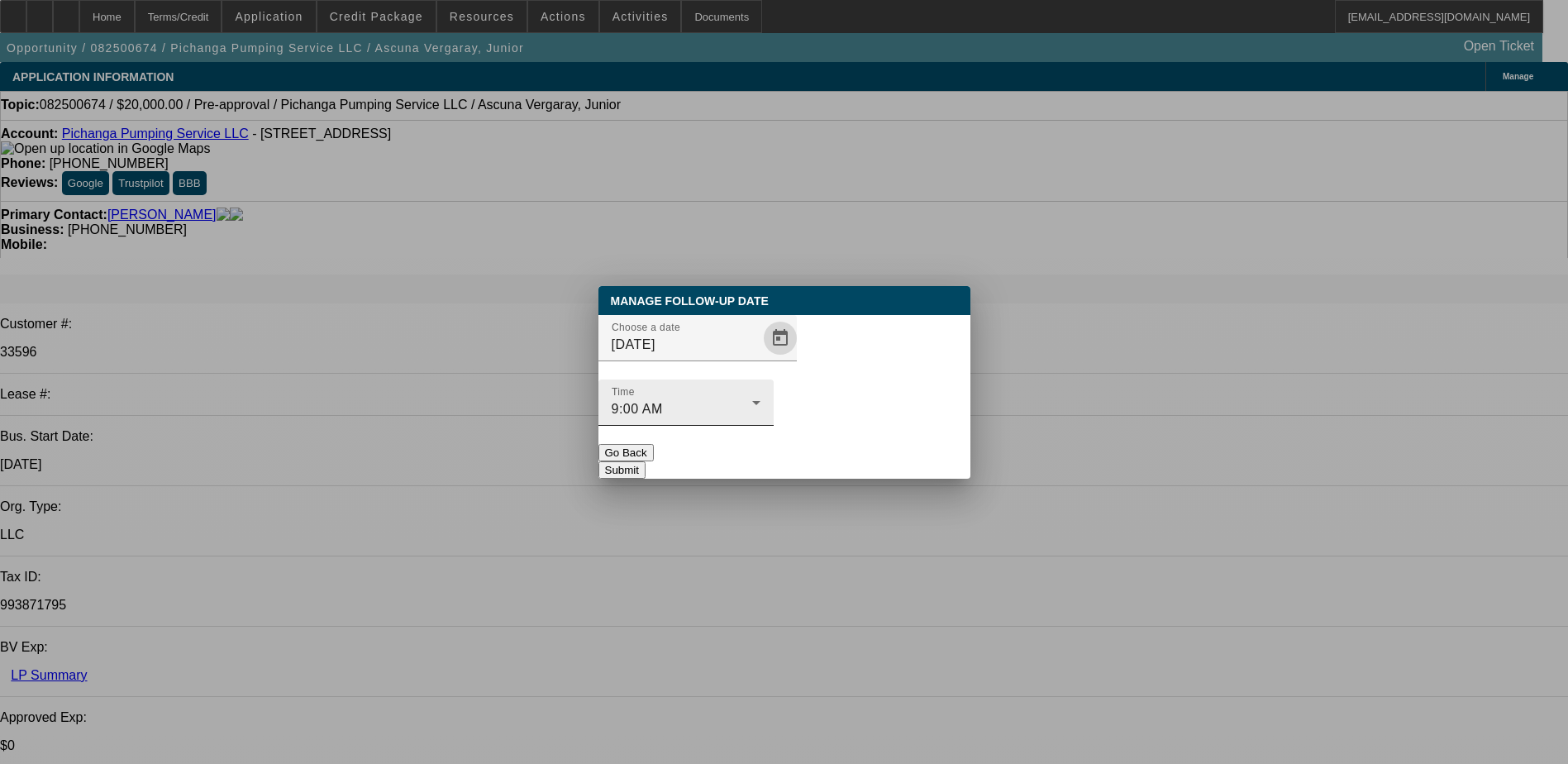
click at [752, 400] on div "9:00 AM" at bounding box center [682, 409] width 140 height 20
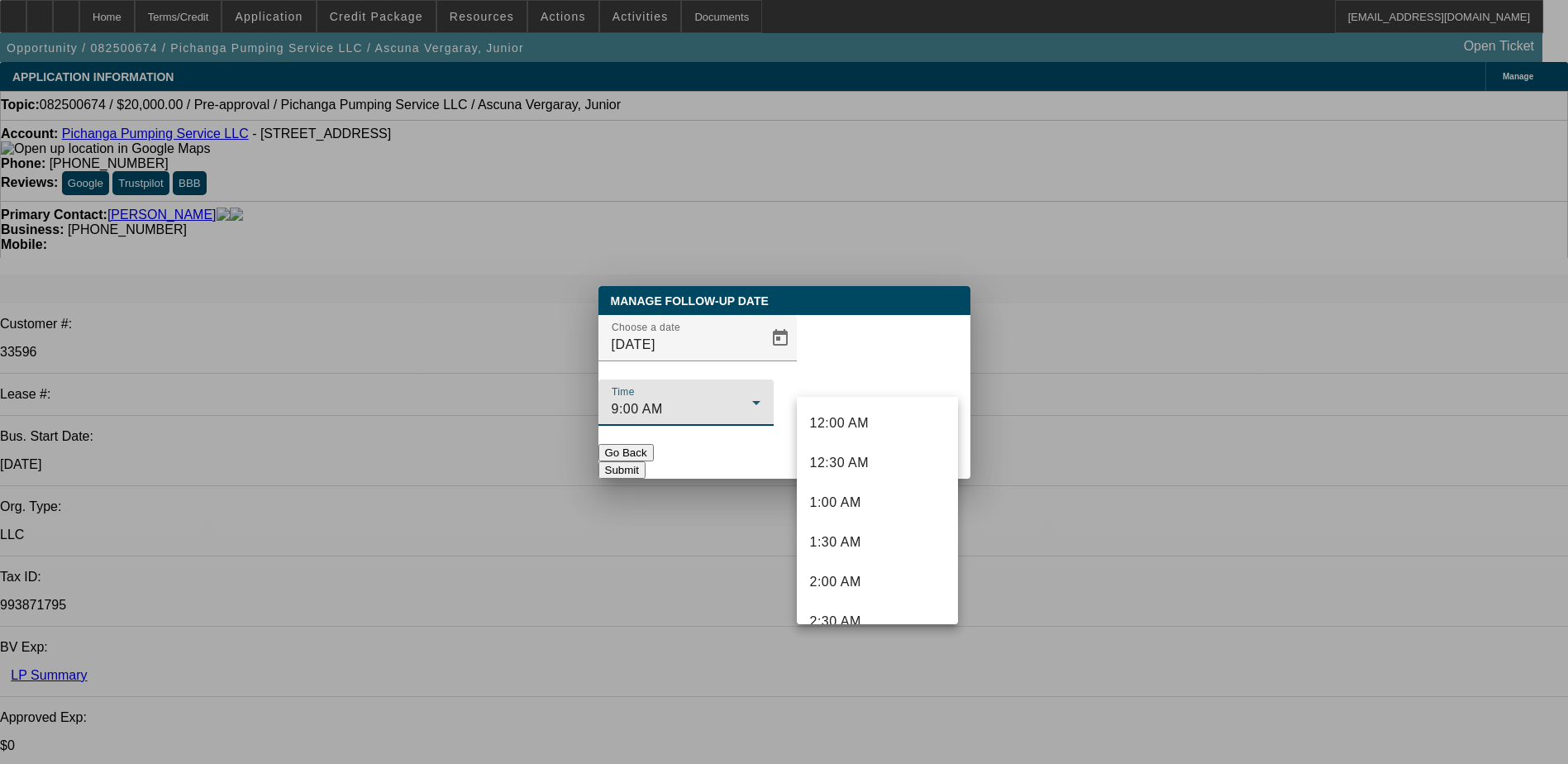
scroll to position [533, 0]
click at [757, 368] on div at bounding box center [784, 382] width 1568 height 764
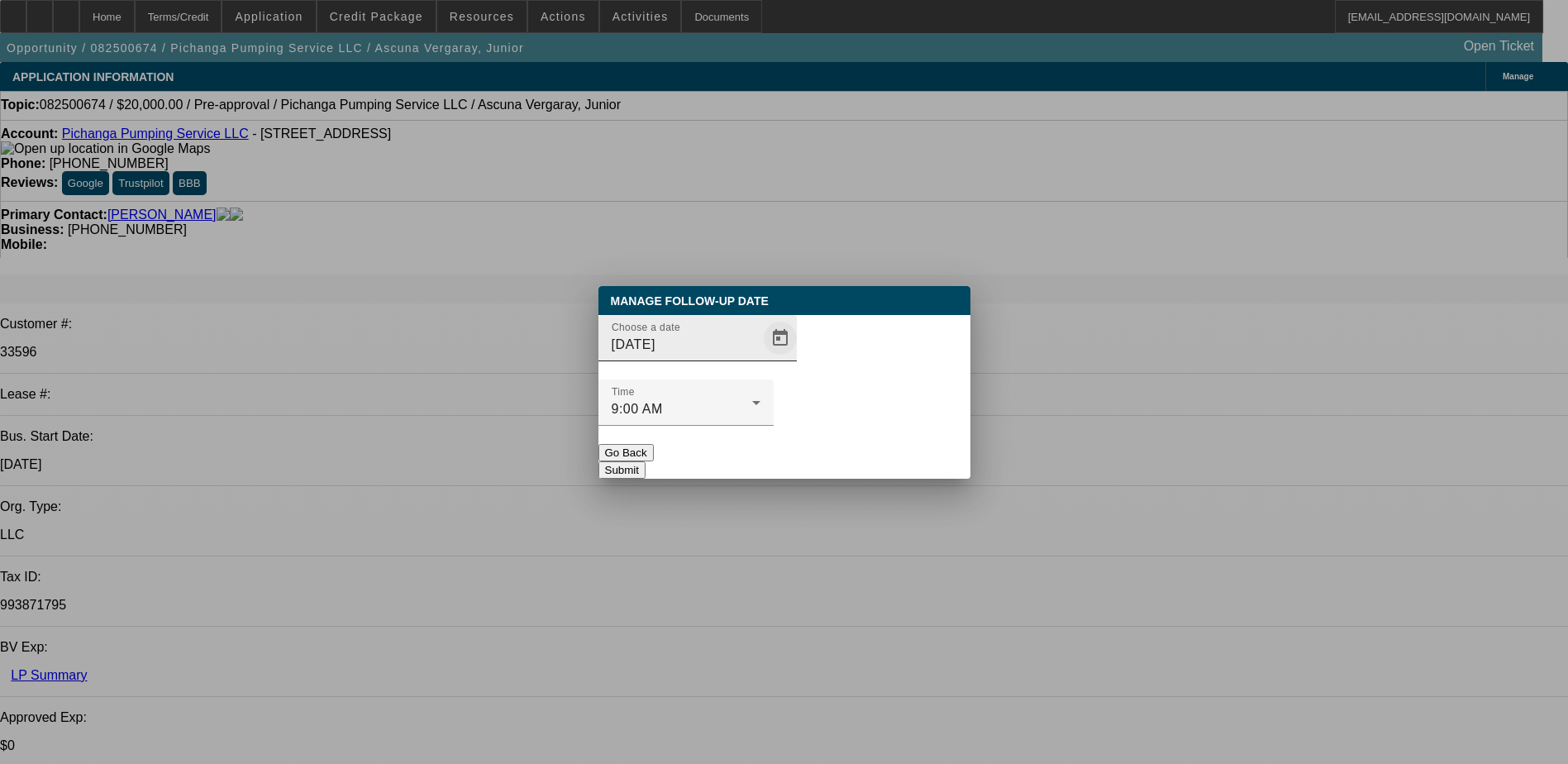
click at [760, 358] on span "Open calendar" at bounding box center [780, 337] width 40 height 40
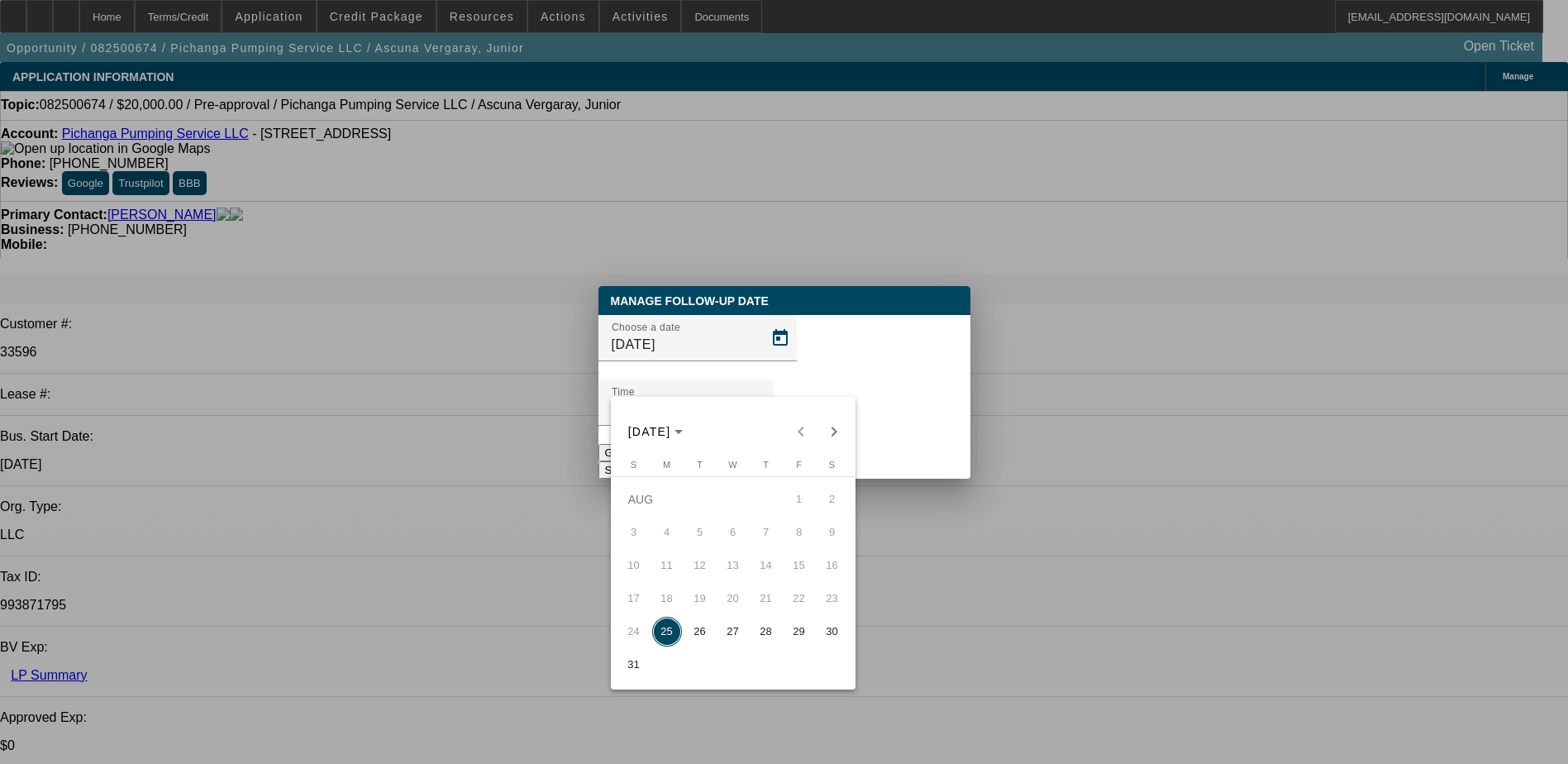
click at [693, 637] on span "26" at bounding box center [701, 631] width 30 height 30
type input "8/26/2025"
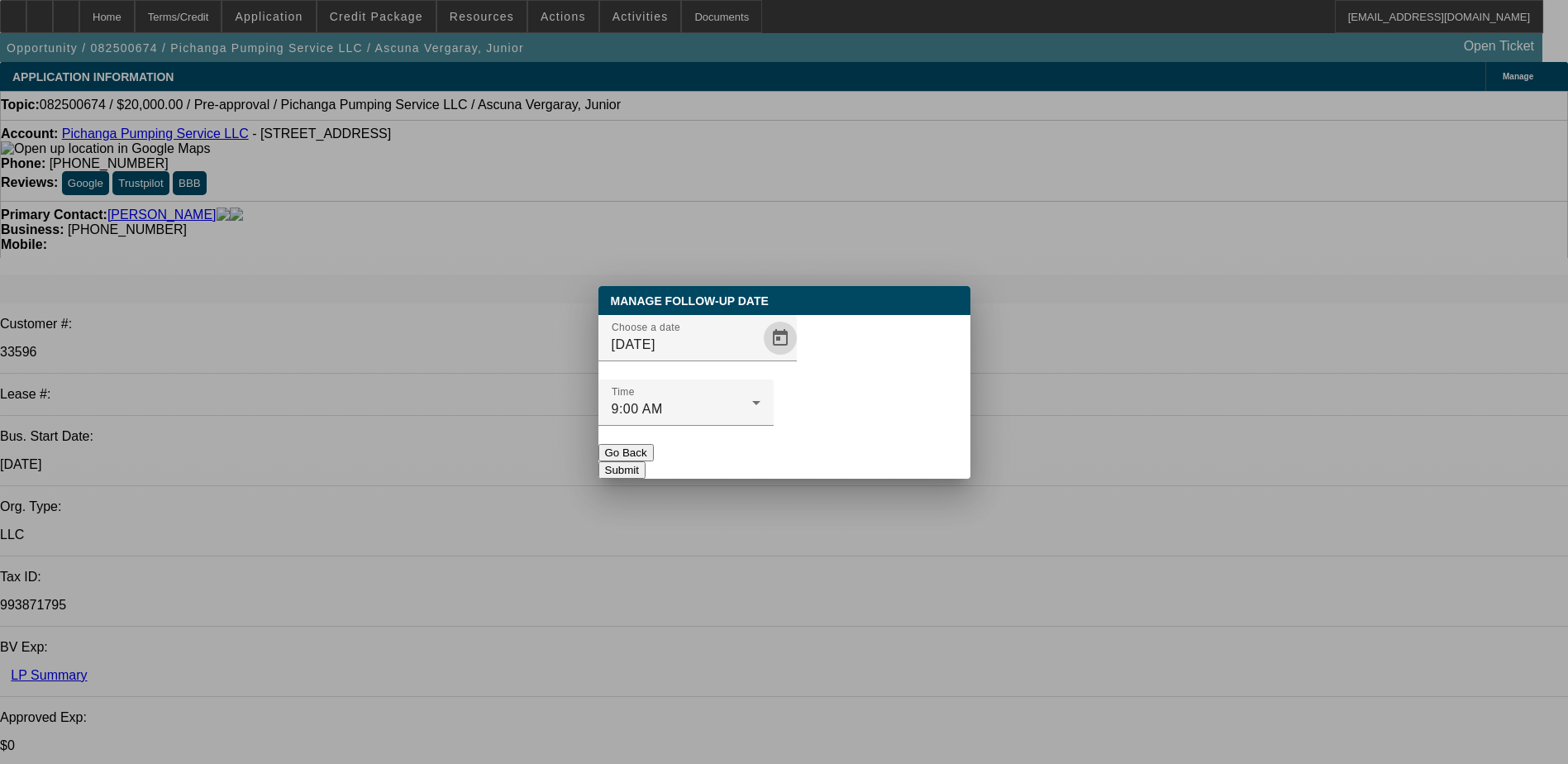
click at [645, 461] on button "Submit" at bounding box center [622, 470] width 47 height 18
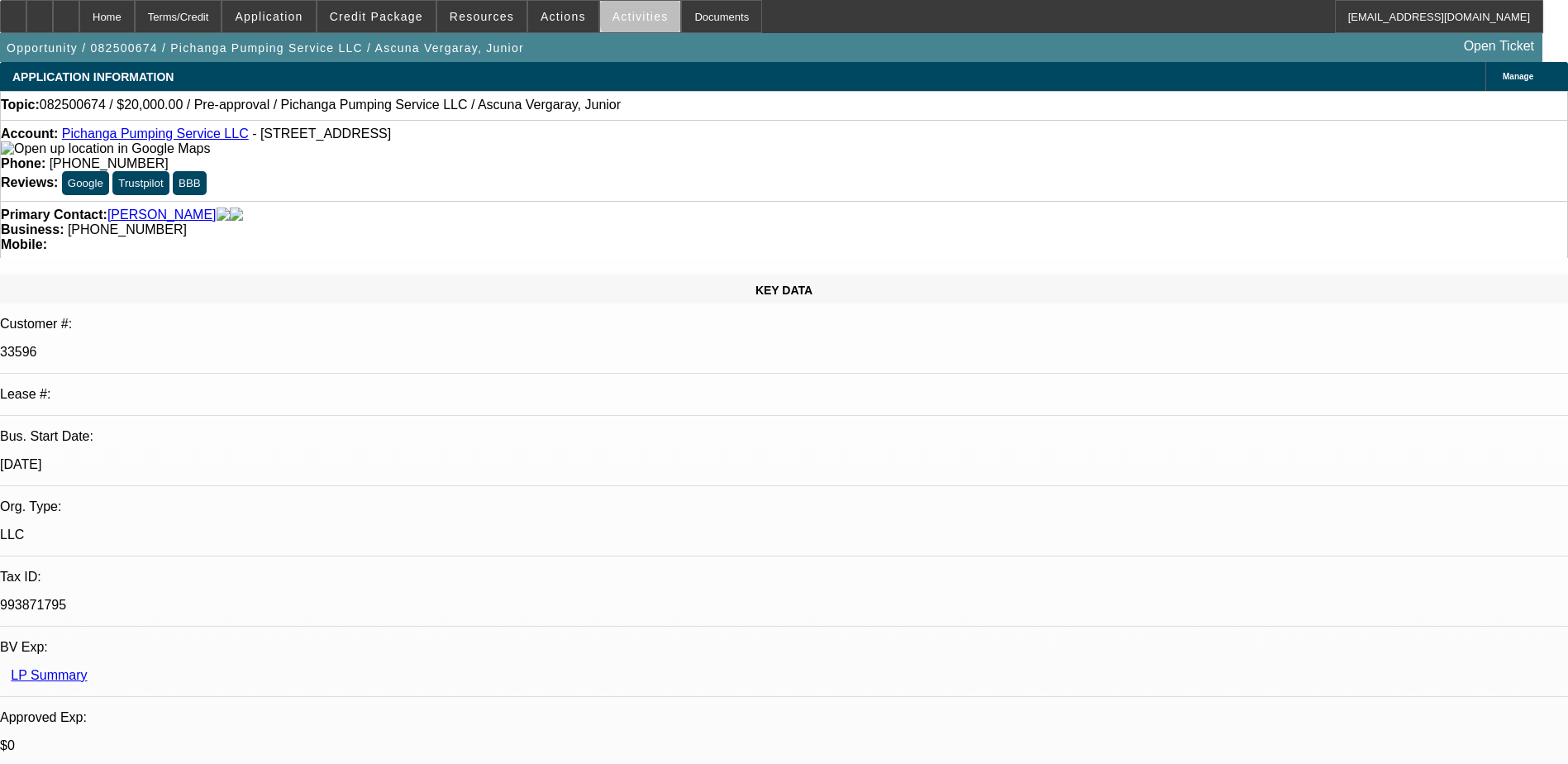
click at [643, 10] on span at bounding box center [641, 16] width 81 height 40
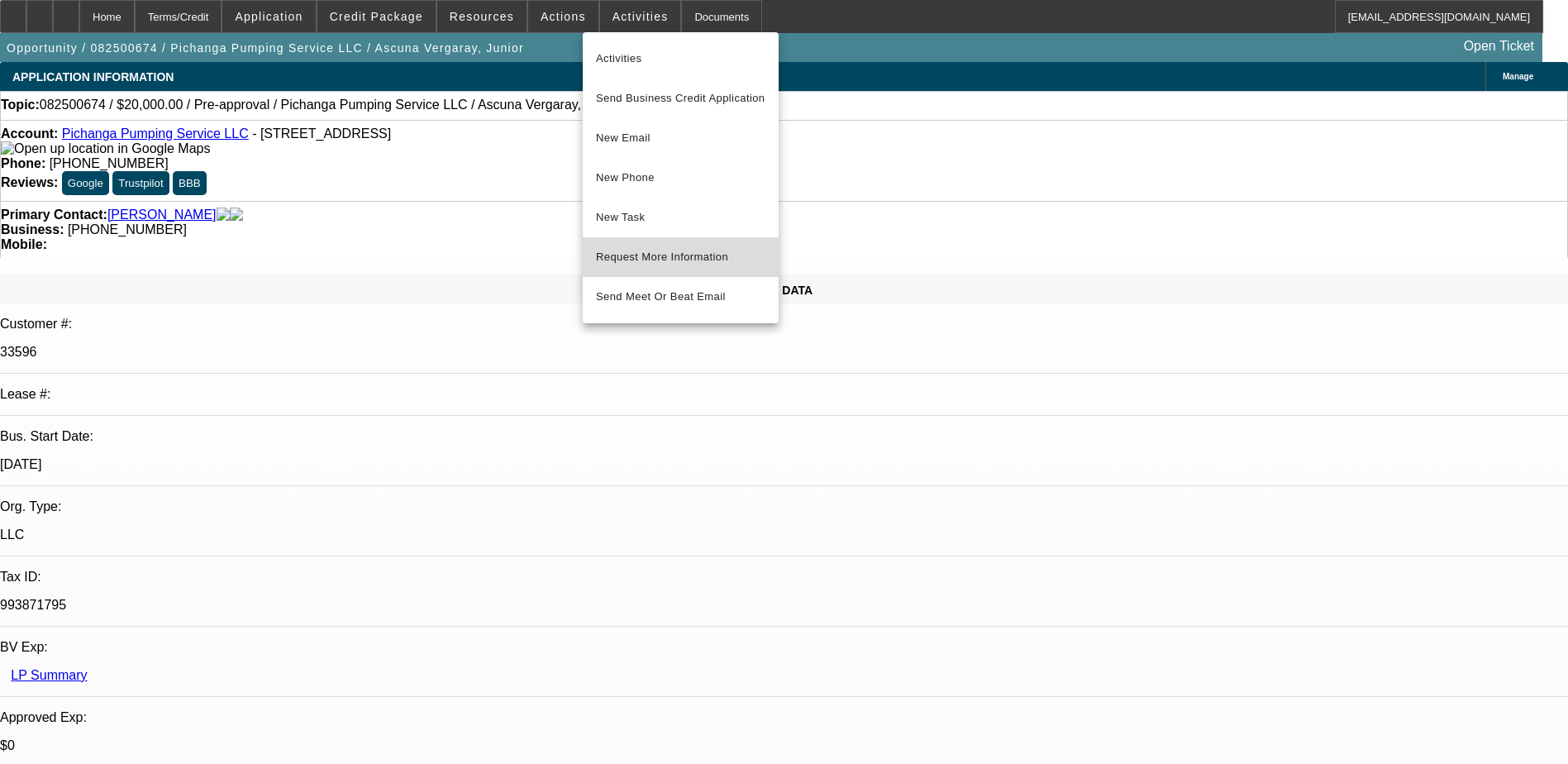
click at [680, 259] on span "Request More Information" at bounding box center [680, 257] width 169 height 20
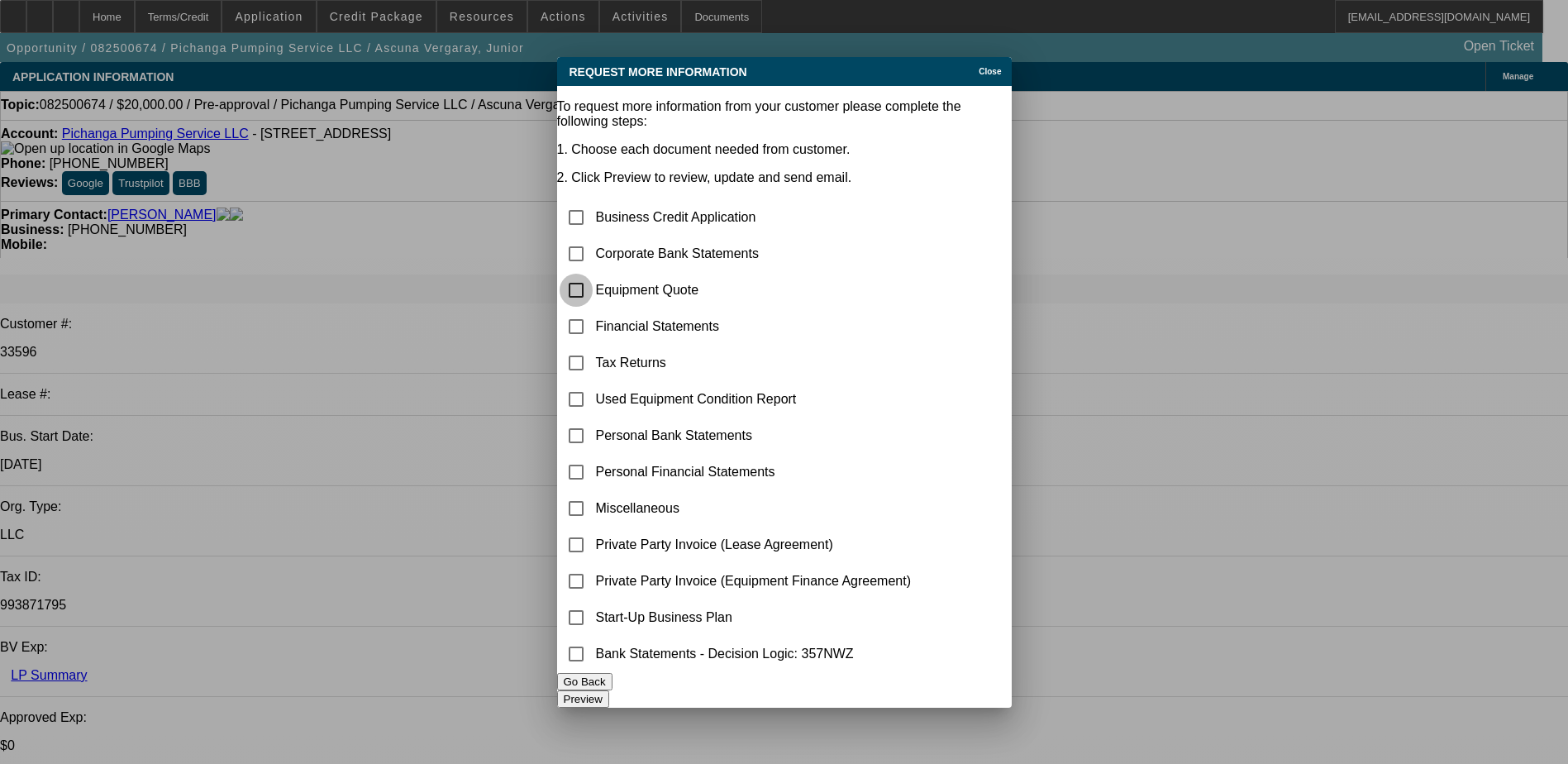
click at [593, 274] on input "checkbox" at bounding box center [576, 291] width 33 height 33
checkbox input "true"
click at [609, 690] on button "Preview" at bounding box center [583, 699] width 52 height 18
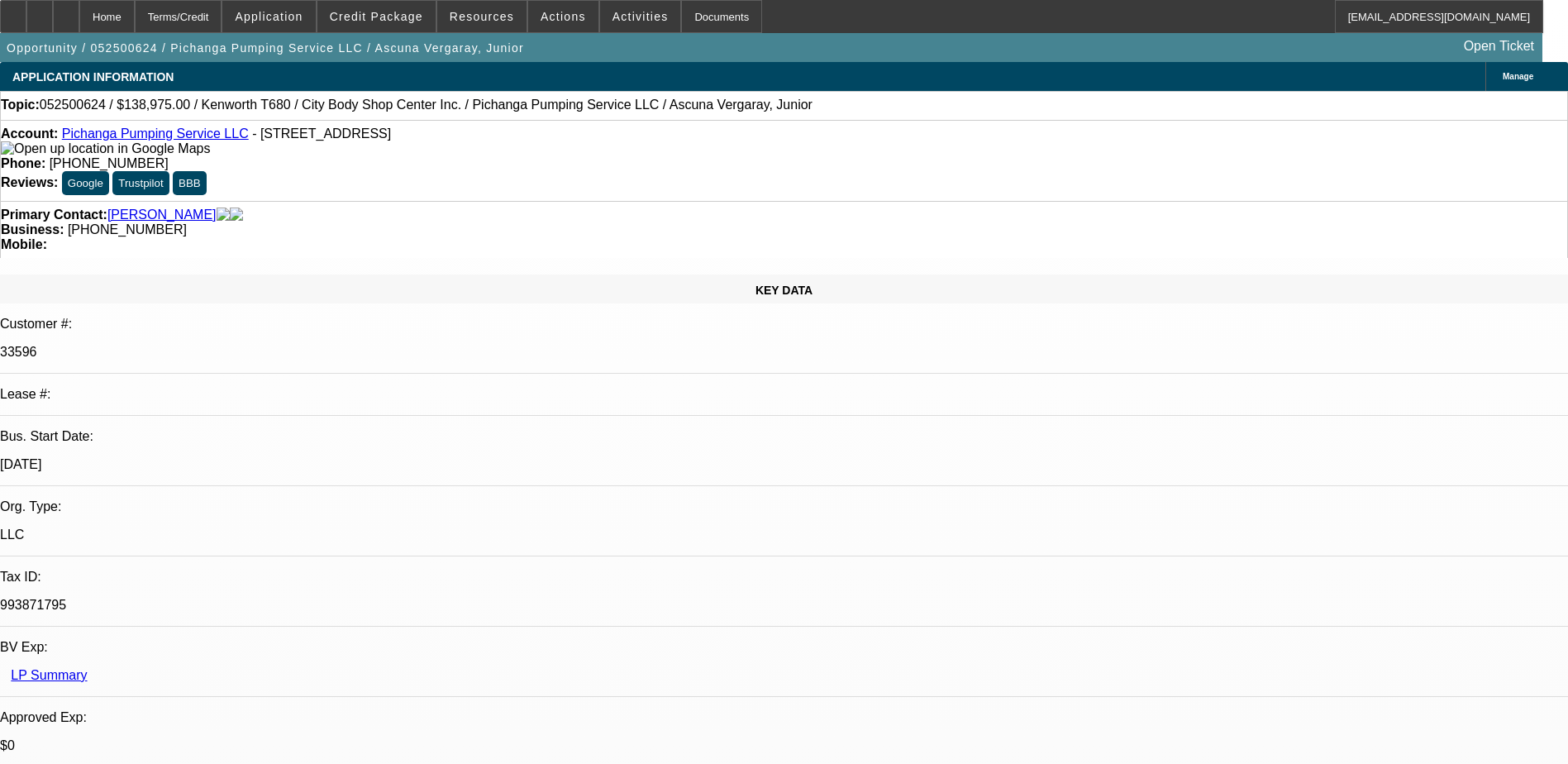
select select "0.15"
select select "2"
select select "0.1"
select select "0.15"
select select "2"
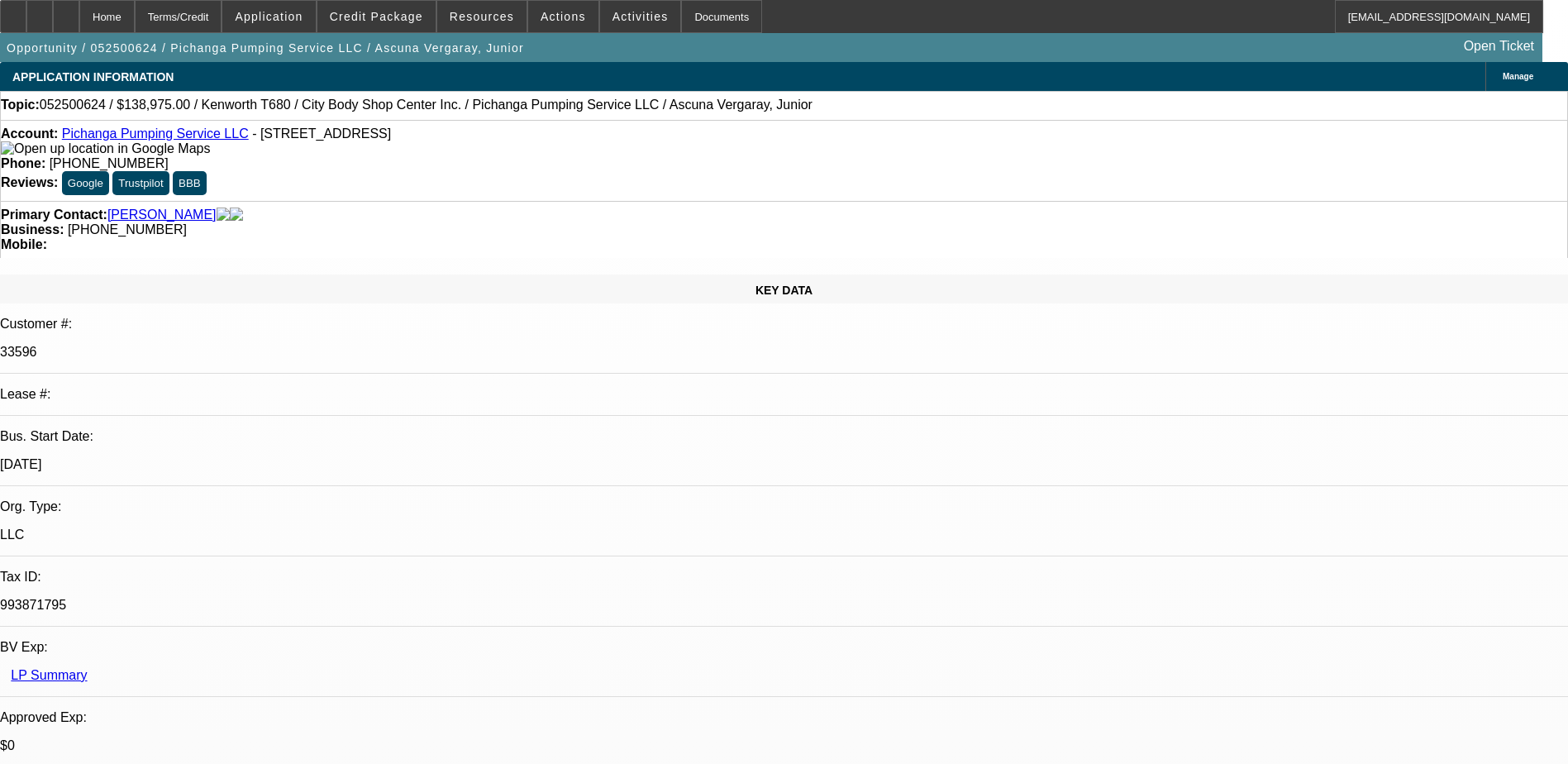
select select "0.1"
select select "1"
select select "2"
select select "4"
select select "1"
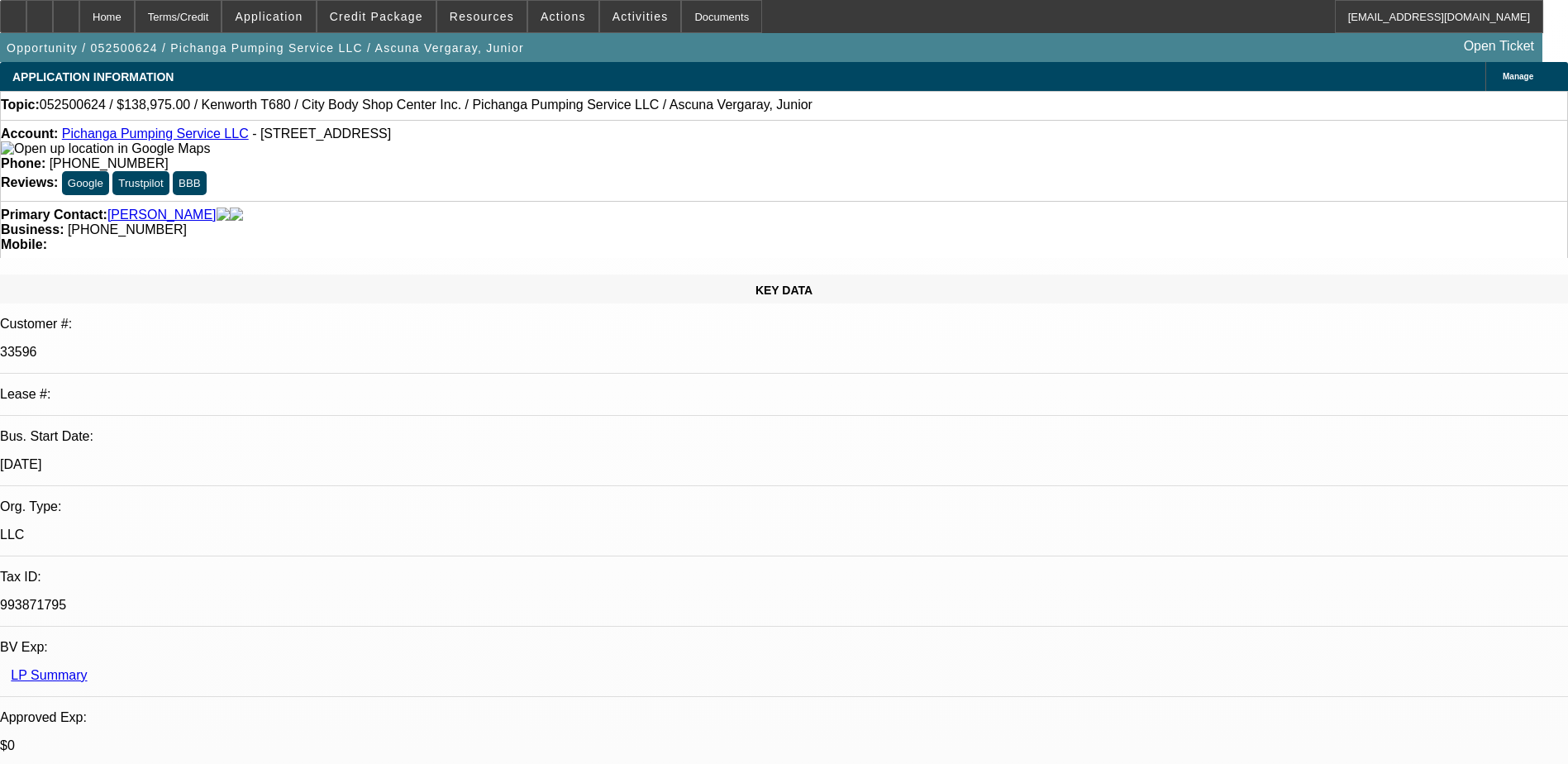
select select "2"
select select "4"
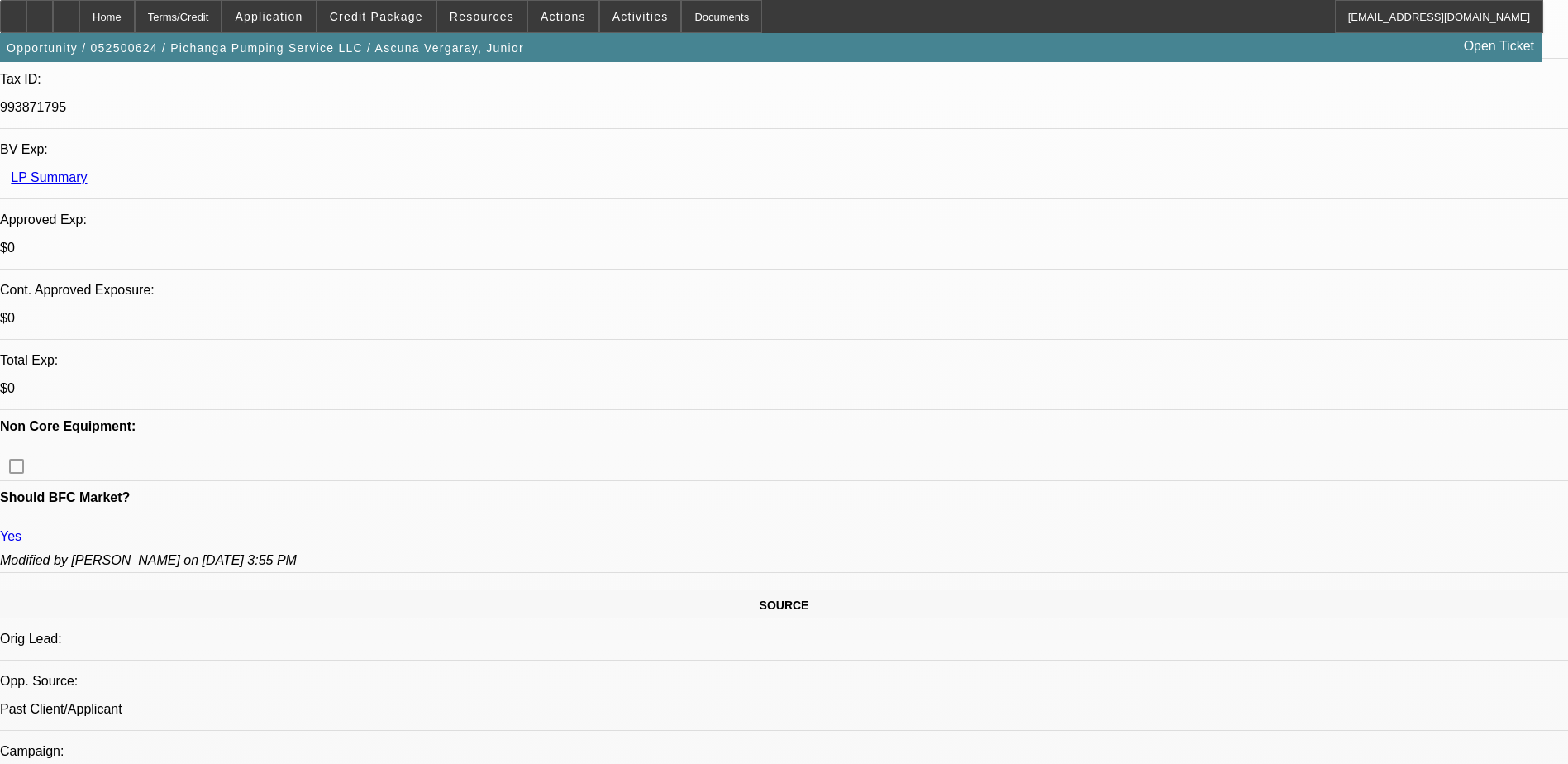
scroll to position [496, 0]
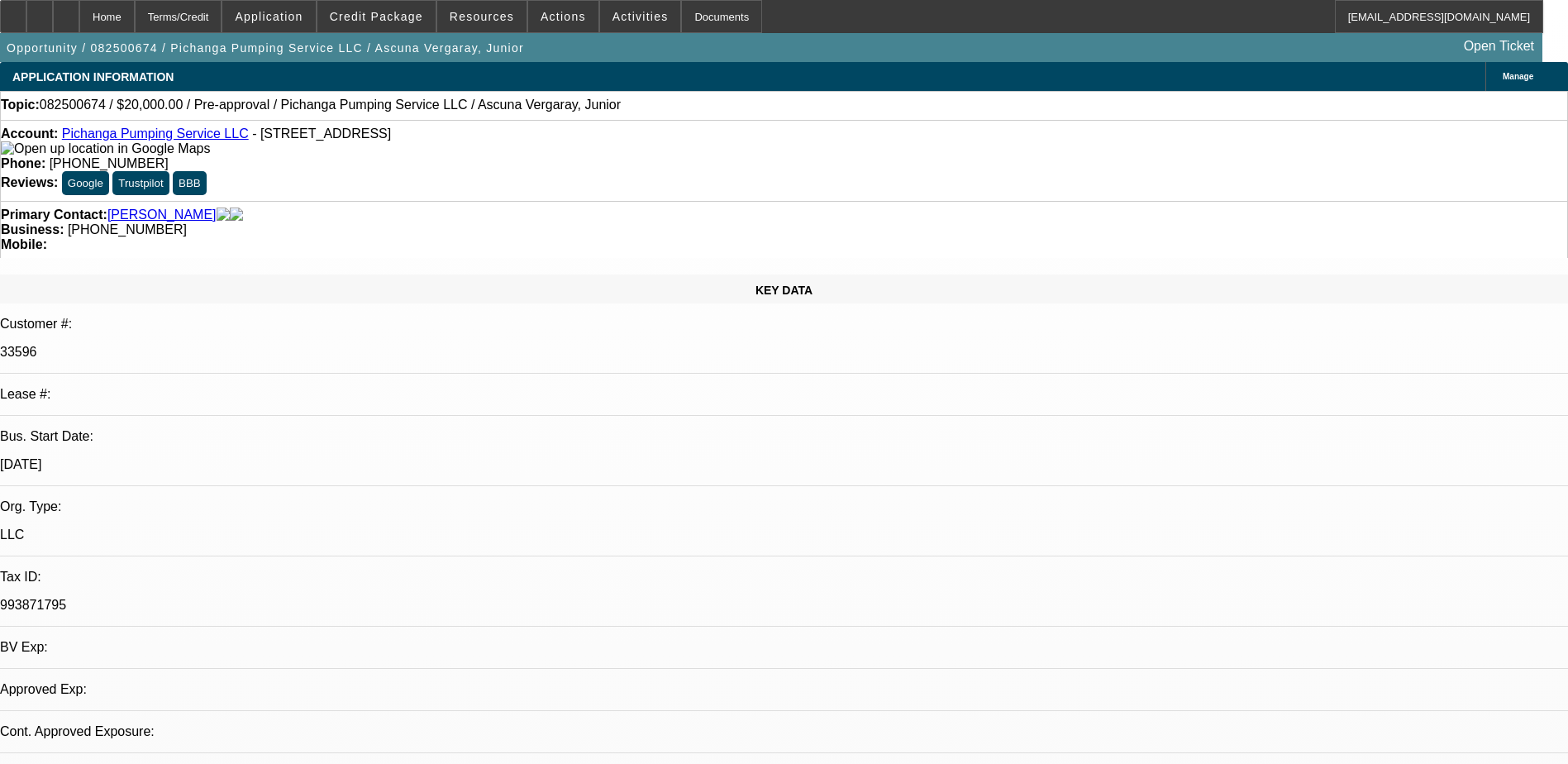
select select "0"
select select "2"
select select "0.1"
select select "1"
select select "2"
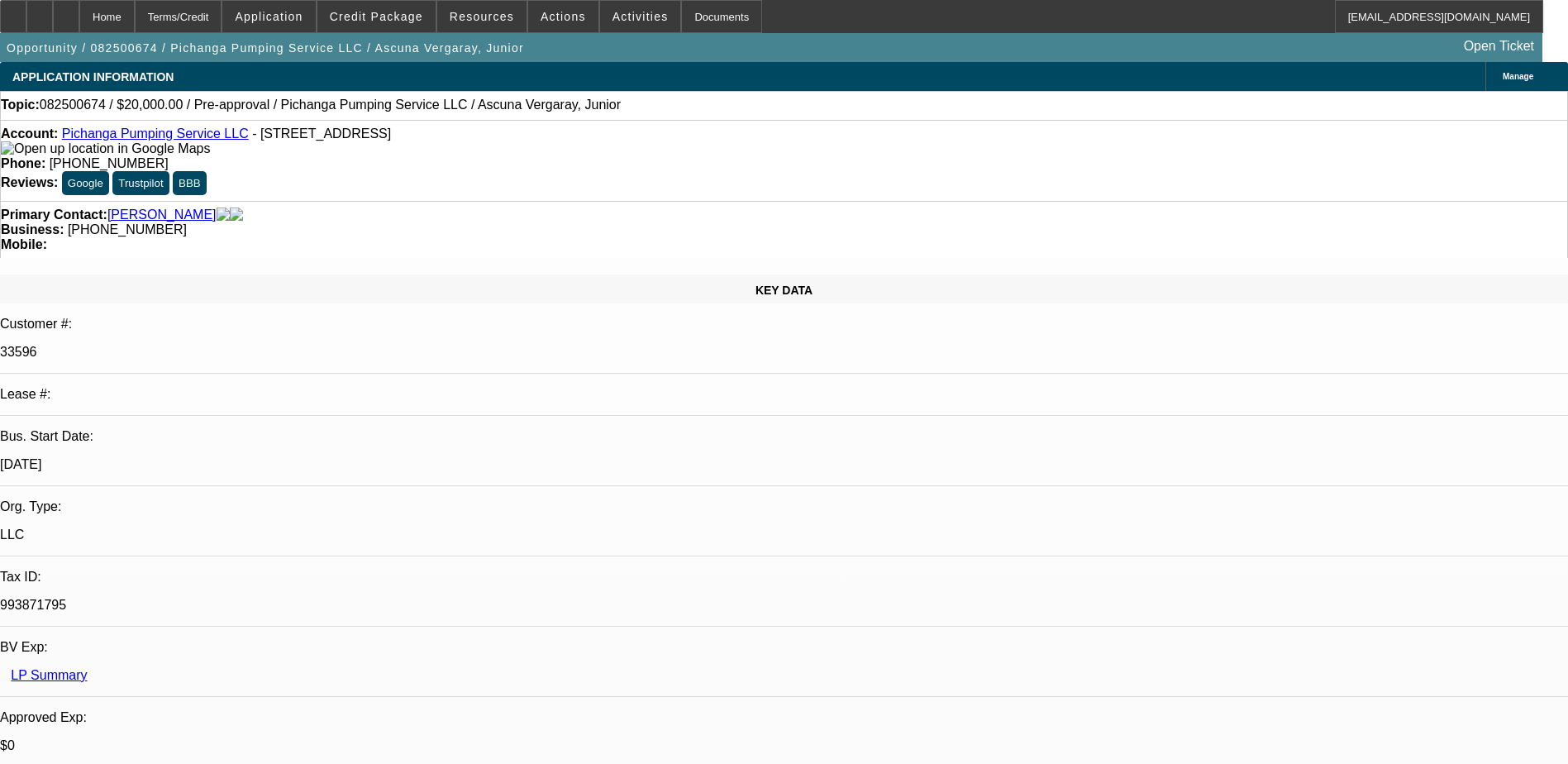
select select "4"
click at [79, 7] on div at bounding box center [66, 17] width 26 height 33
select select "0"
select select "2"
select select "0.1"
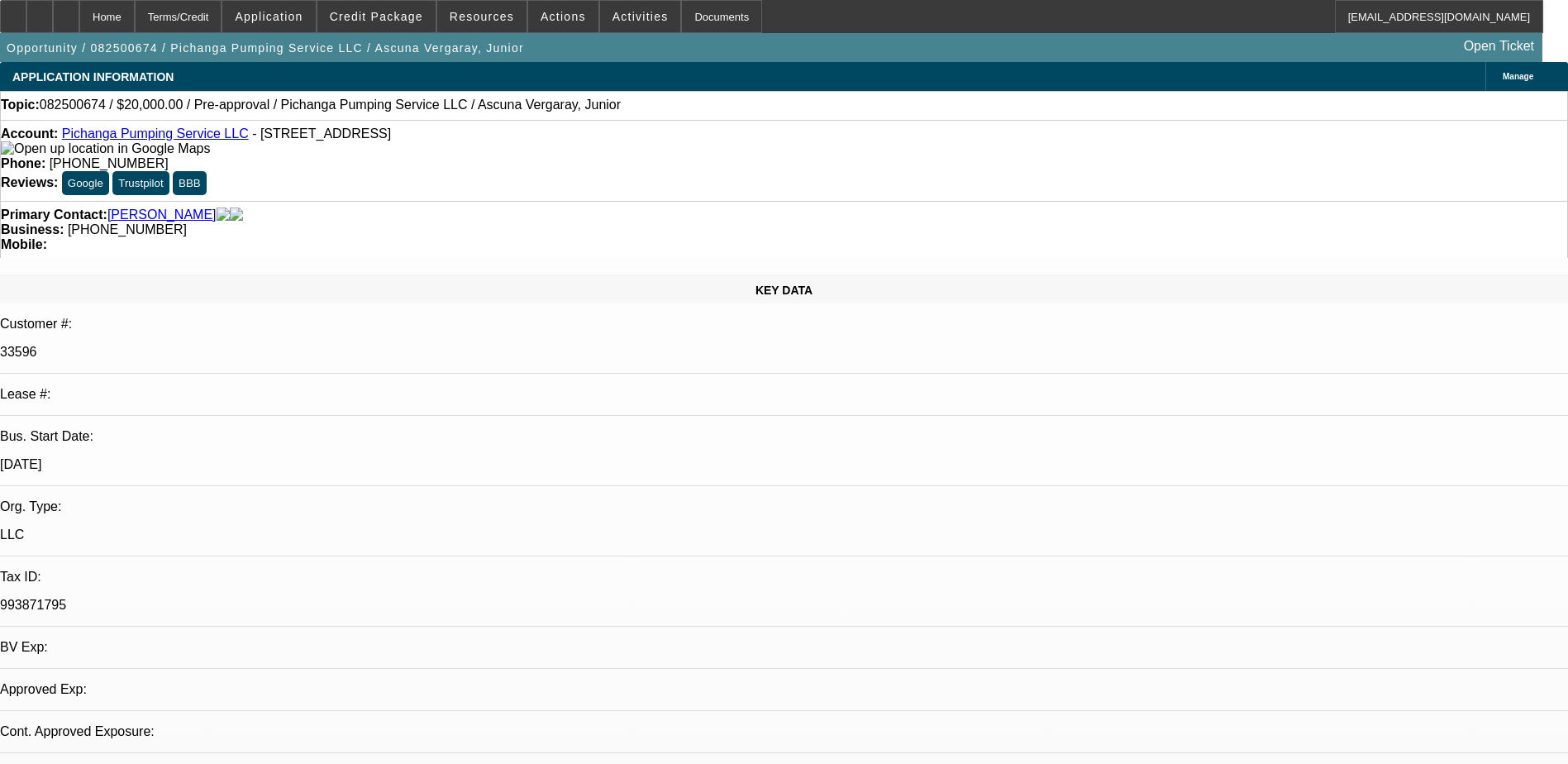
select select "1"
select select "2"
select select "4"
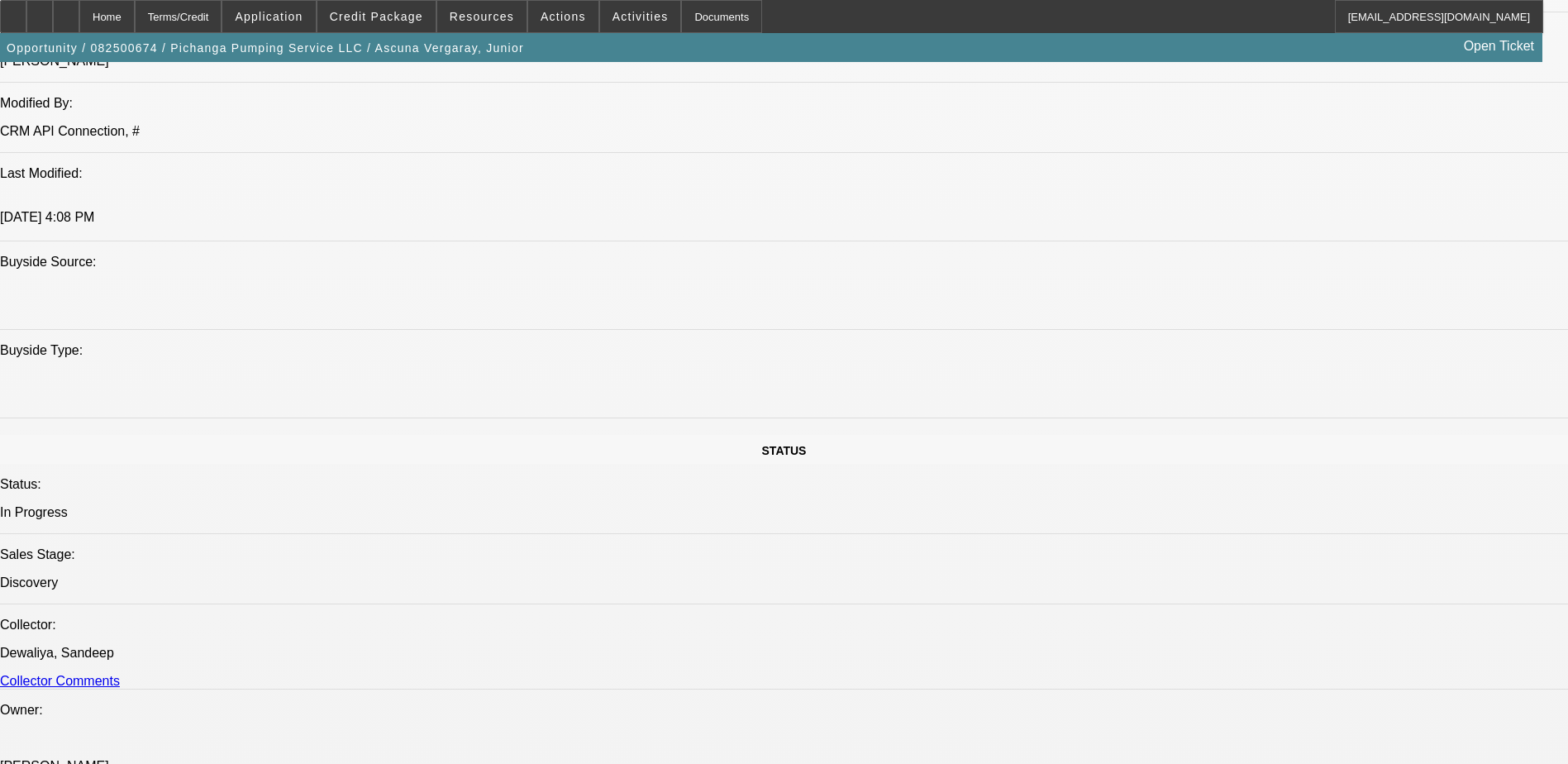
scroll to position [1406, 0]
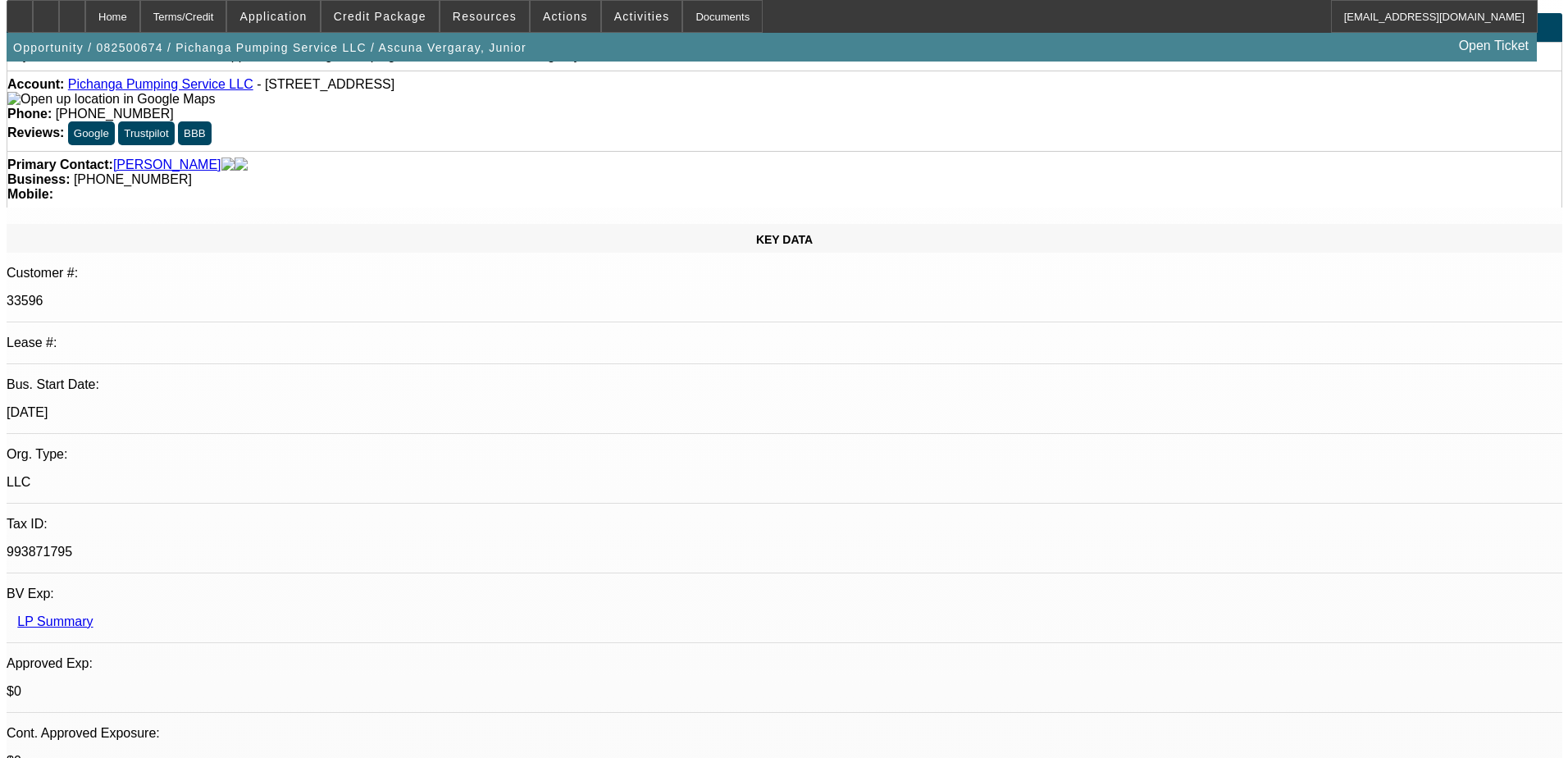
scroll to position [0, 0]
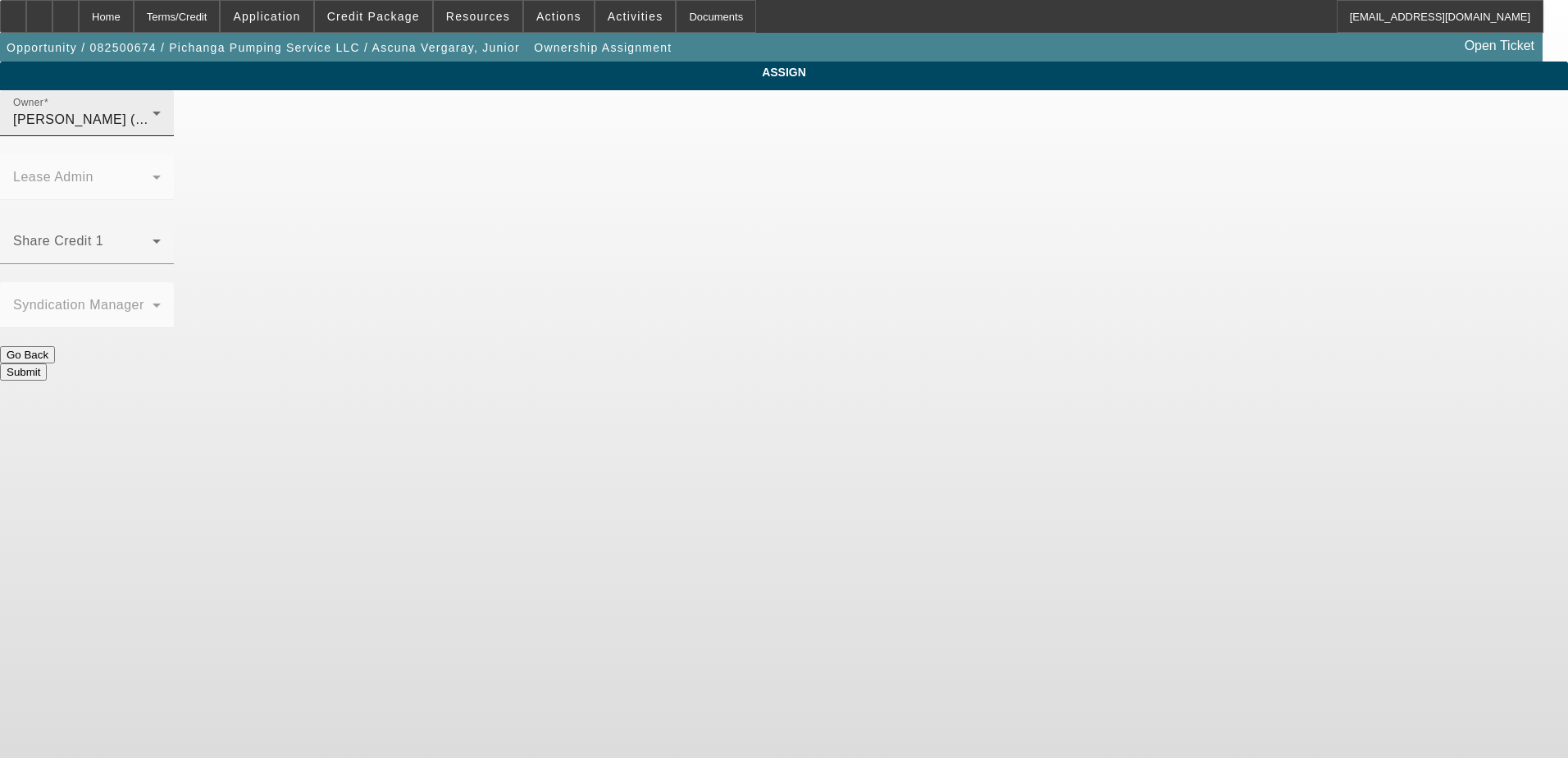
click at [152, 130] on div "O'Malley, Ryan (Lvl 1)" at bounding box center [83, 119] width 139 height 20
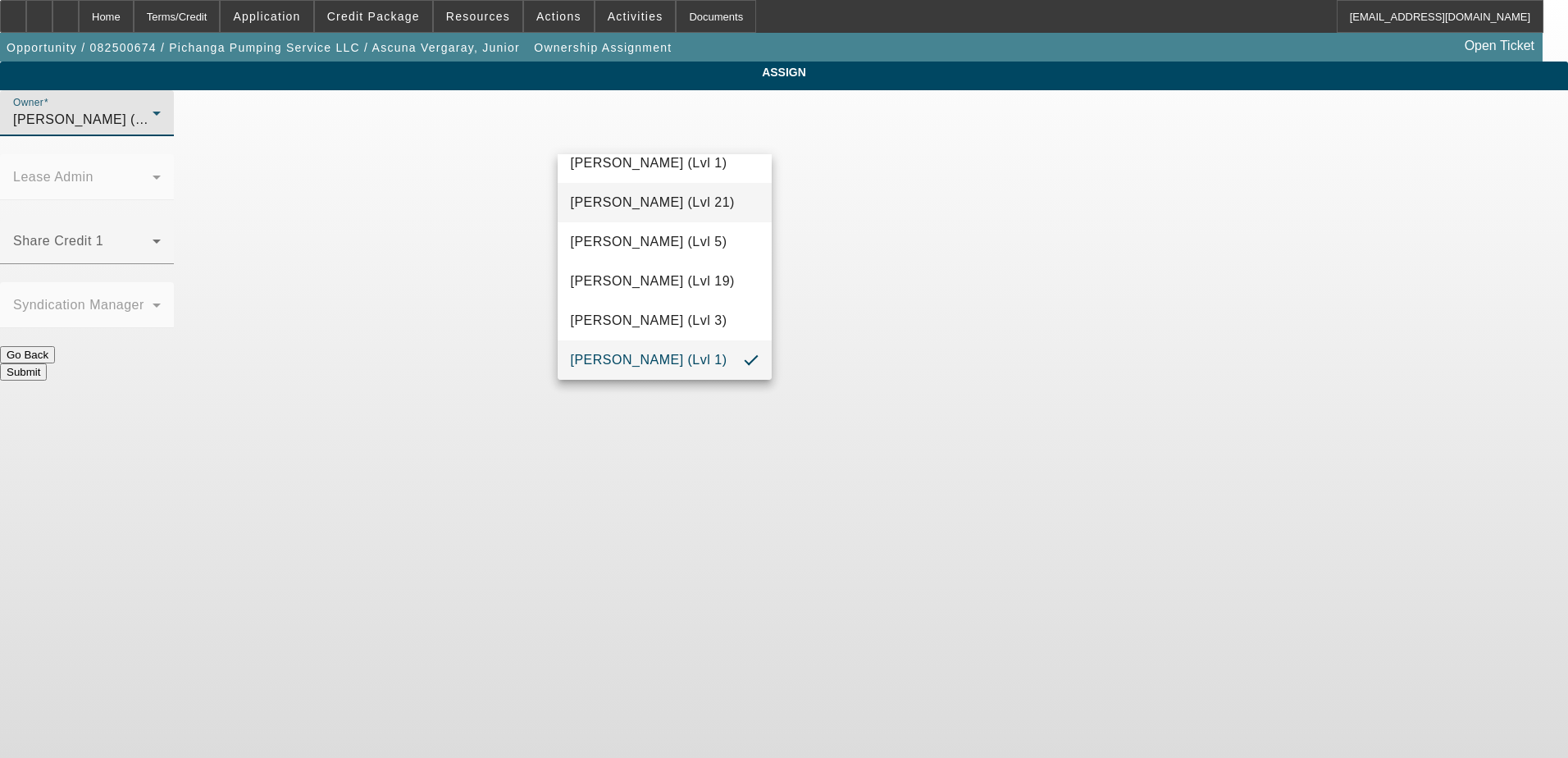
scroll to position [558, 0]
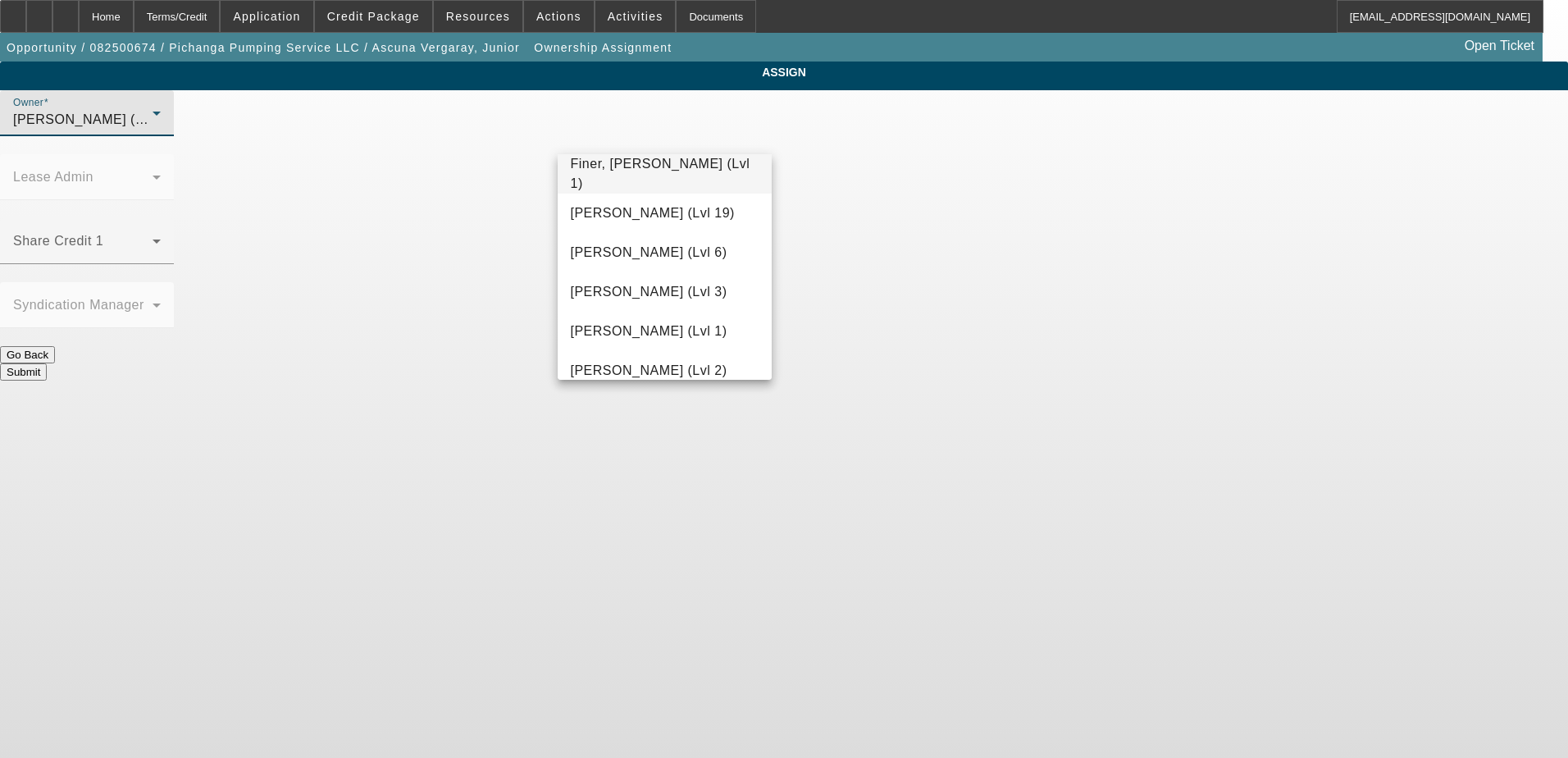
click at [712, 123] on div at bounding box center [784, 379] width 1568 height 758
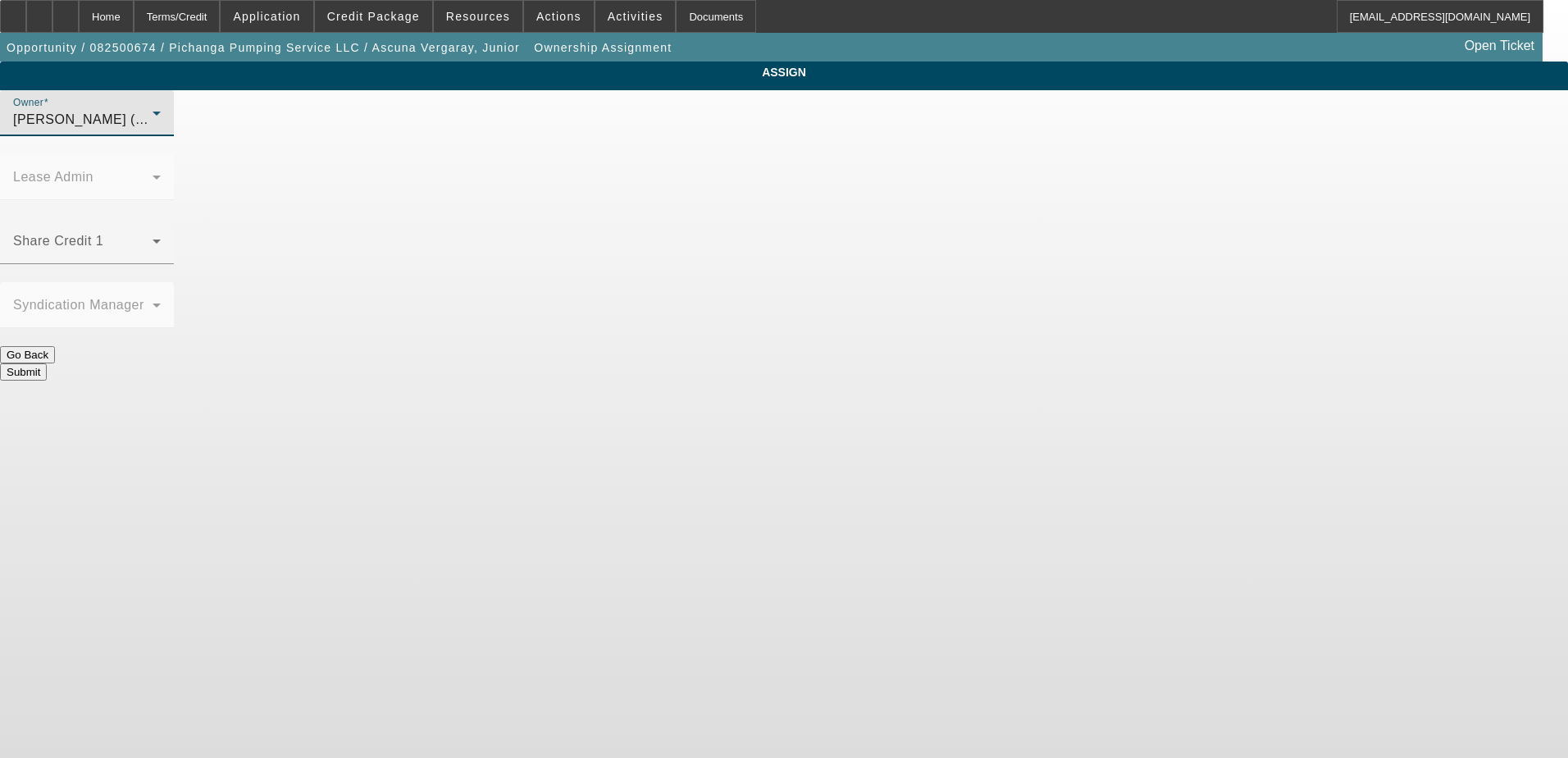
click at [152, 130] on div "O'Malley, Ryan (Lvl 1)" at bounding box center [83, 119] width 139 height 20
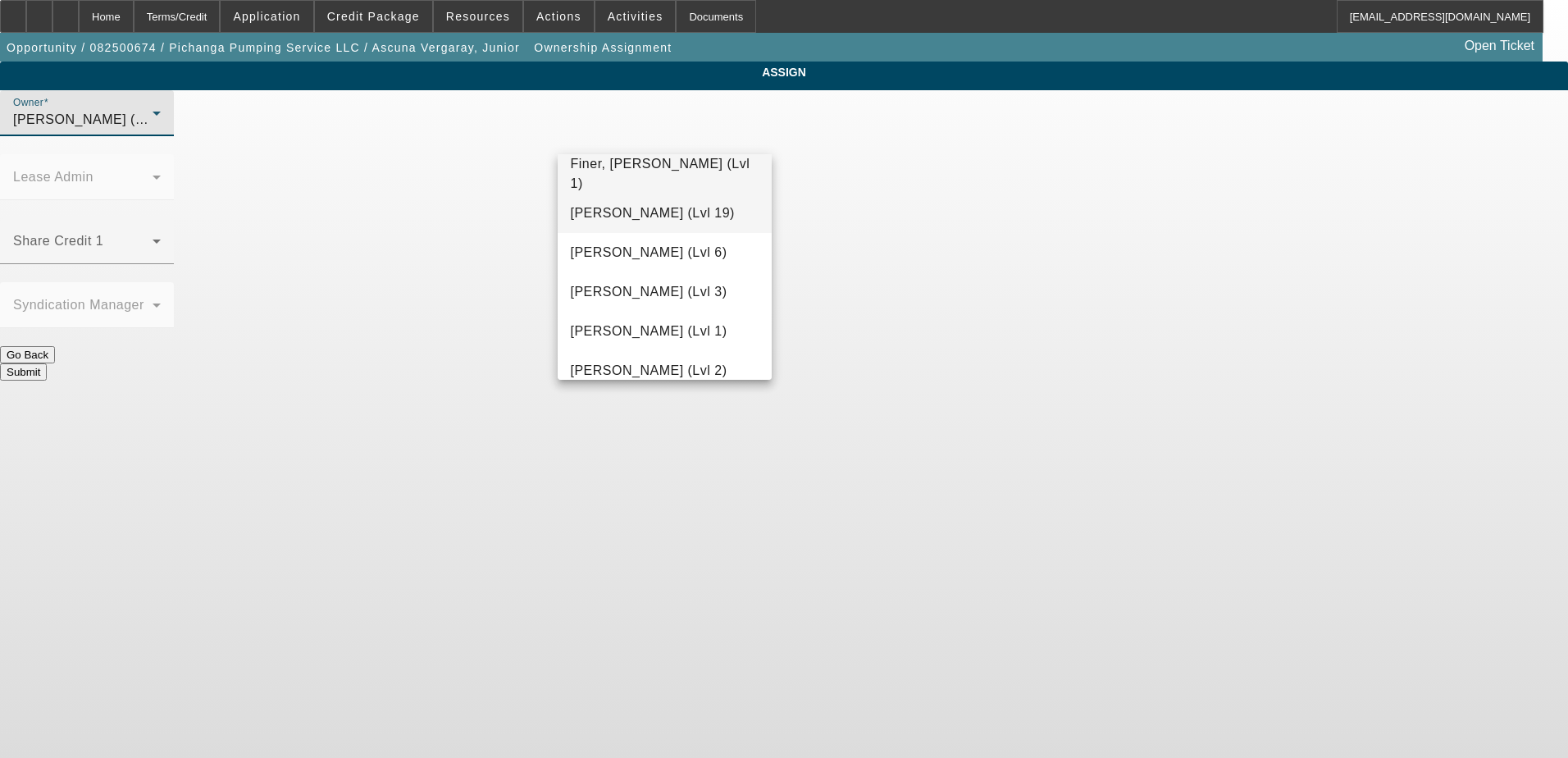
click at [587, 207] on span "Fiumetto, Daniel (Lvl 19)" at bounding box center [652, 213] width 164 height 20
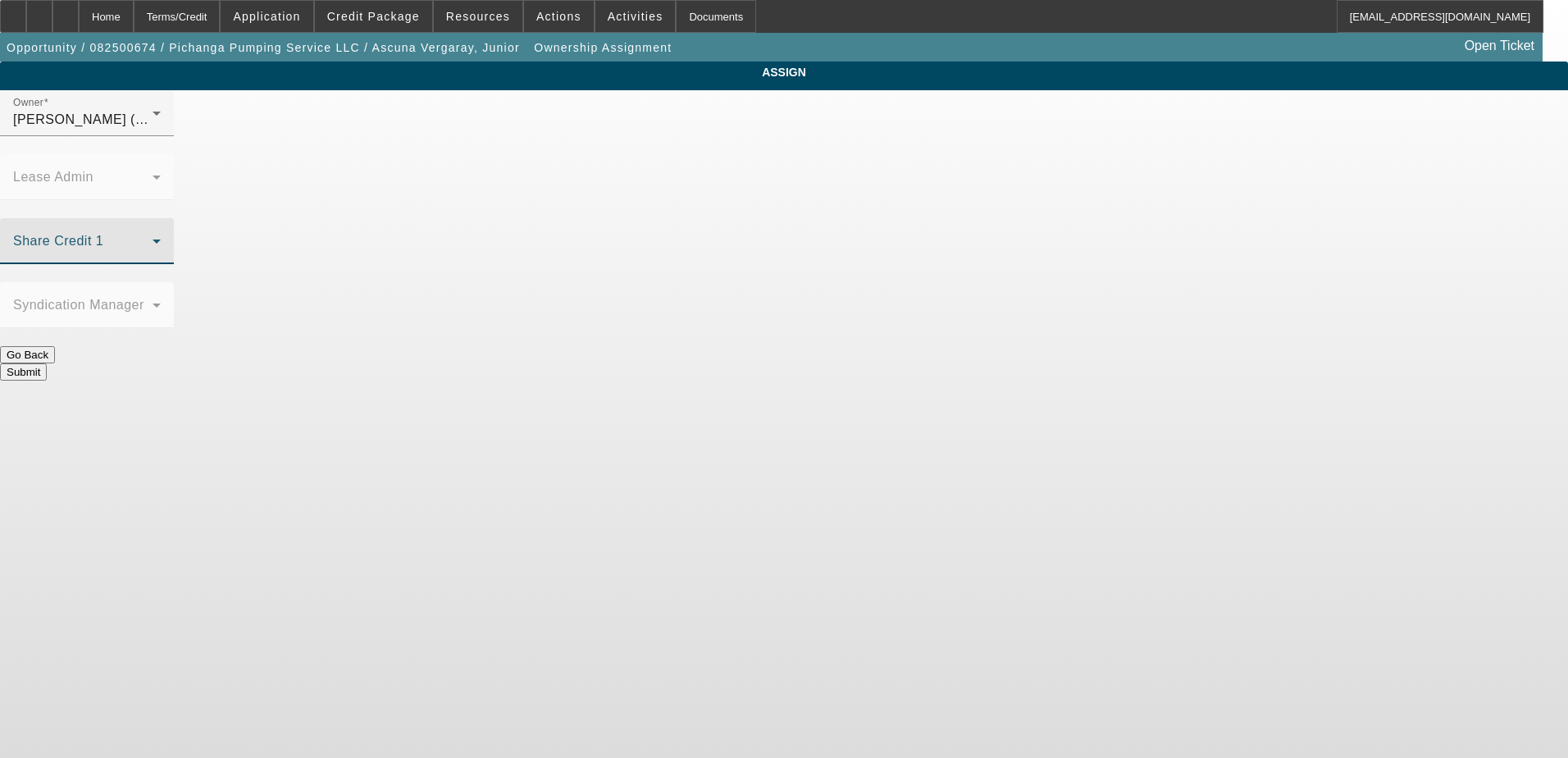
click at [152, 238] on span at bounding box center [83, 247] width 139 height 20
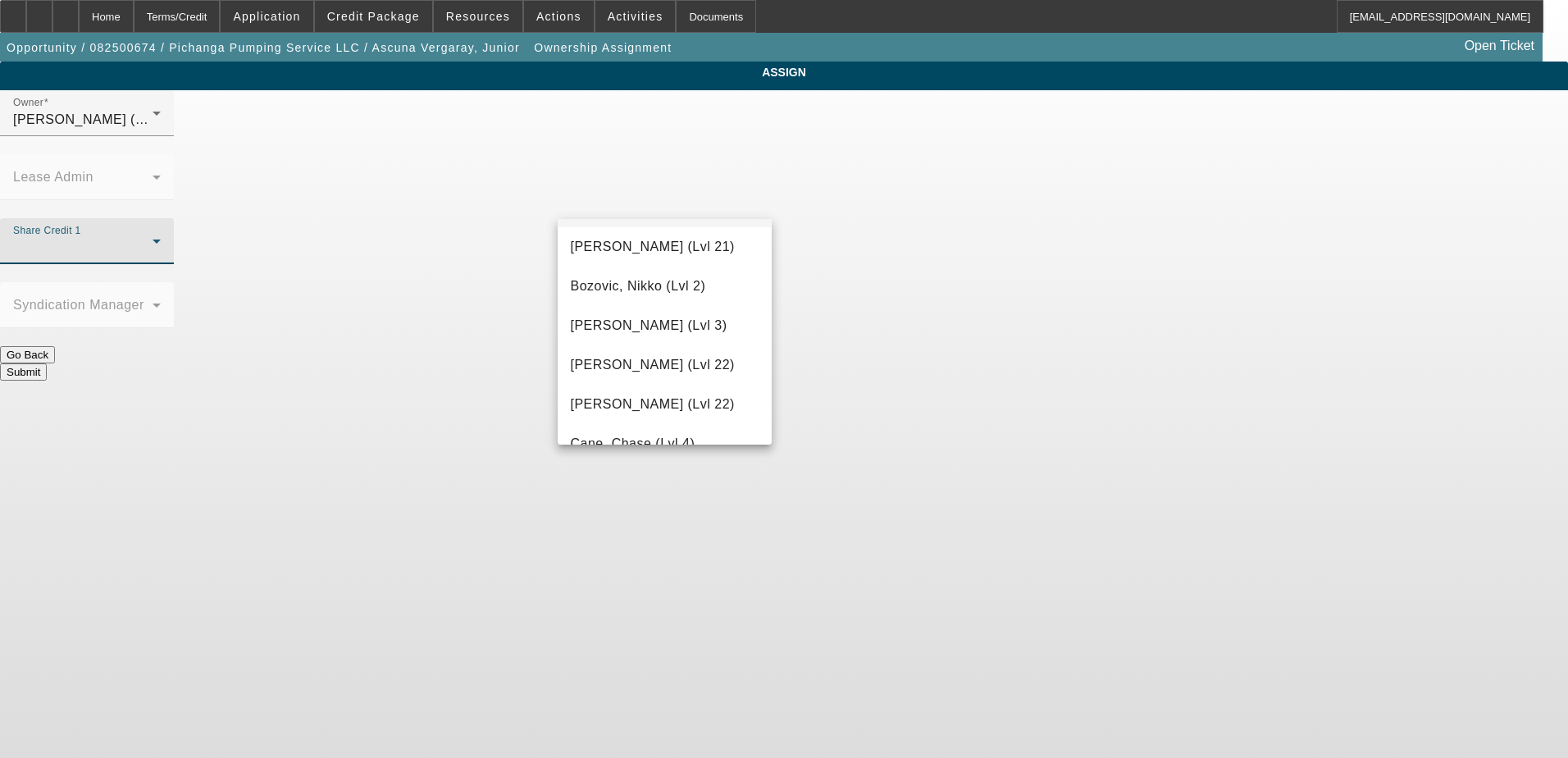
scroll to position [0, 0]
click at [641, 201] on div at bounding box center [784, 379] width 1568 height 758
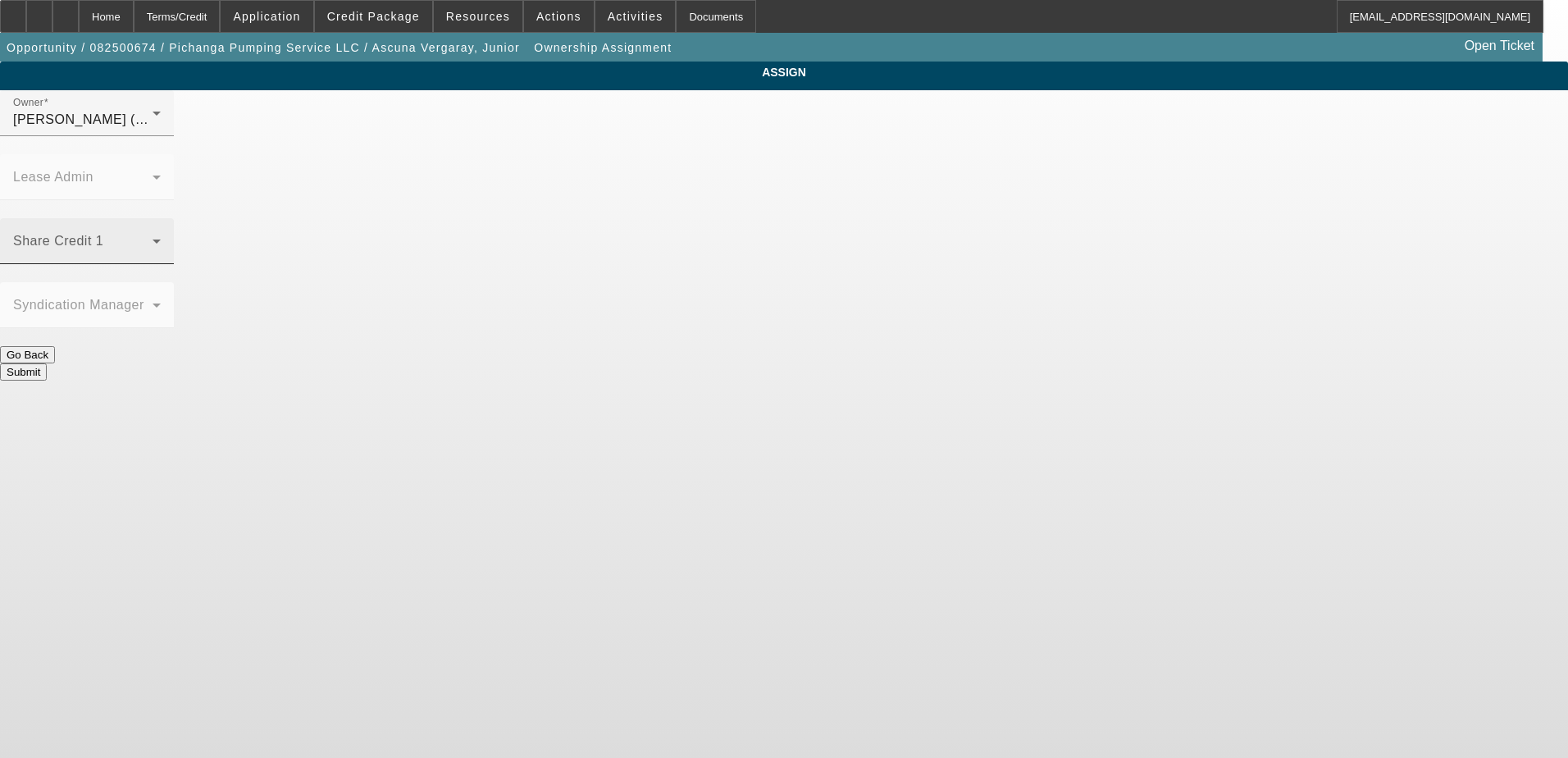
click at [152, 238] on span at bounding box center [83, 247] width 139 height 20
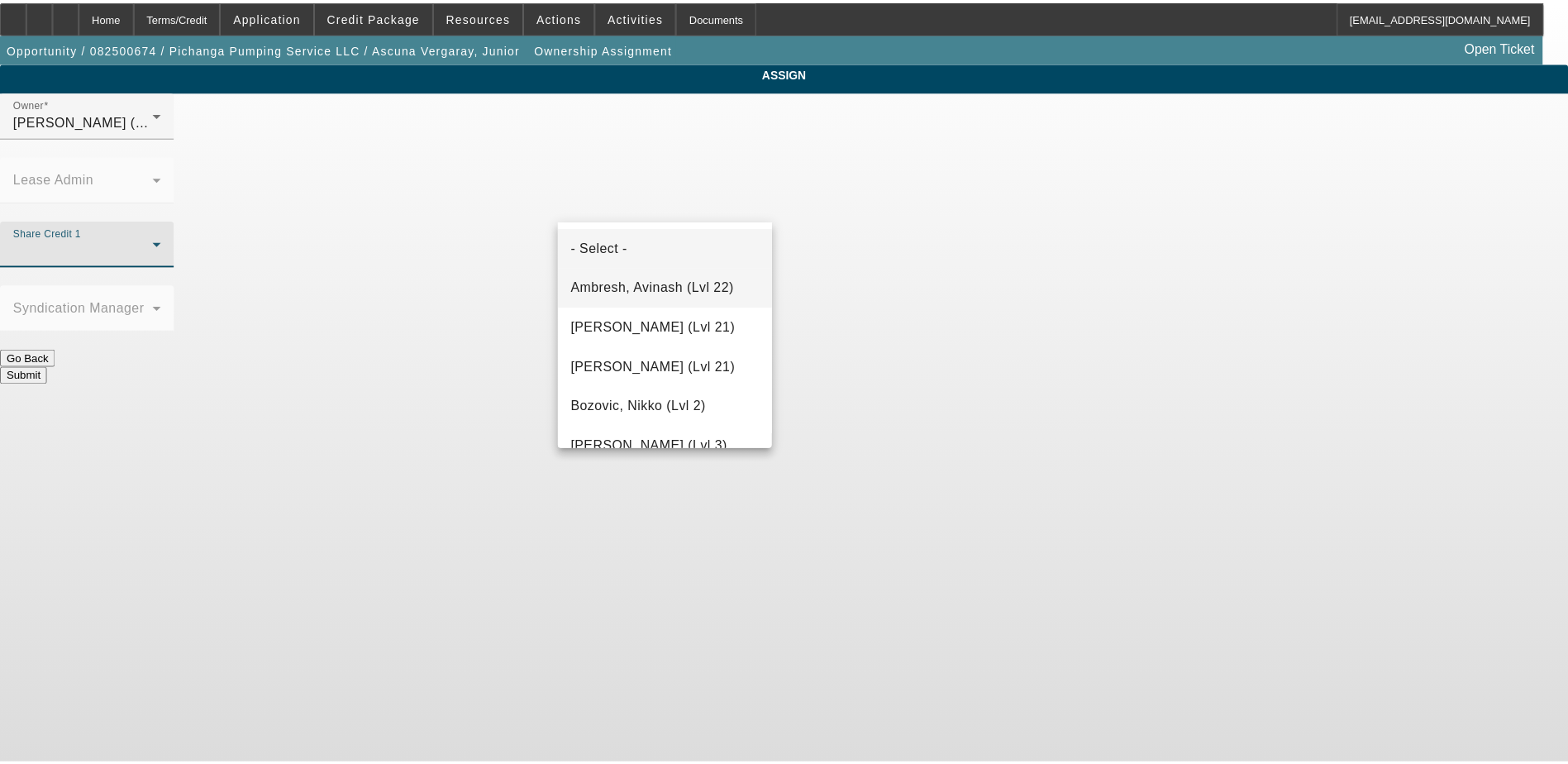
scroll to position [1605, 0]
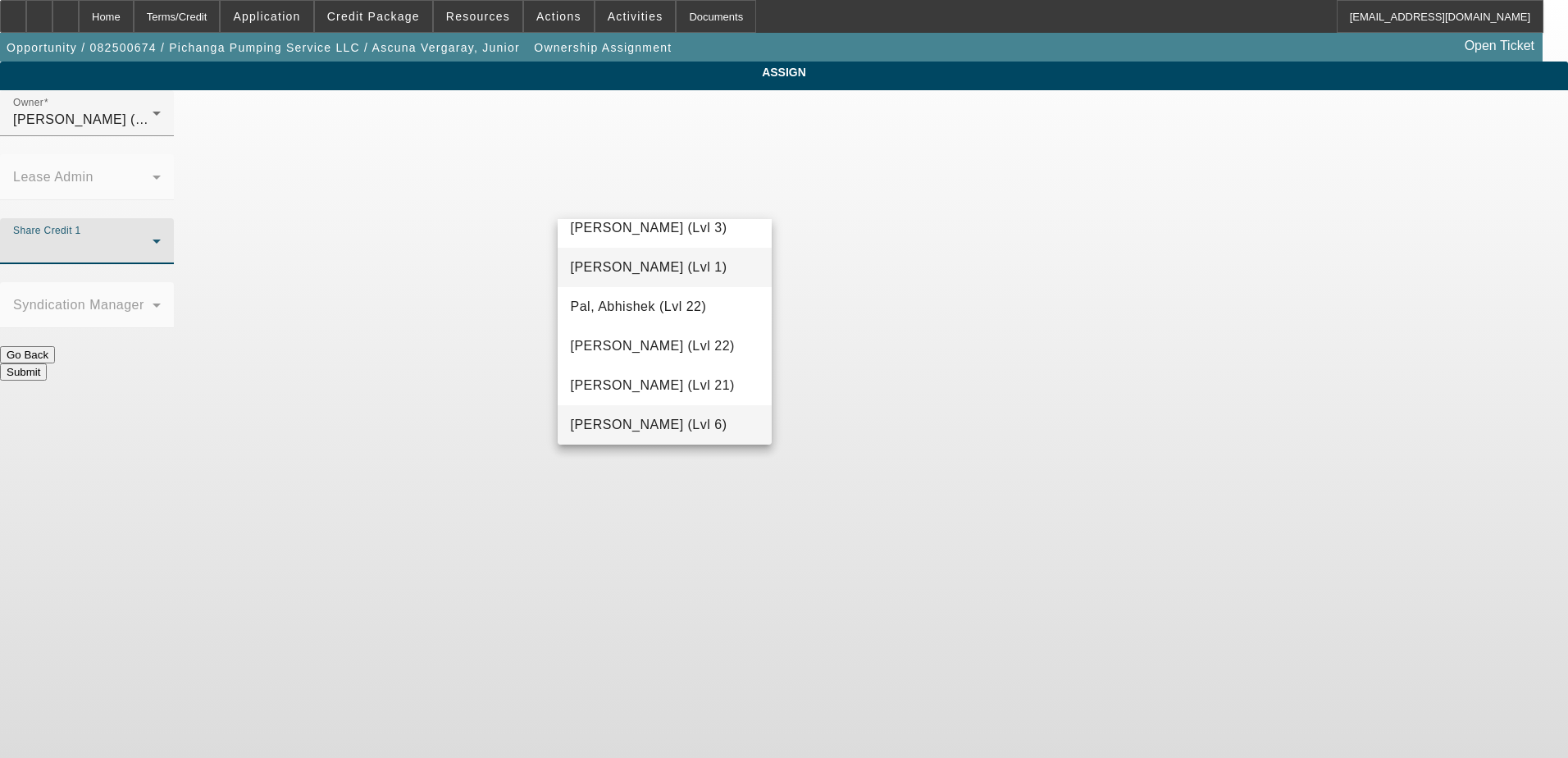
click at [695, 261] on span "O'Malley, Ryan (Lvl 1)" at bounding box center [649, 267] width 157 height 20
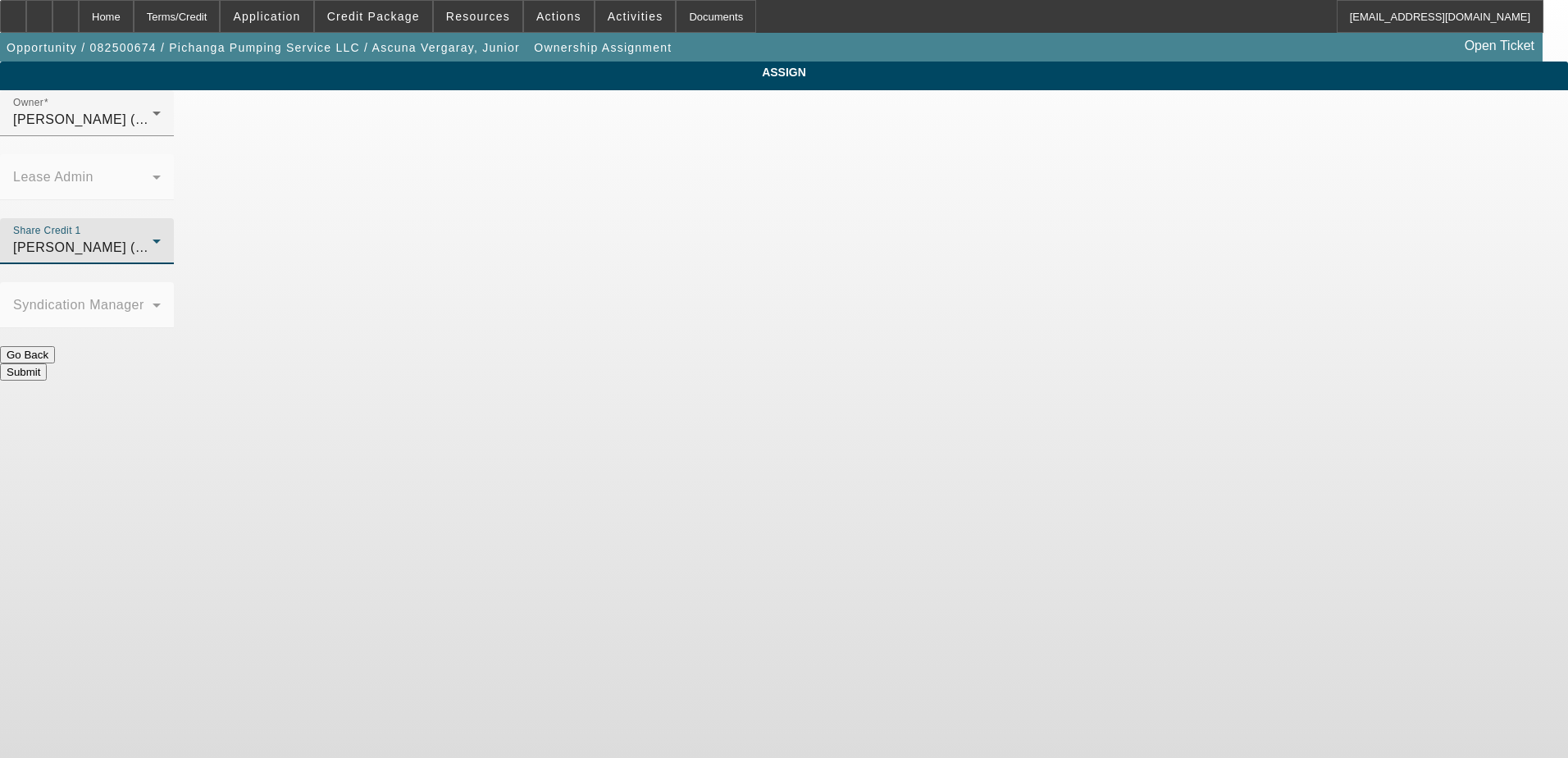
click at [47, 363] on button "Submit" at bounding box center [24, 372] width 47 height 17
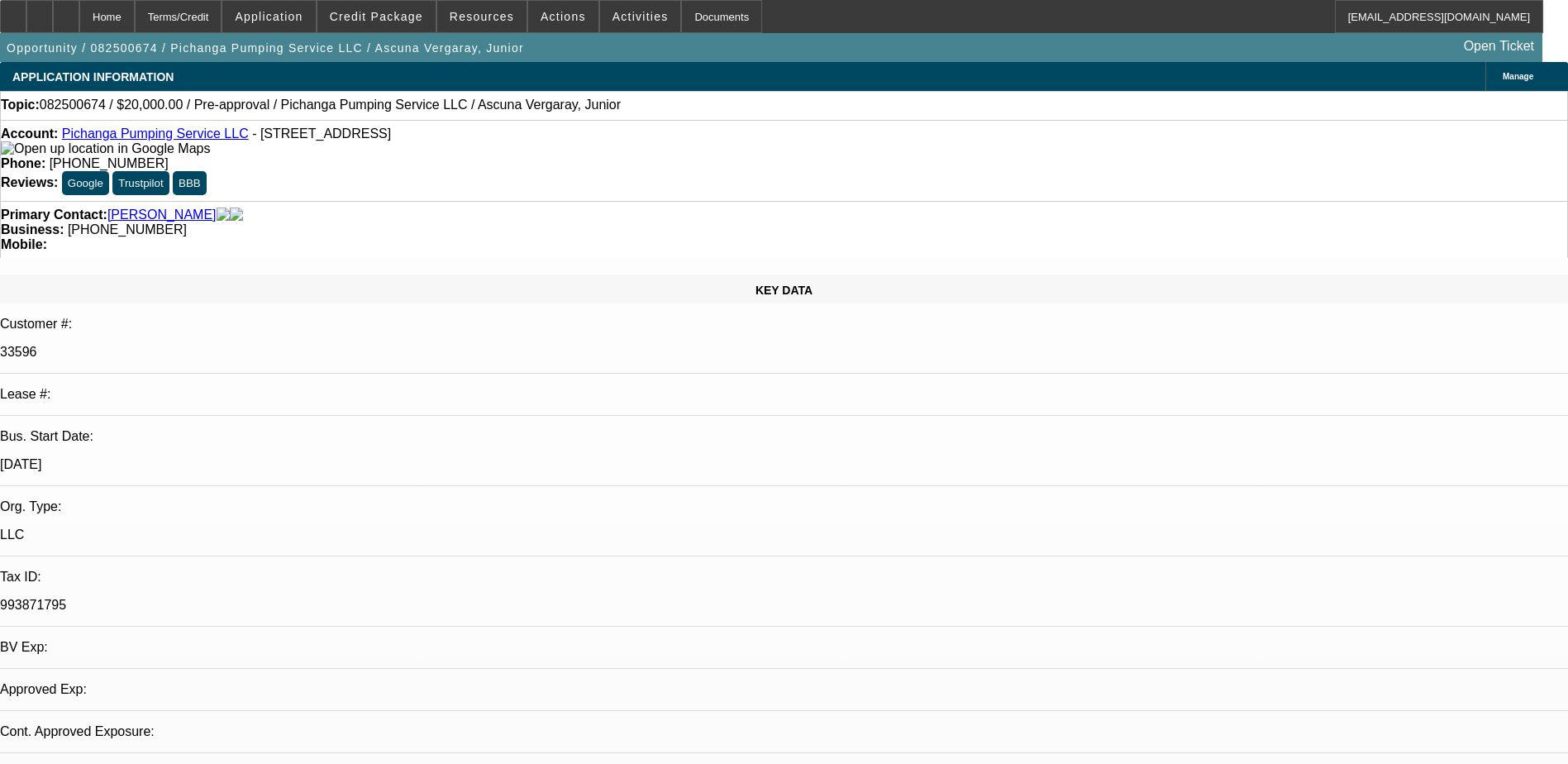
select select "0"
select select "2"
select select "0.1"
select select "4"
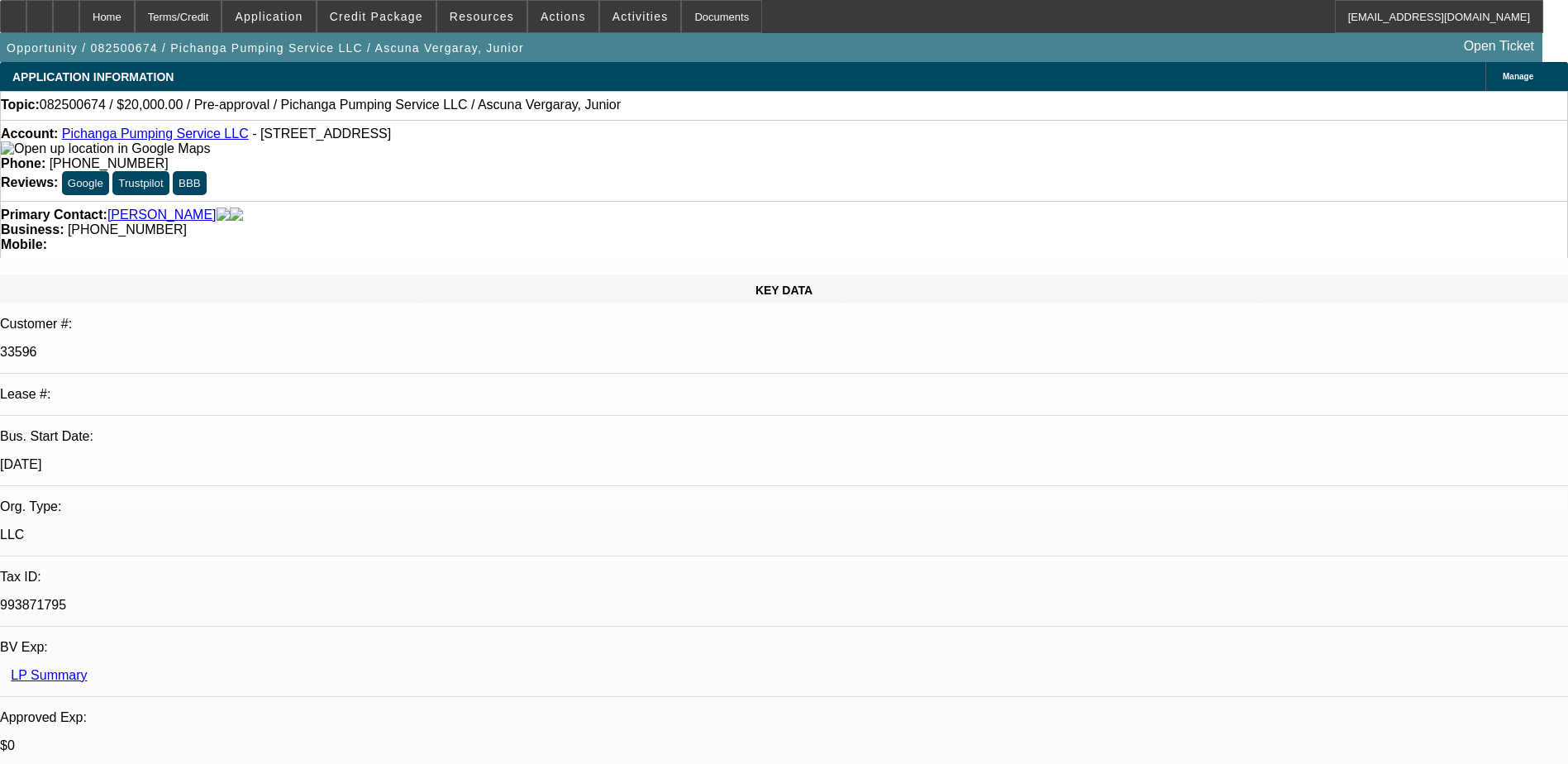
drag, startPoint x: 227, startPoint y: 141, endPoint x: 78, endPoint y: 141, distance: 149.0
click at [78, 141] on div "Account: Pichanga Pumping Service LLC - 901 N Rengstorff Ave, Mountain View, CA…" at bounding box center [784, 141] width 1566 height 30
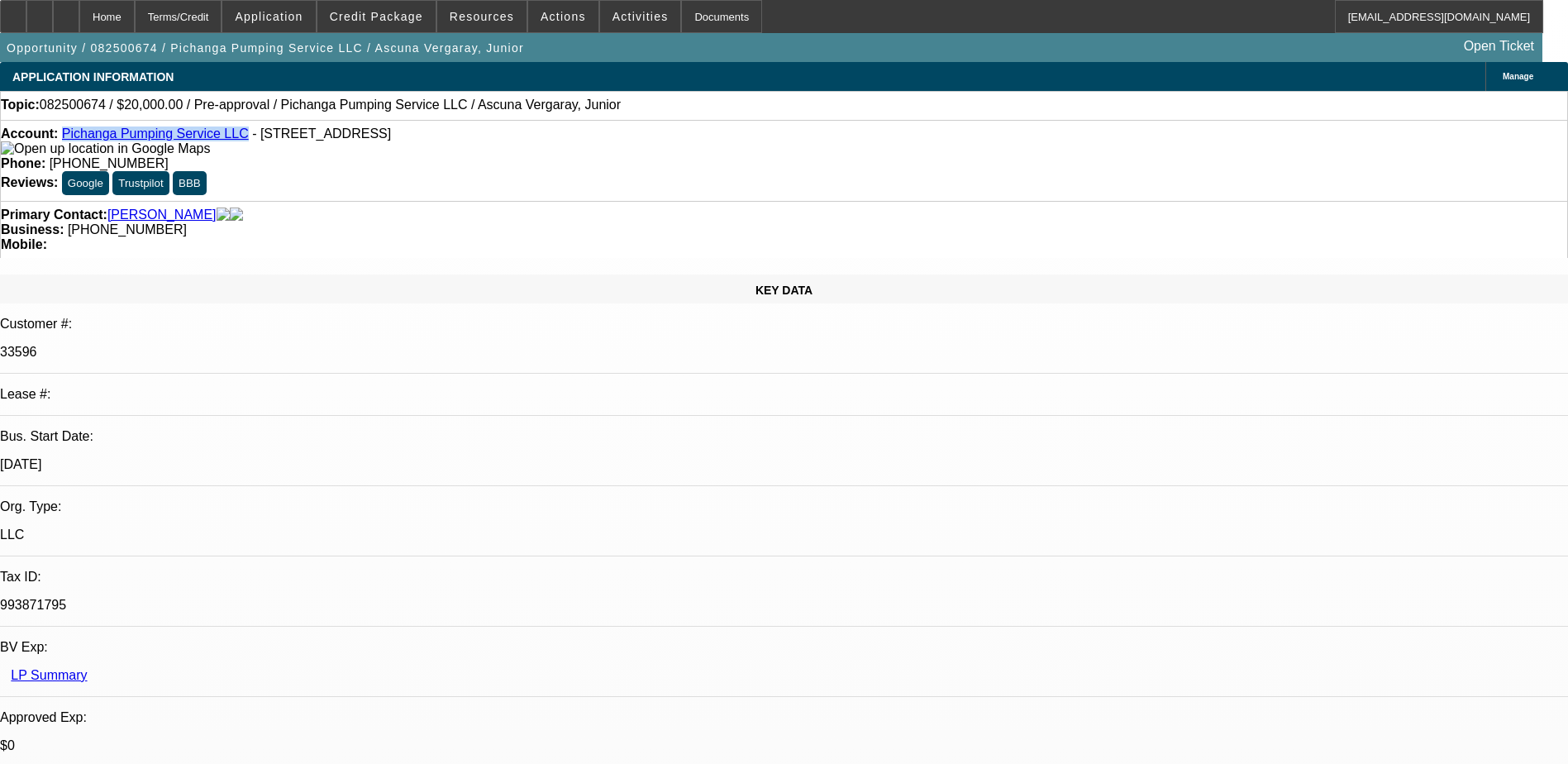
copy link "Pichanga Pumping Service LLC"
click at [66, 11] on icon at bounding box center [66, 11] width 0 height 0
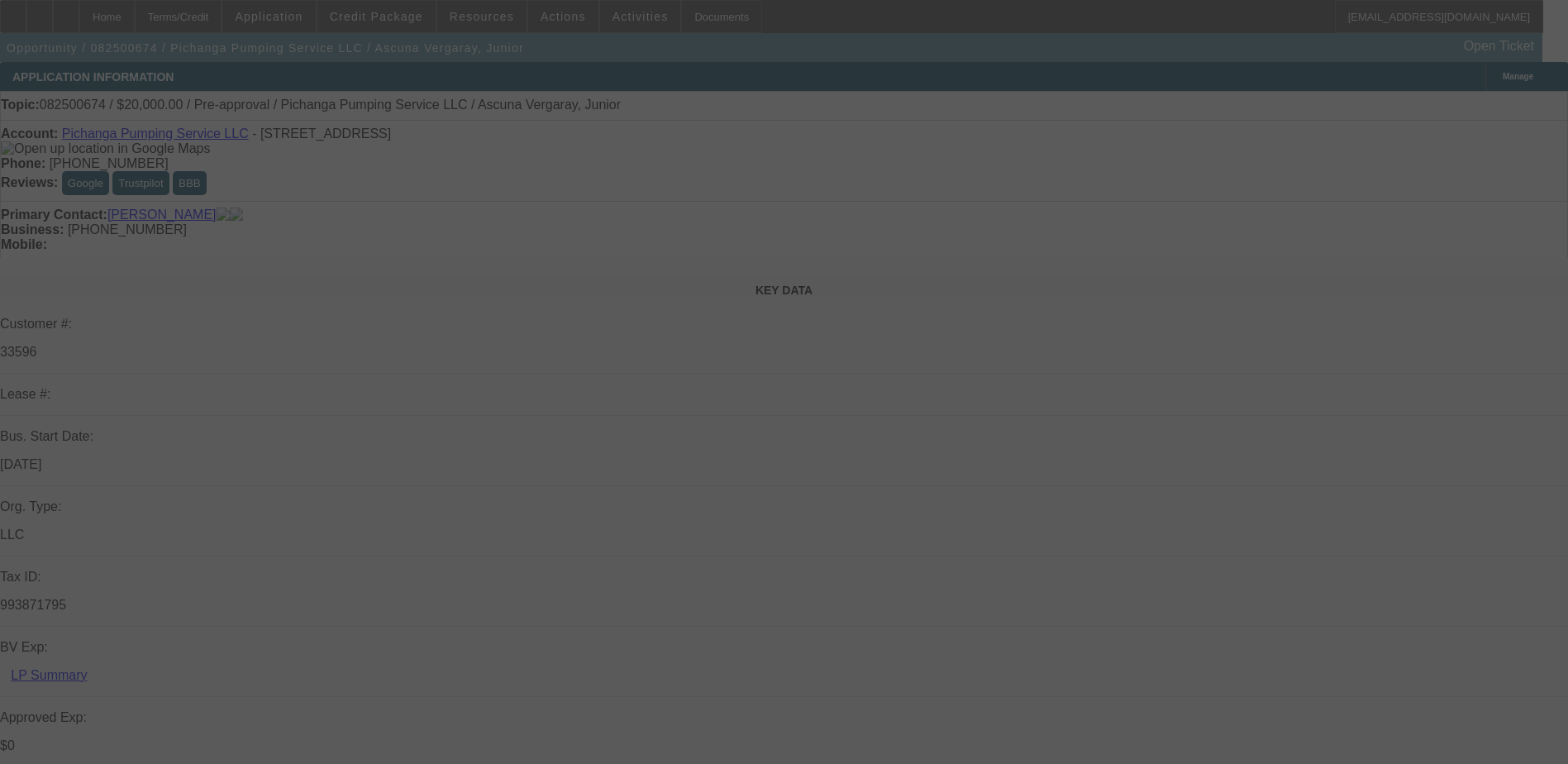
select select "0"
select select "2"
select select "0.1"
select select "4"
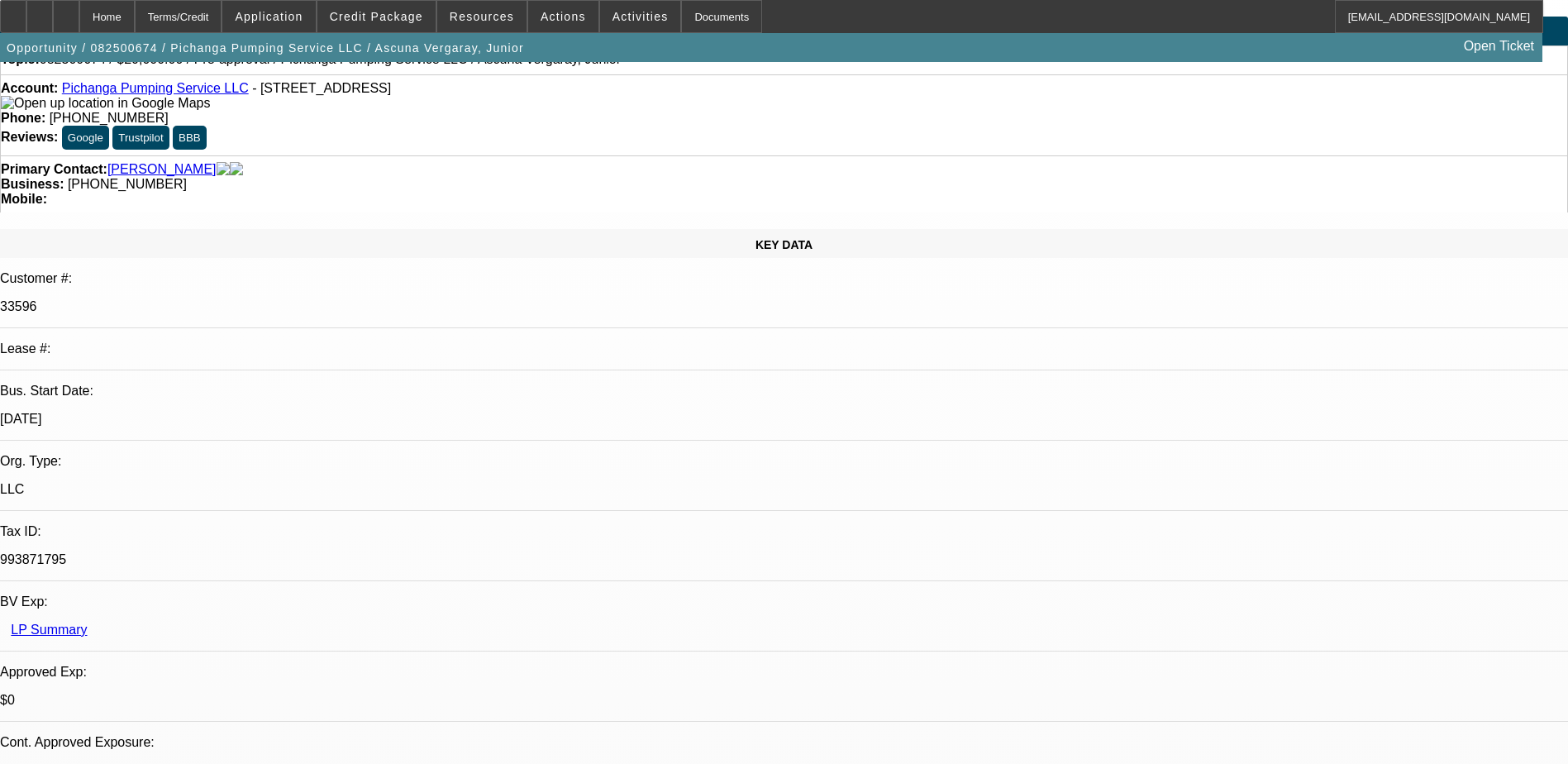
scroll to position [83, 0]
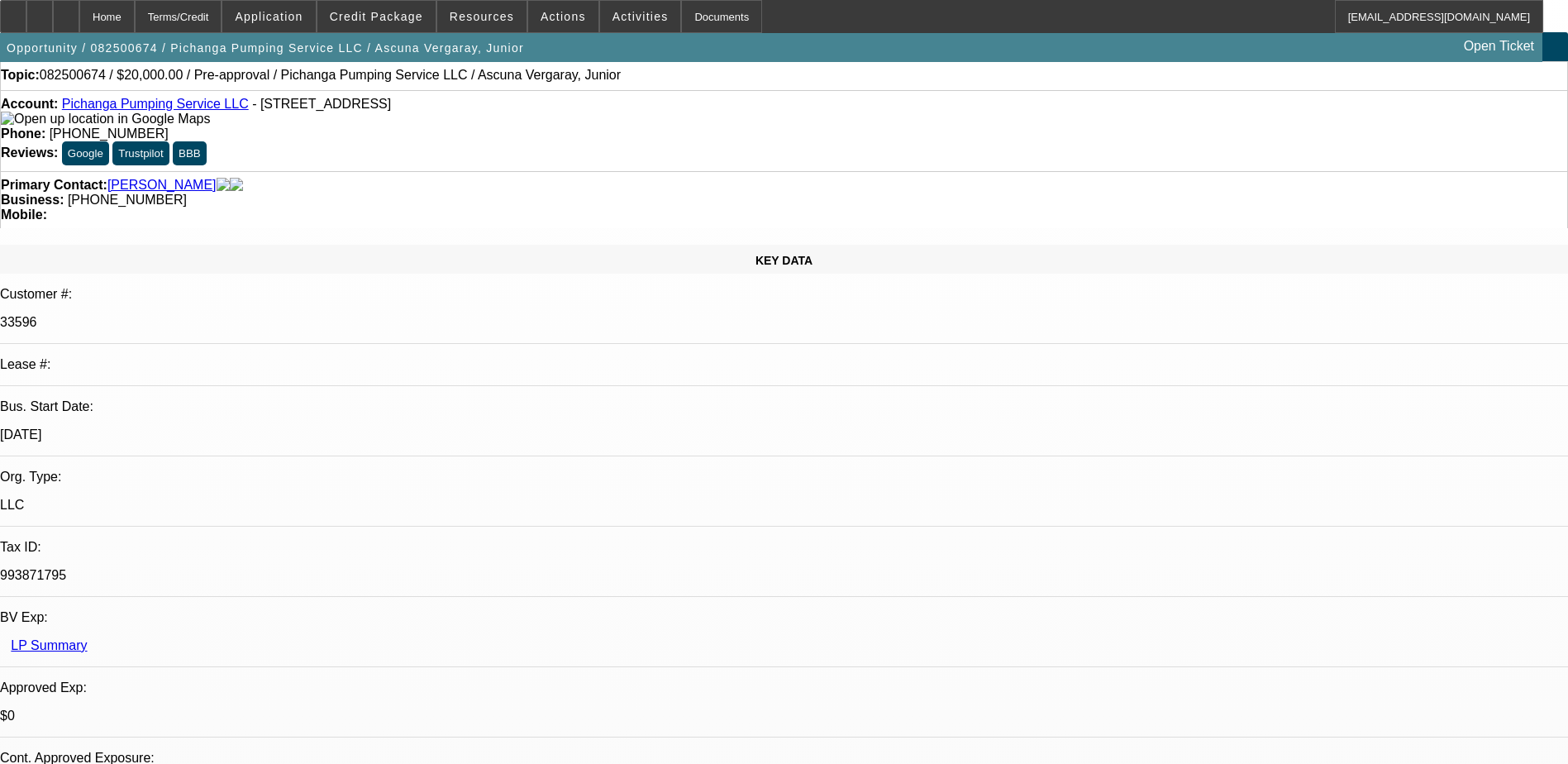
scroll to position [0, 0]
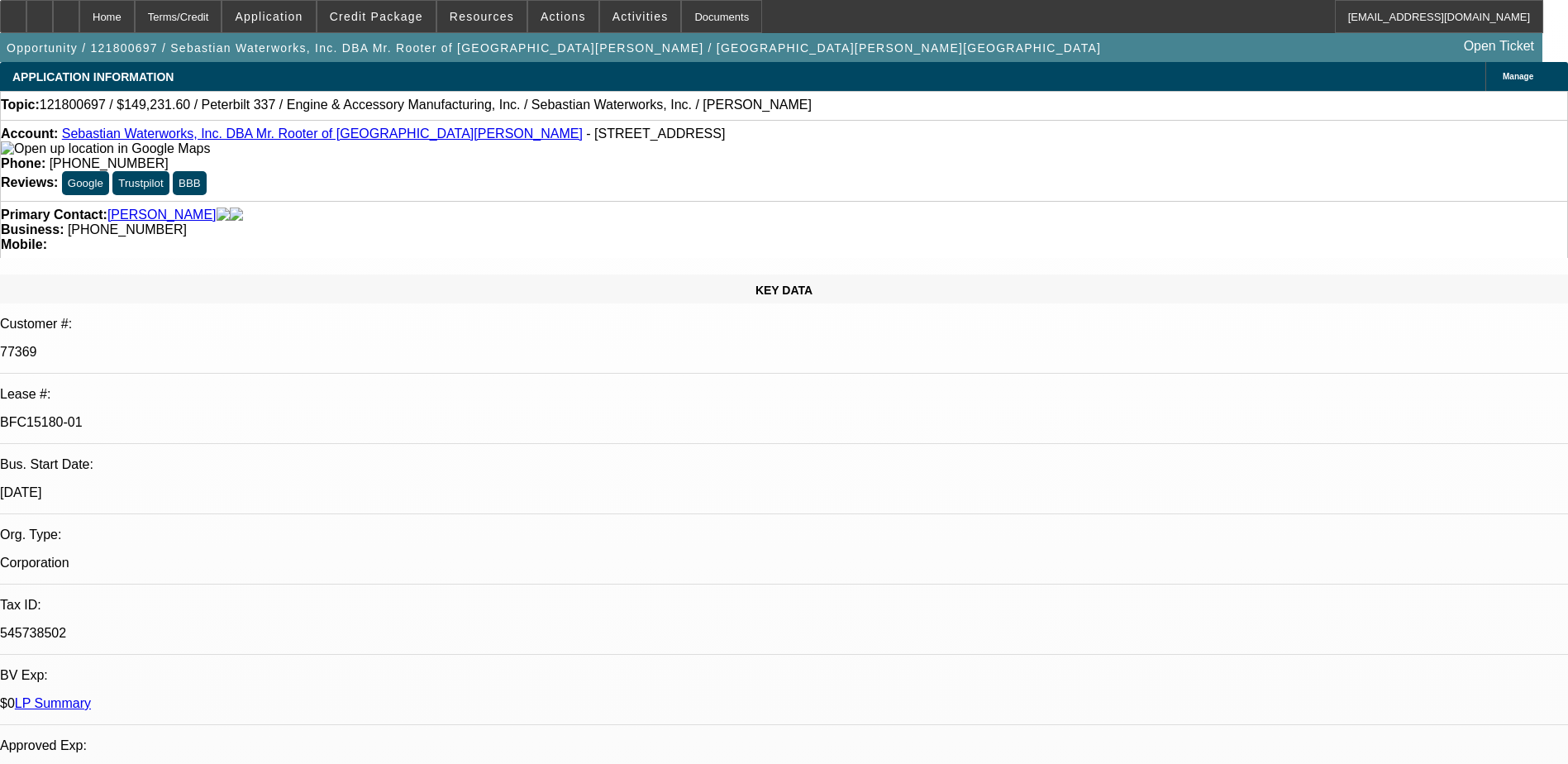
select select "0"
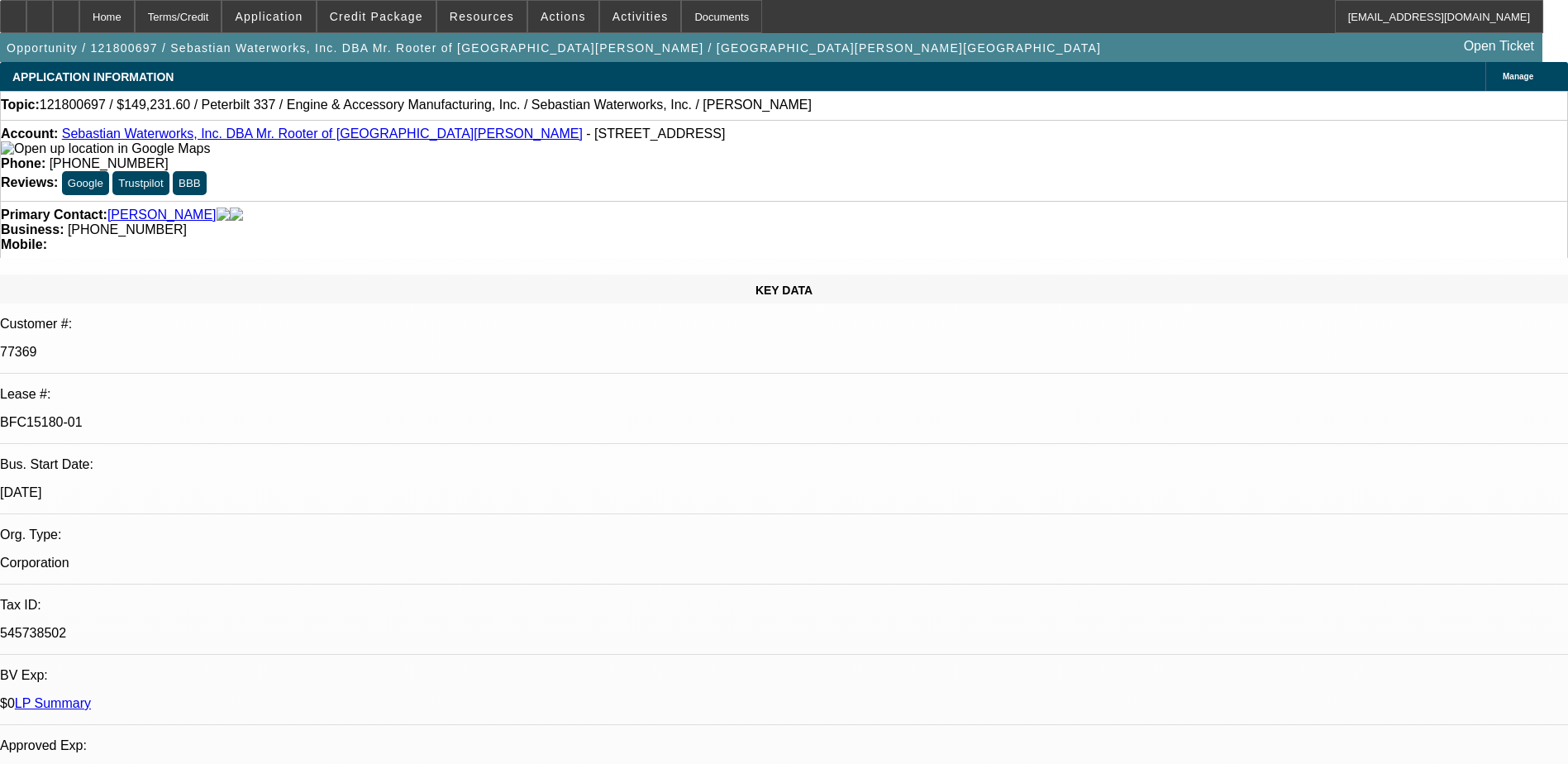
select select "0"
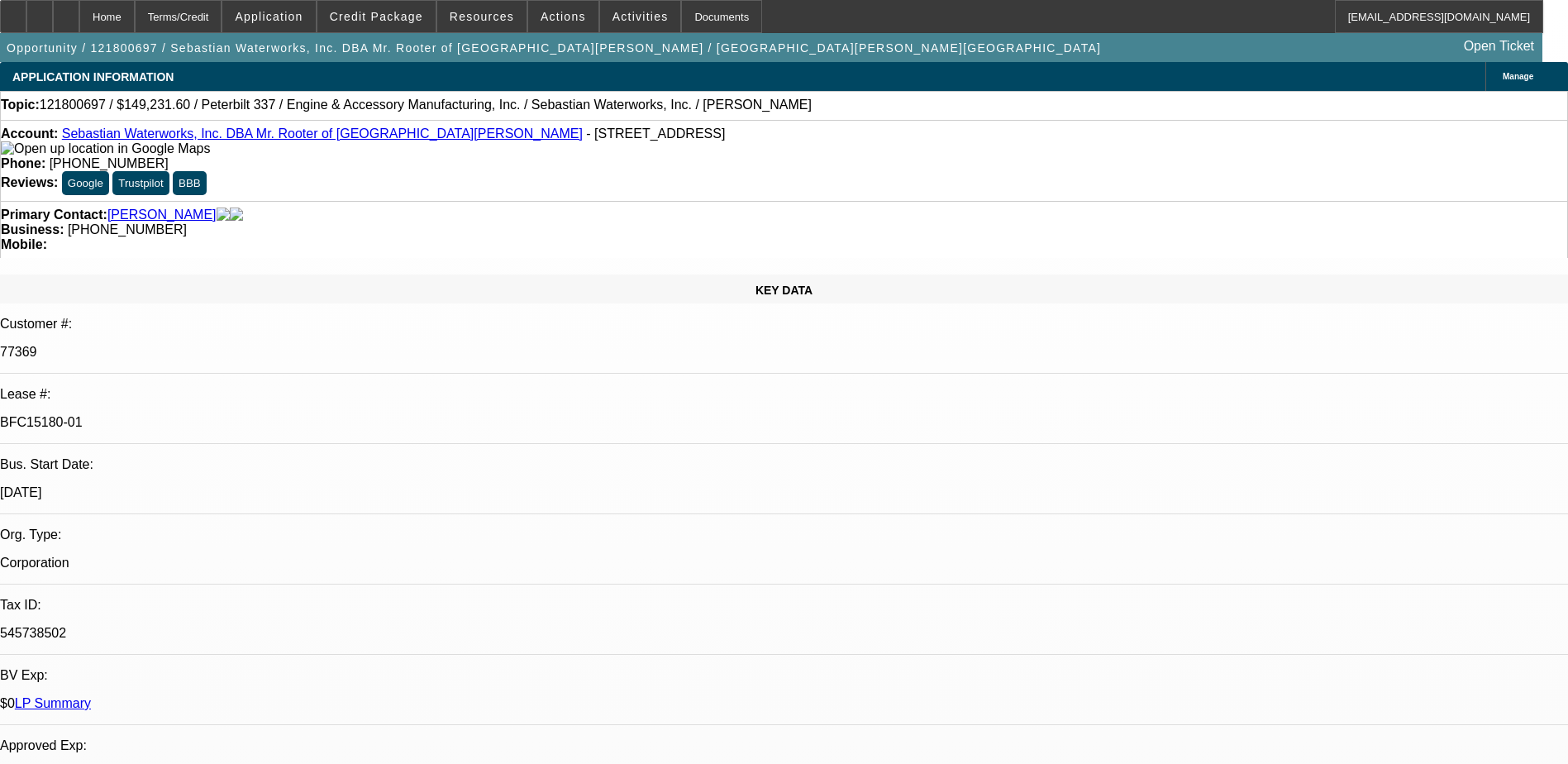
select select "0"
select select "1"
select select "2"
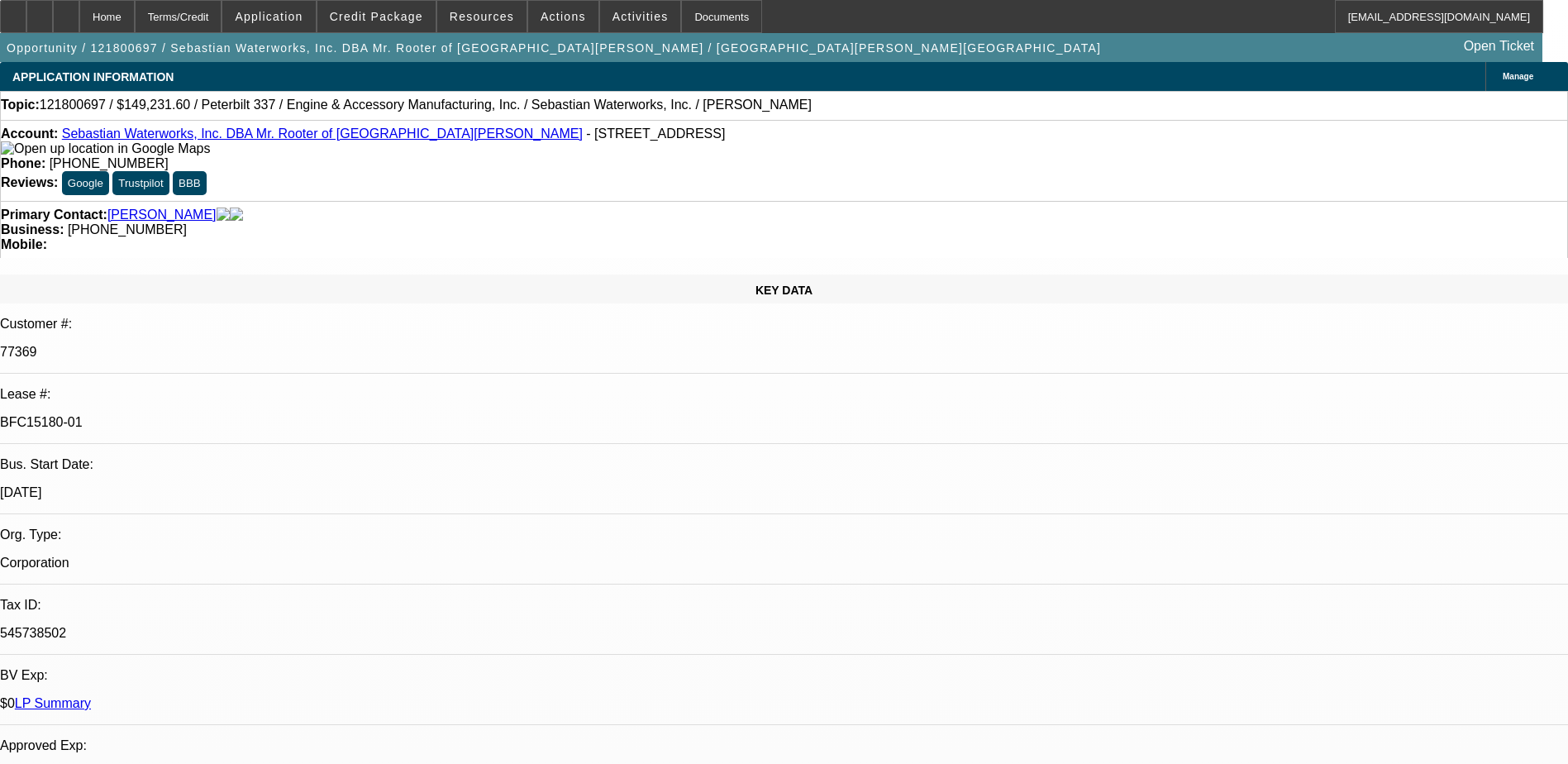
select select "1"
select select "2"
select select "1"
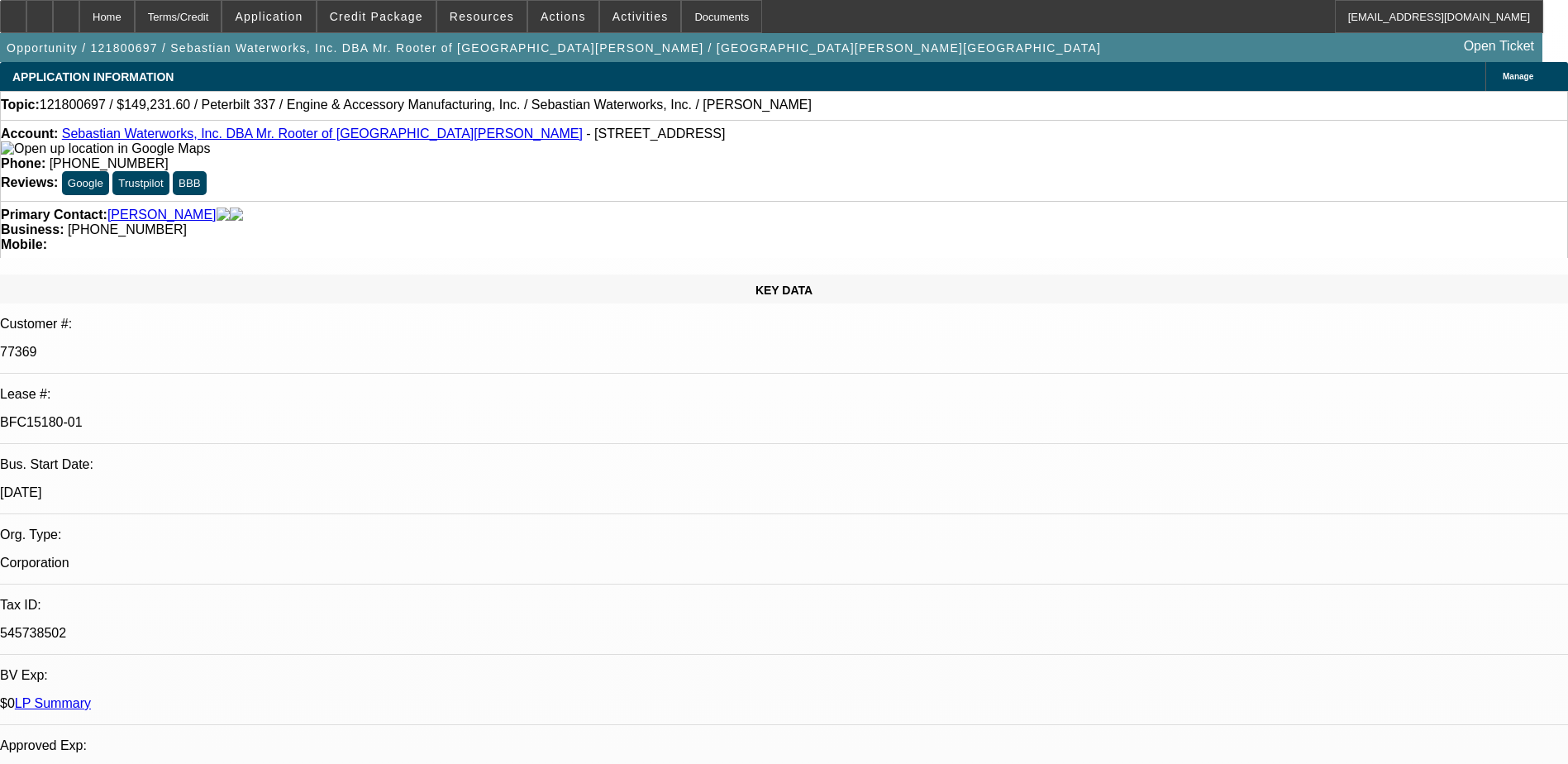
select select "2"
select select "1"
select select "2"
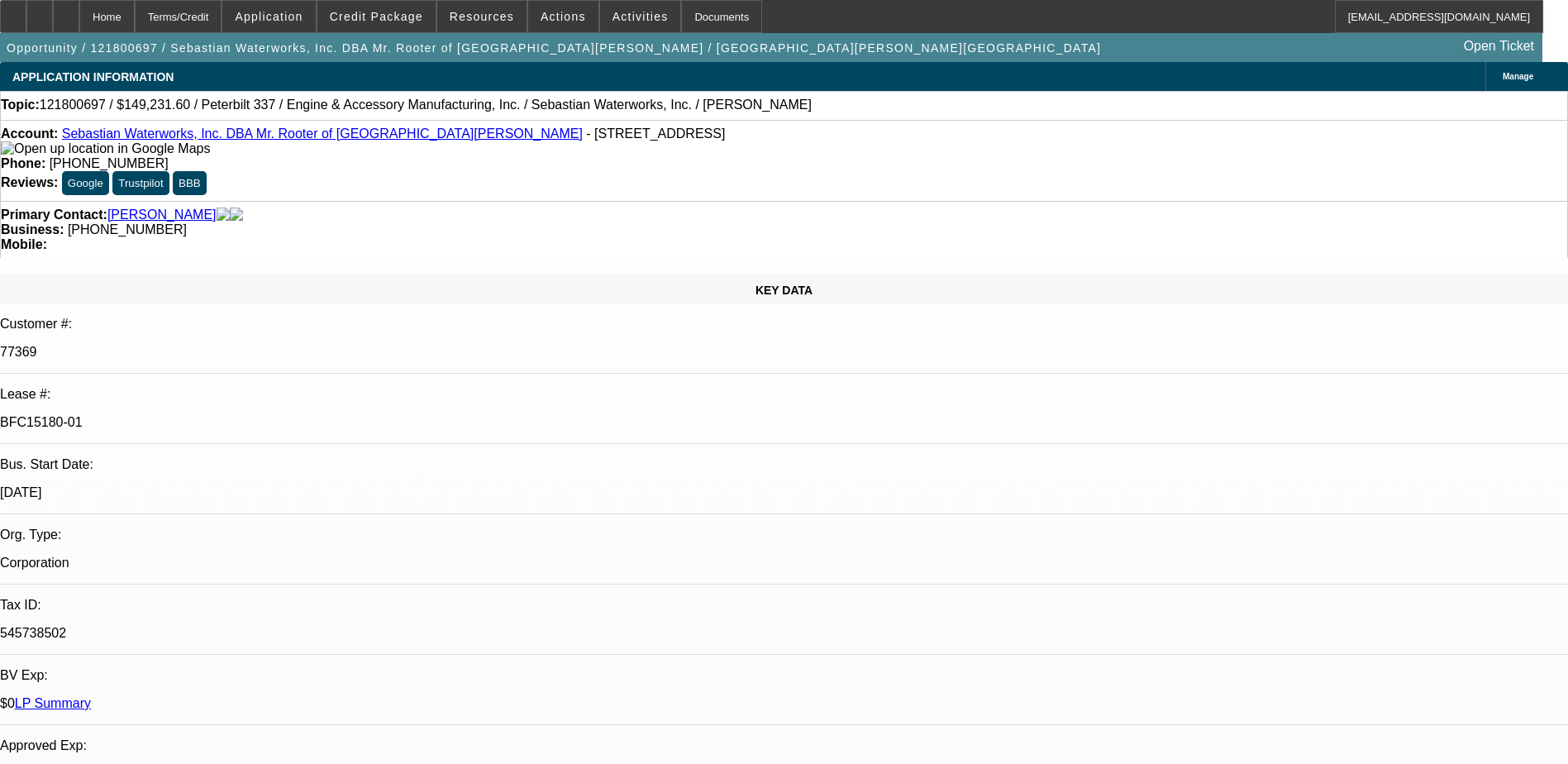
scroll to position [83, 0]
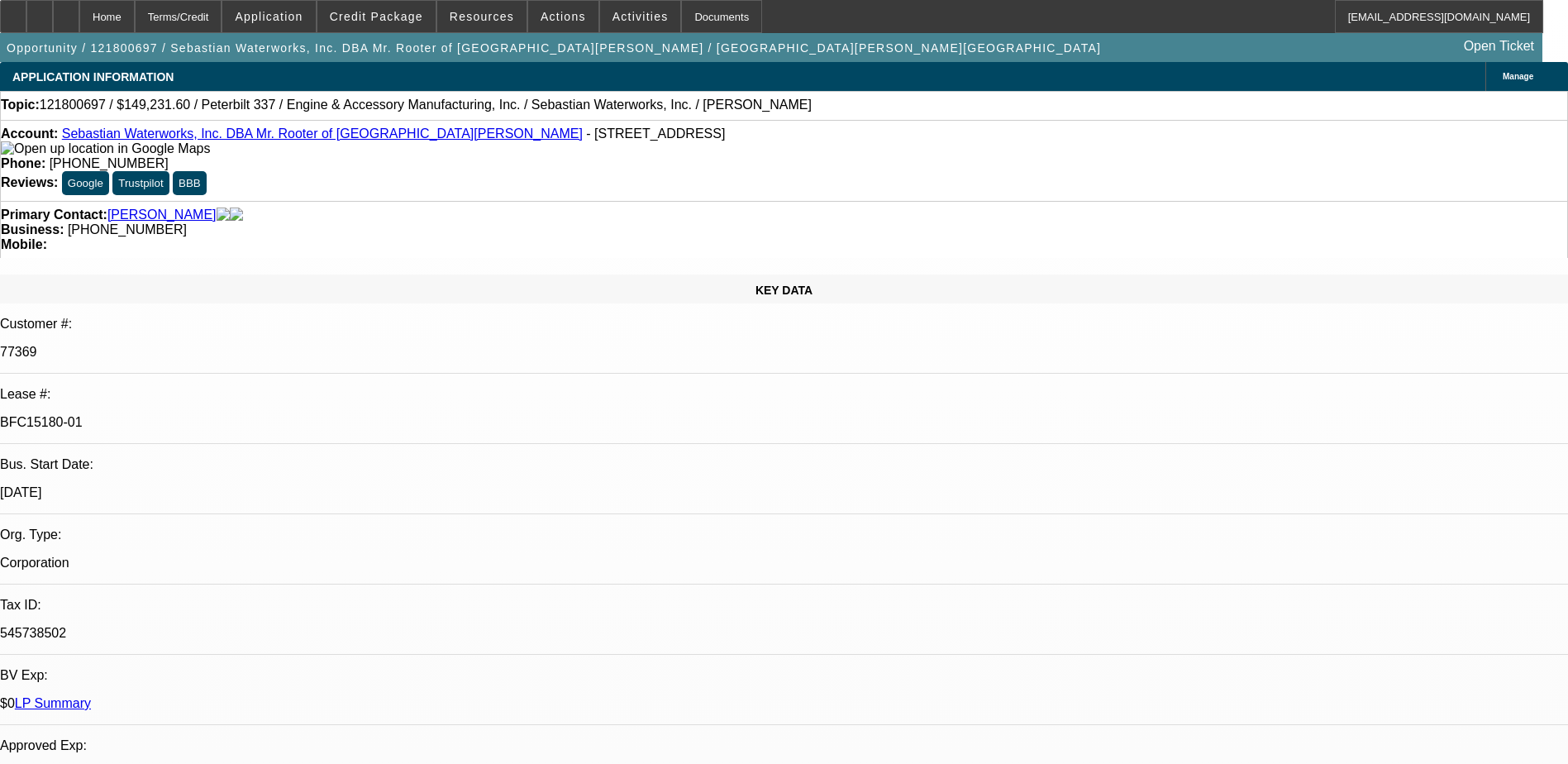
scroll to position [28, 0]
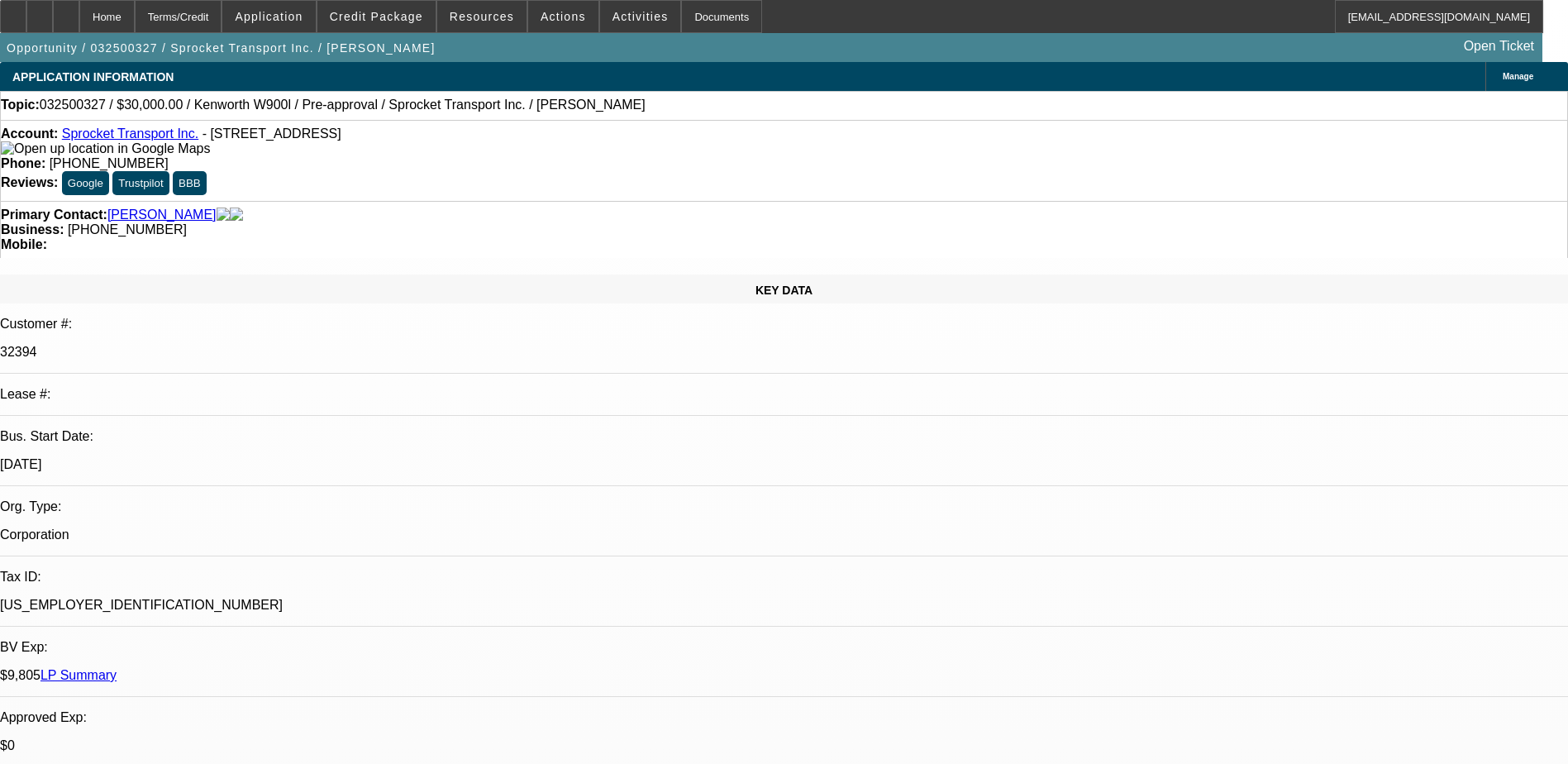
select select "0"
select select "0.1"
select select "0"
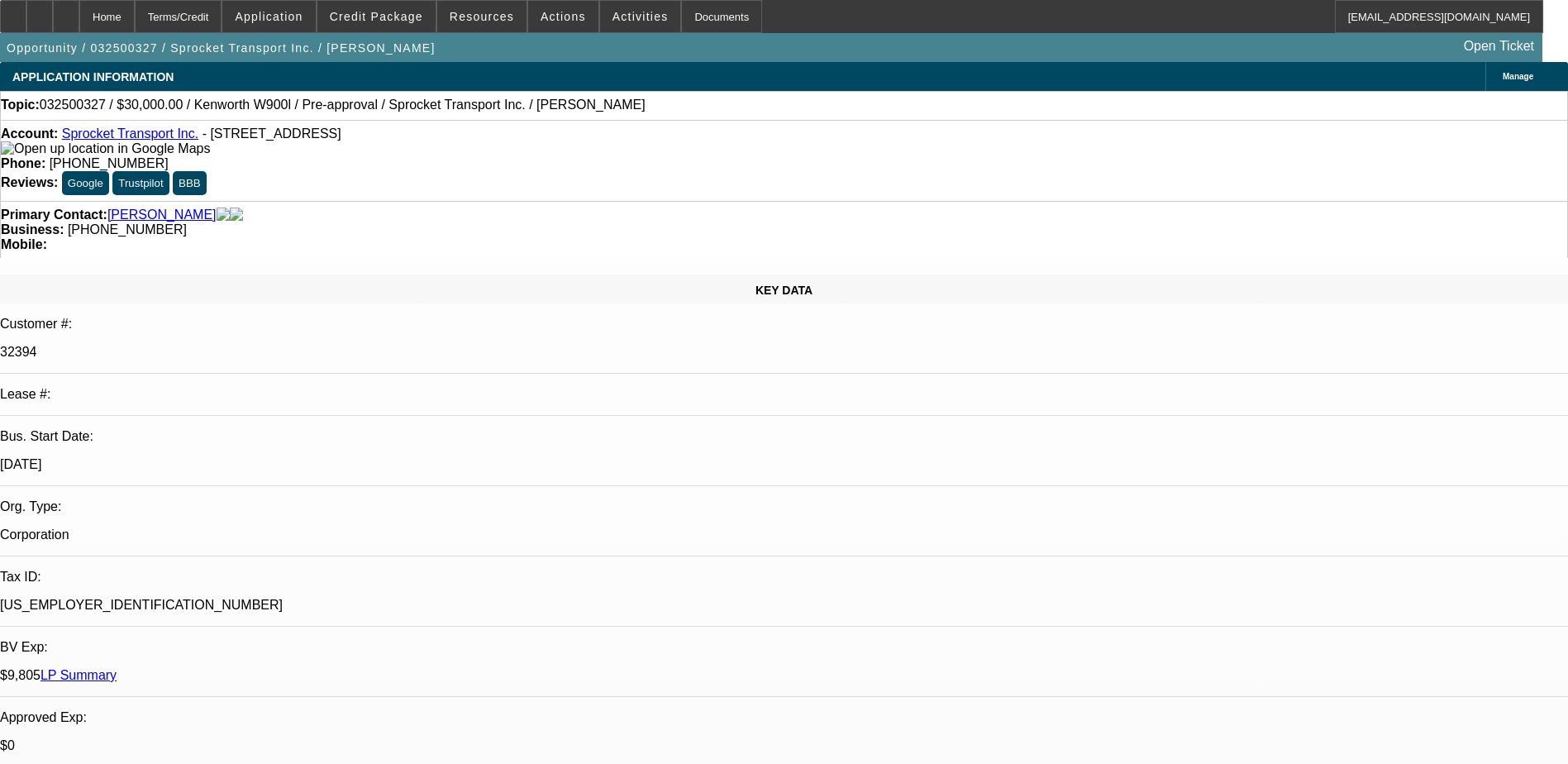
select select "0.1"
select select "0"
select select "0.1"
select select "1"
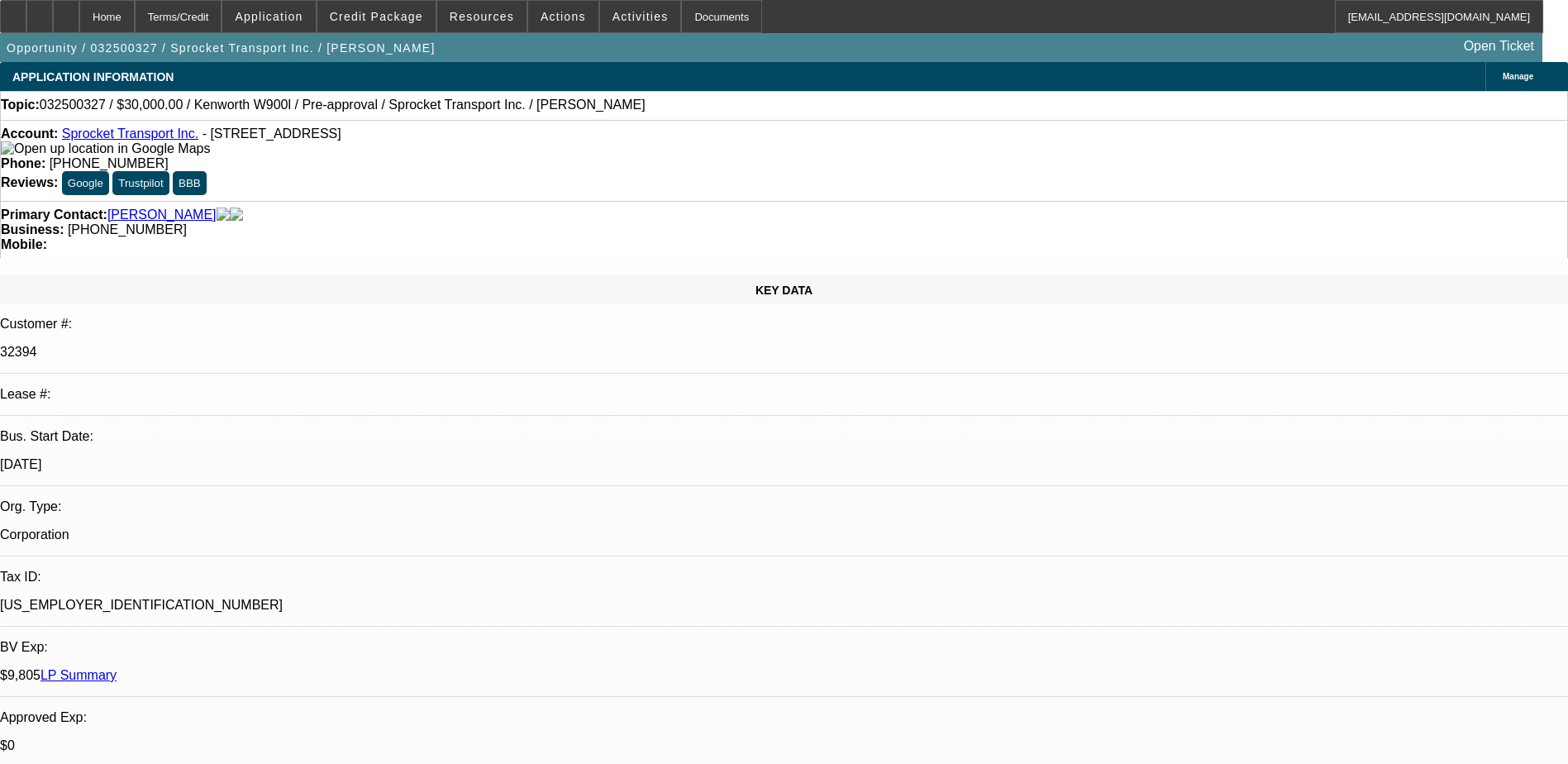
select select "3"
select select "4"
select select "1"
select select "3"
select select "4"
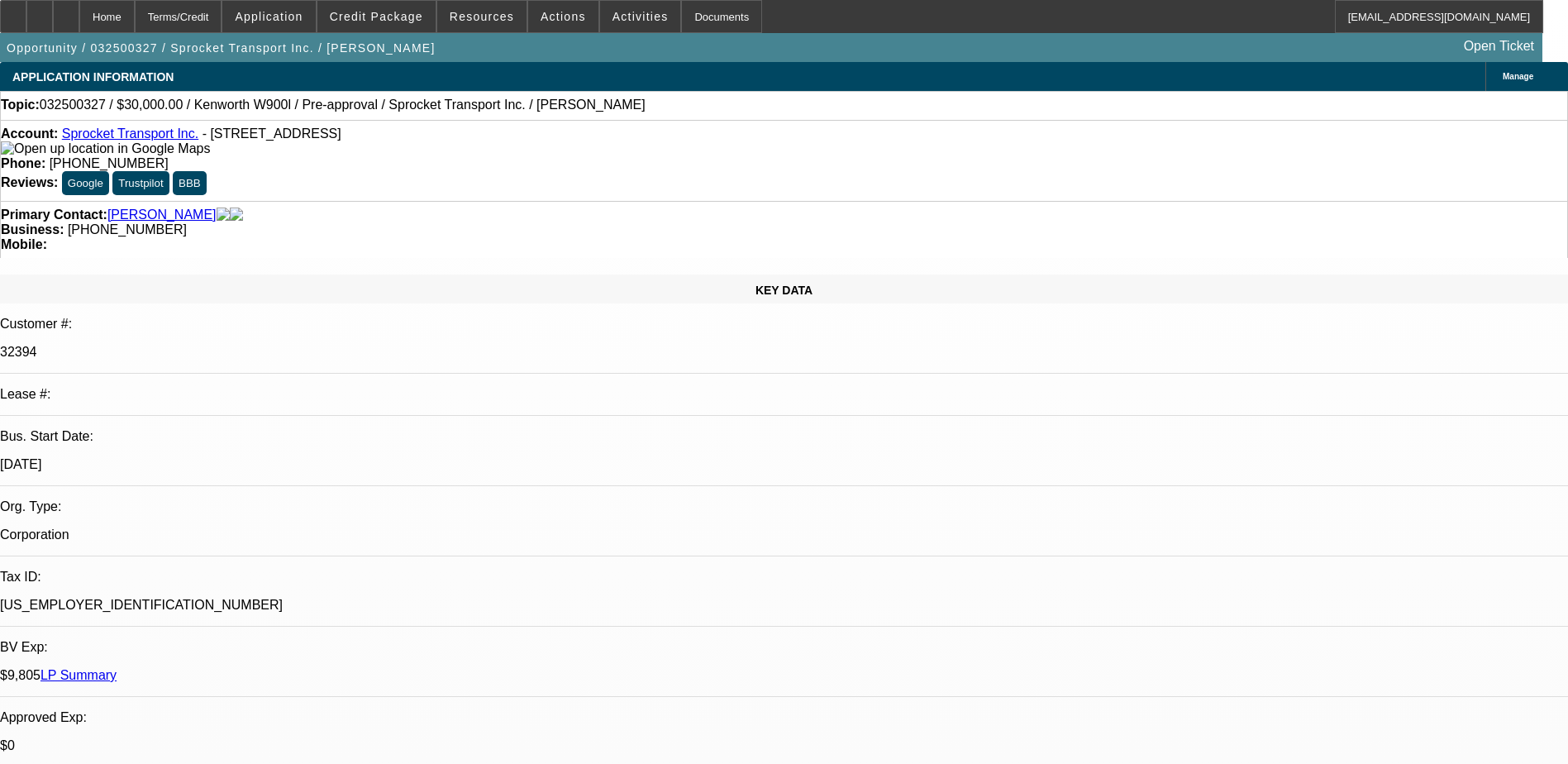
select select "1"
select select "3"
select select "4"
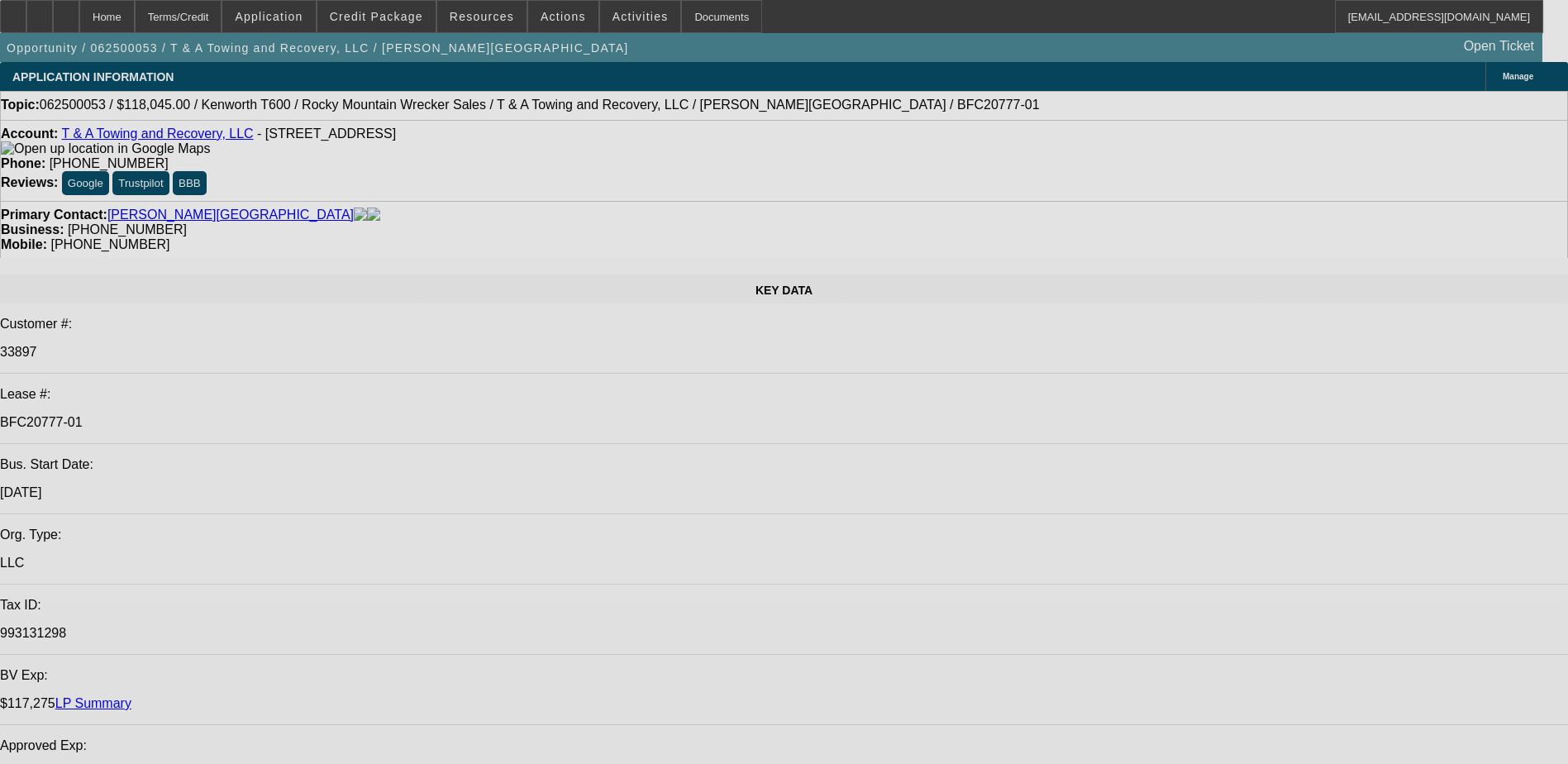
select select "0"
select select "2"
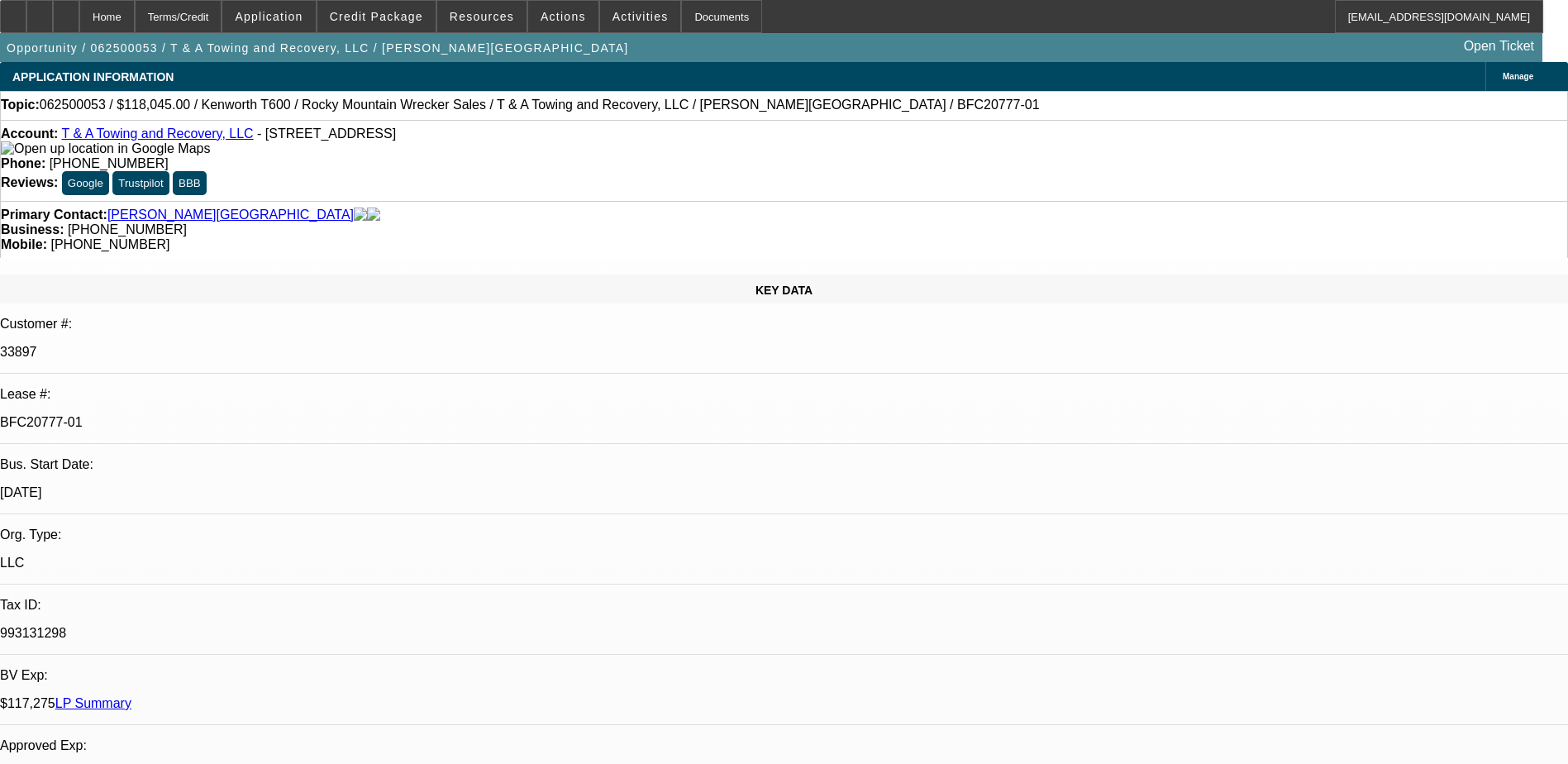
select select "0.1"
select select "0"
select select "2"
select select "0.1"
select select "0"
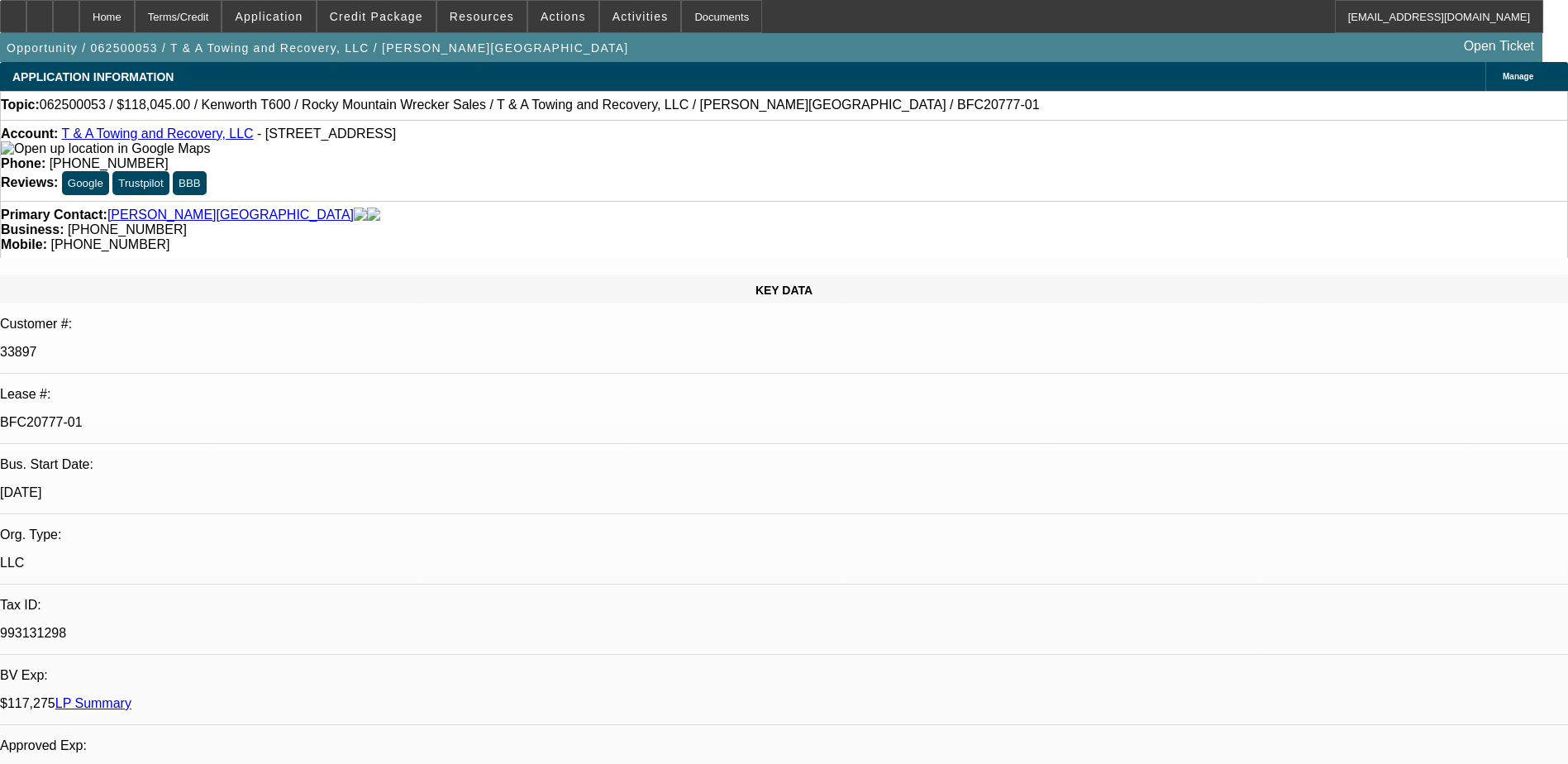
select select "2"
select select "0.1"
select select "1"
select select "2"
select select "4"
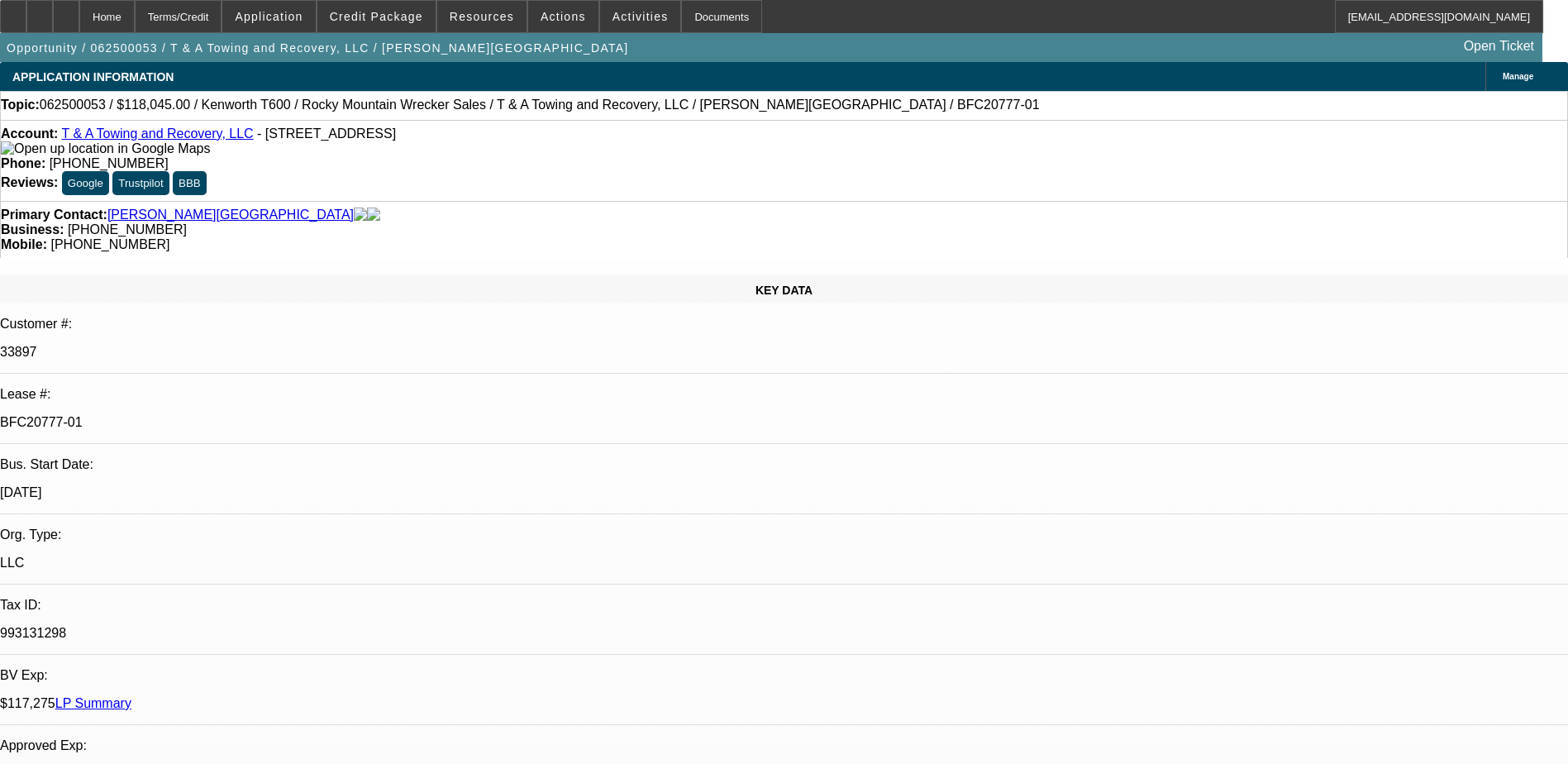
select select "1"
select select "2"
select select "4"
select select "1"
select select "2"
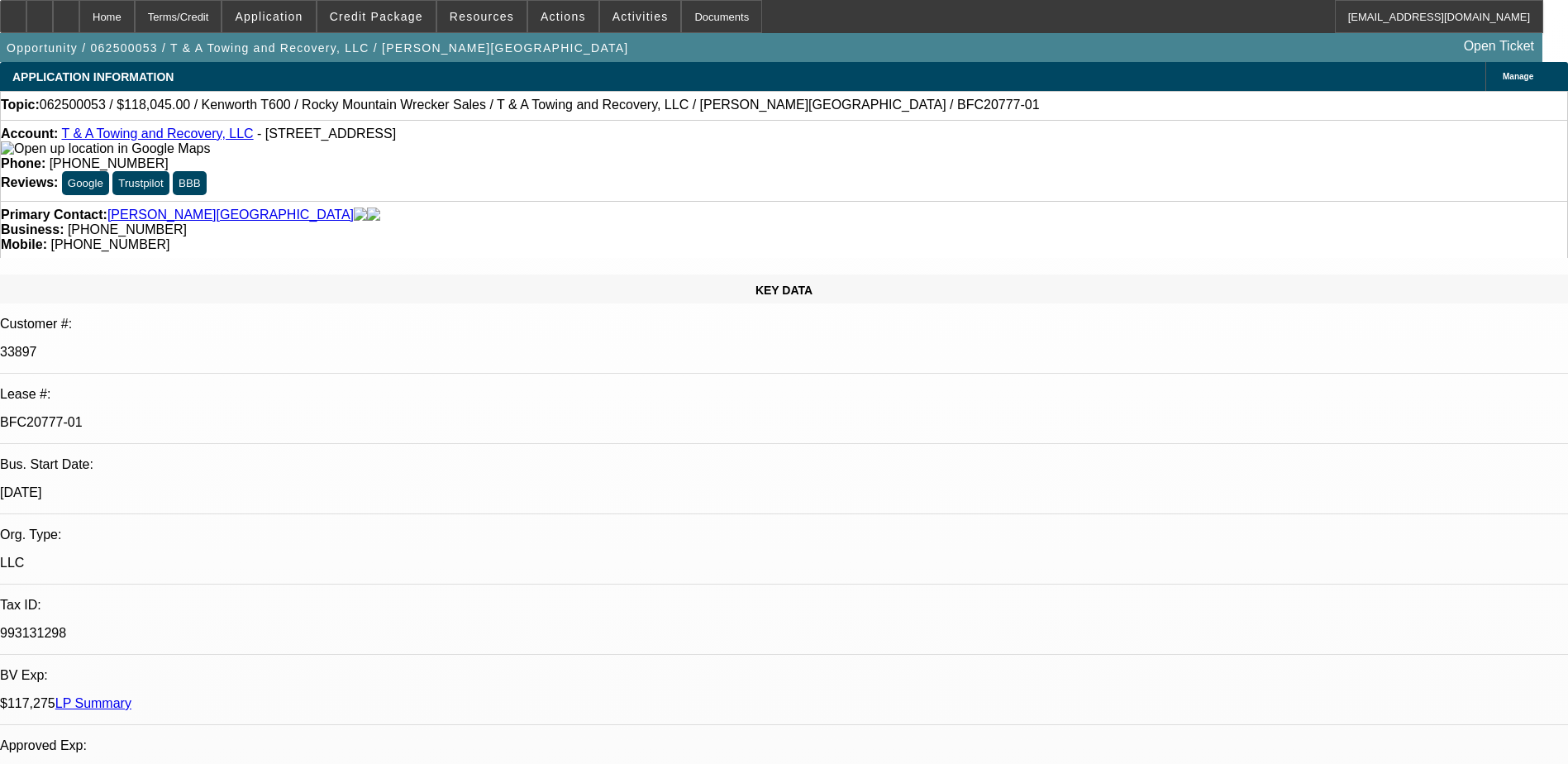
select select "4"
click at [0, 314] on html "Home Terms/Credit Application Credit Package Resources Actions Activities Docum…" at bounding box center [784, 382] width 1568 height 764
